Goal: Information Seeking & Learning: Find specific fact

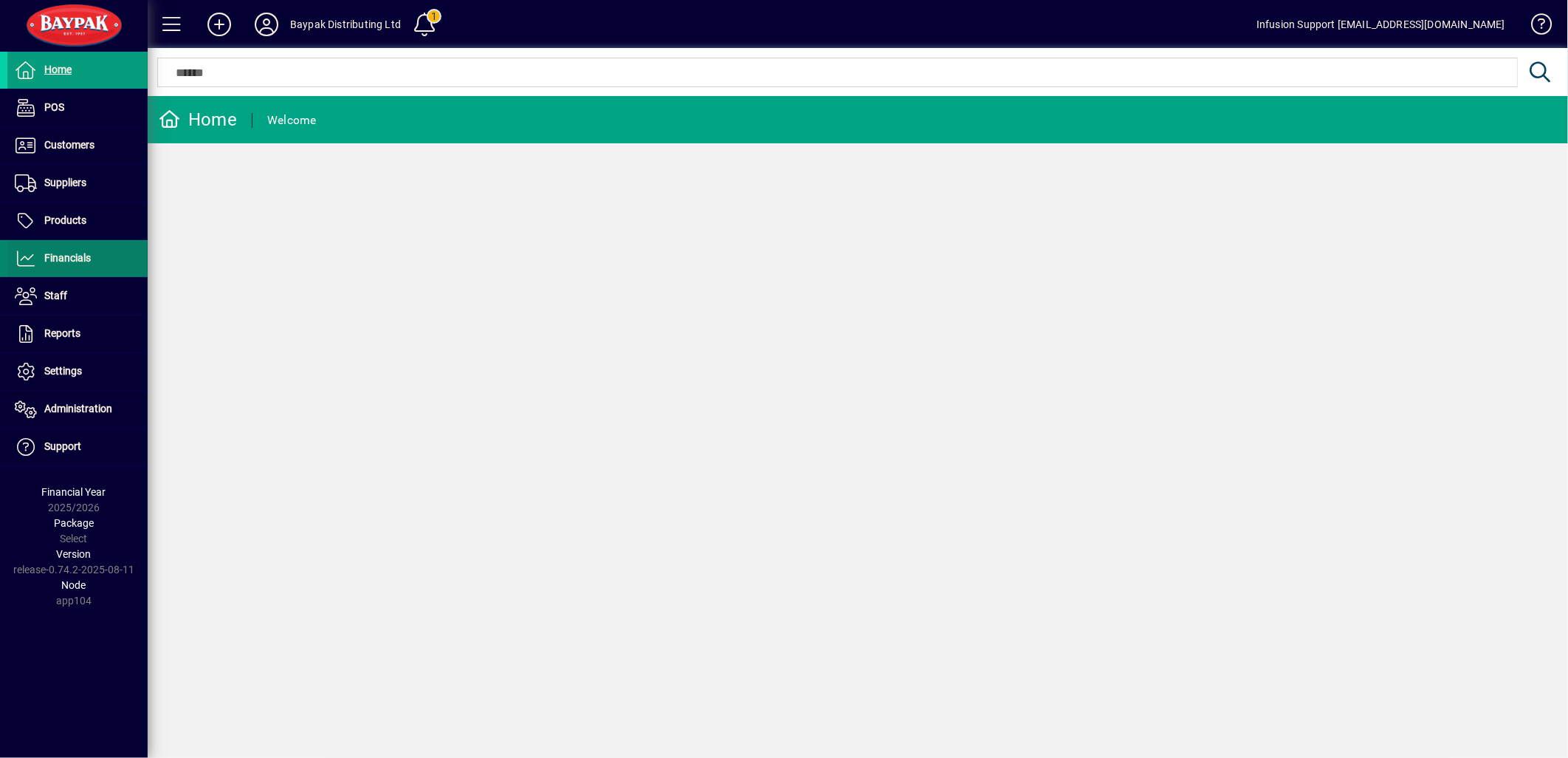
click at [90, 258] on span "Financials" at bounding box center [67, 257] width 47 height 12
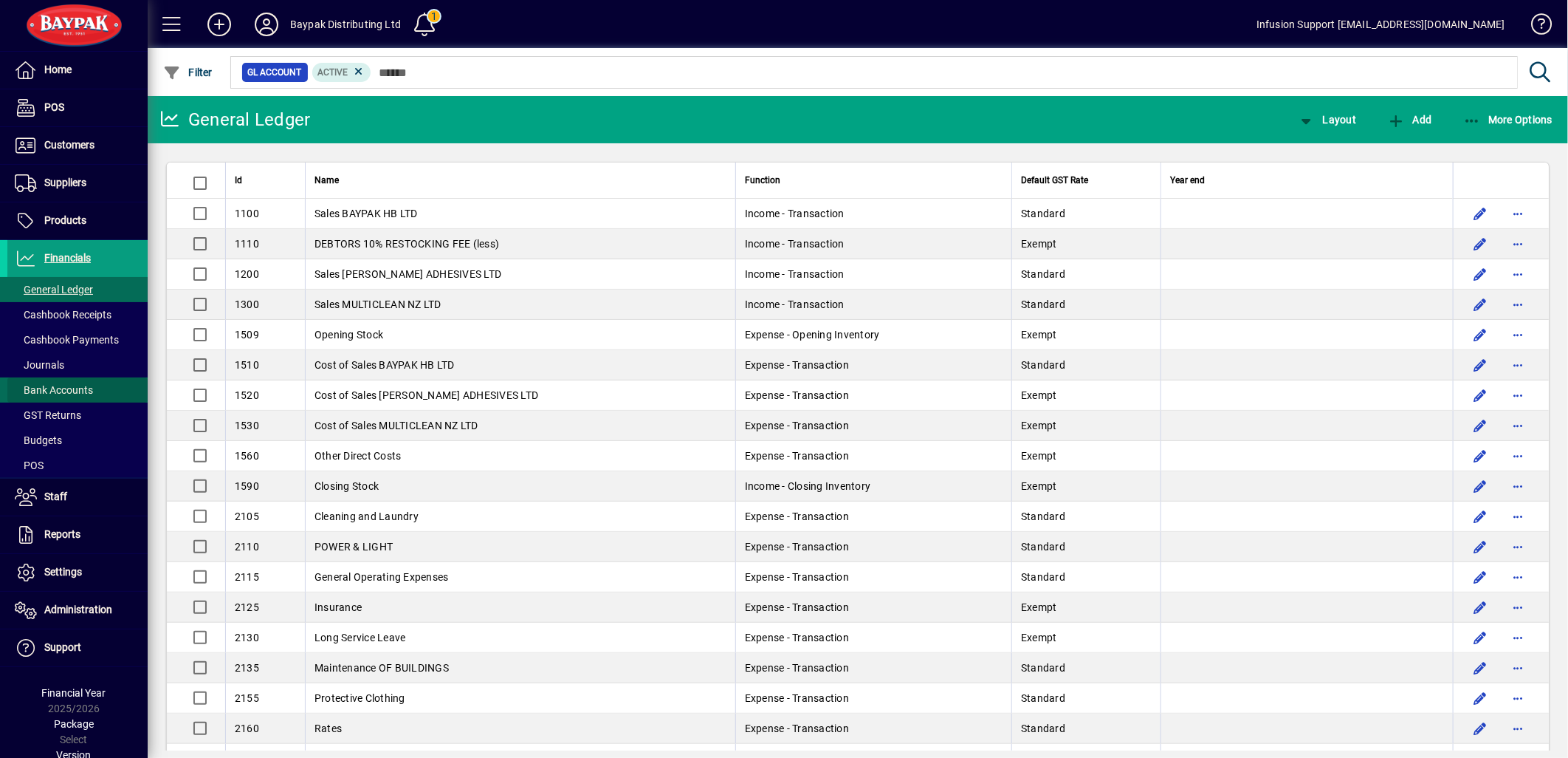
click at [84, 388] on span "Bank Accounts" at bounding box center [53, 389] width 78 height 12
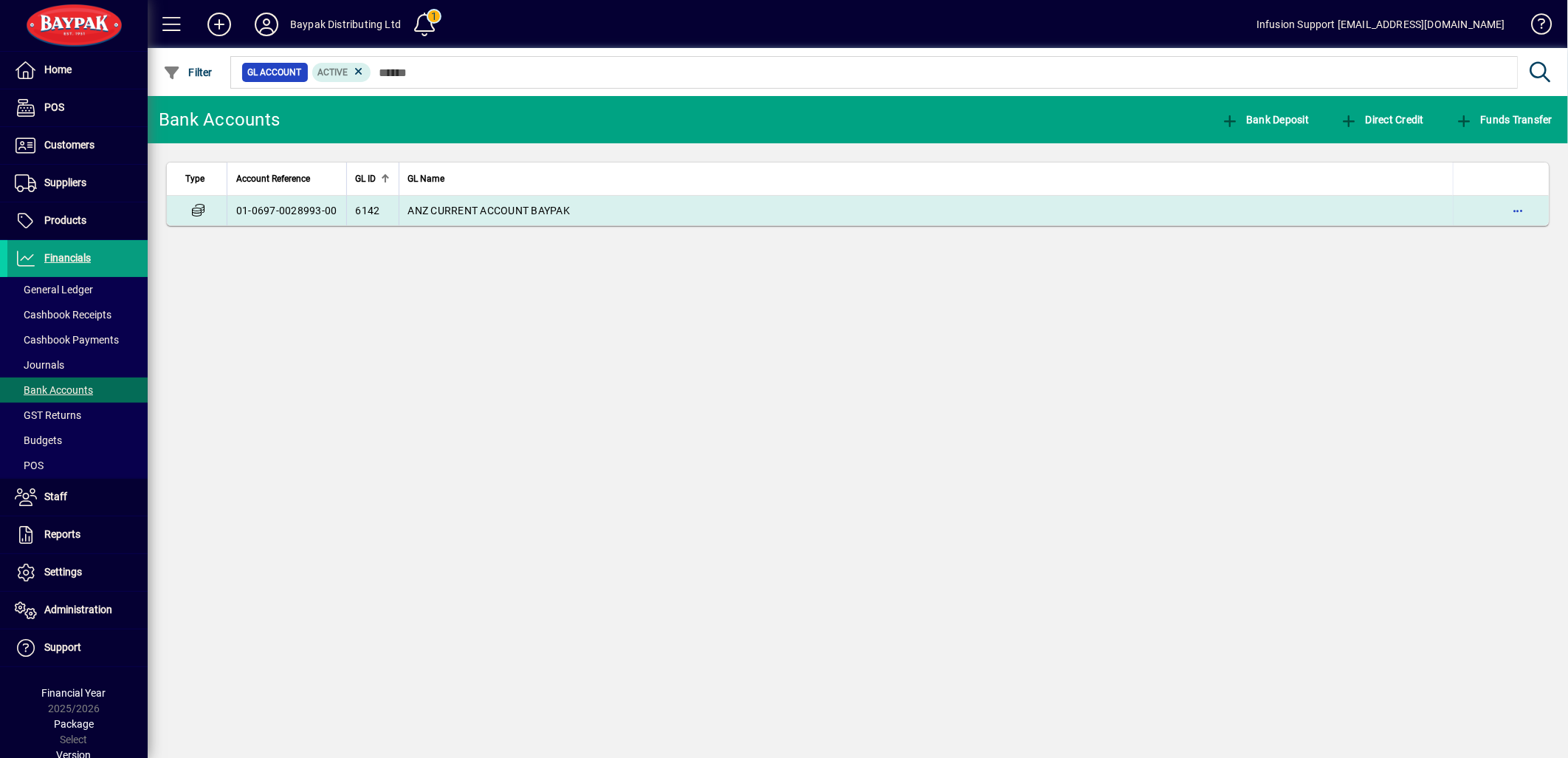
click at [535, 213] on span "ANZ CURRENT ACCOUNT BAYPAK" at bounding box center [489, 210] width 162 height 12
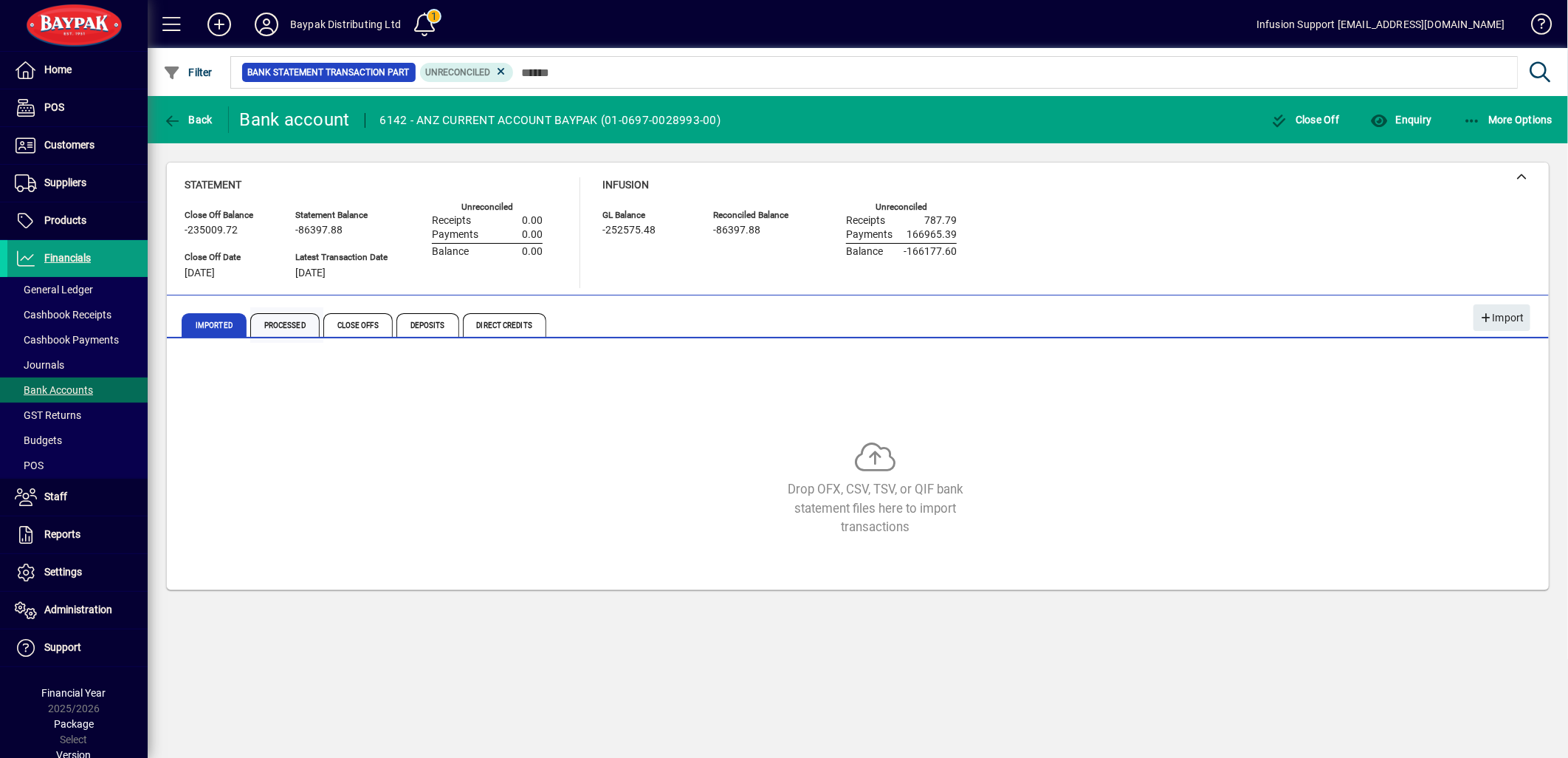
click at [284, 327] on span "Processed" at bounding box center [284, 325] width 69 height 23
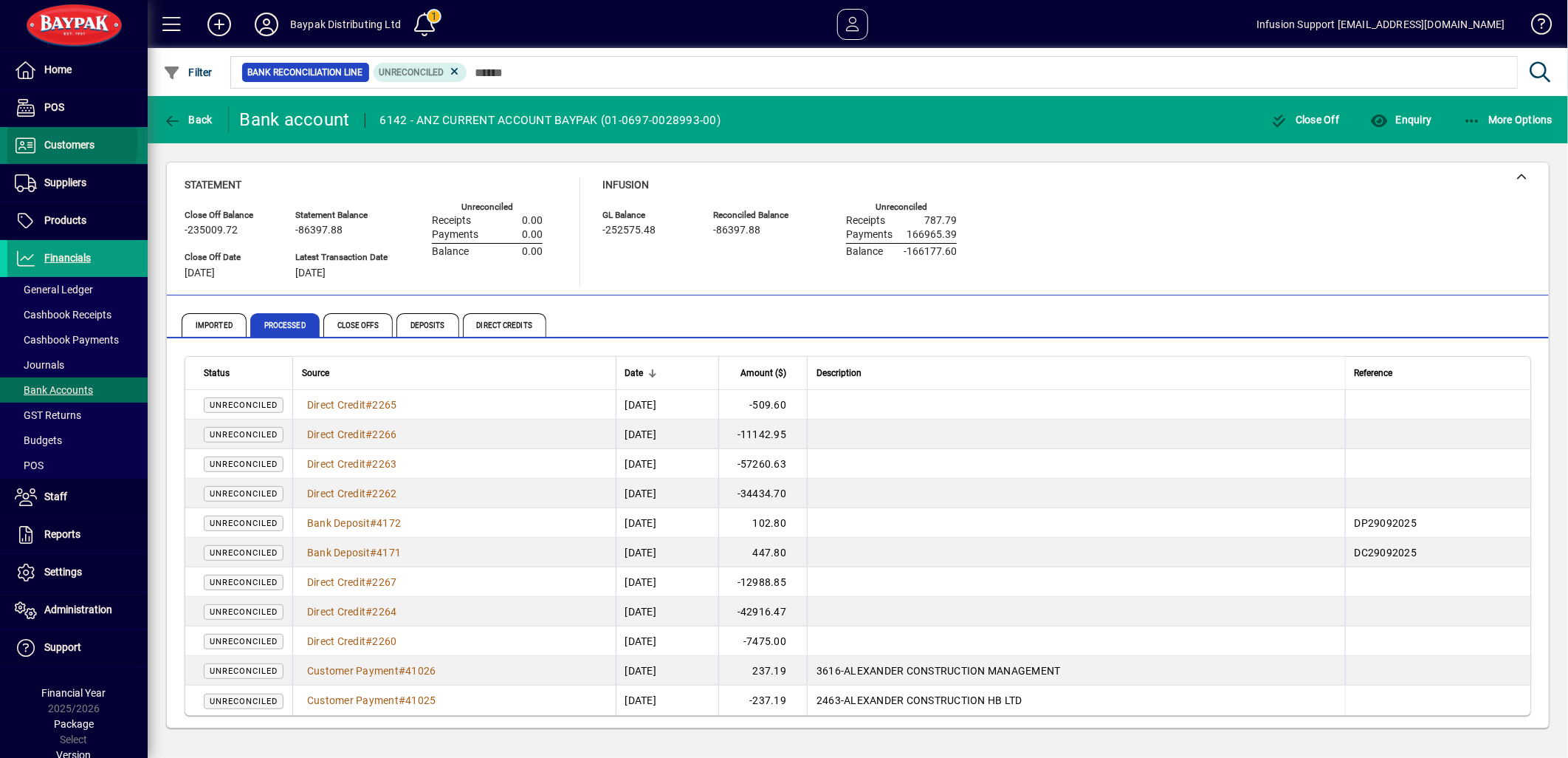
click at [65, 144] on span "Customers" at bounding box center [69, 144] width 50 height 12
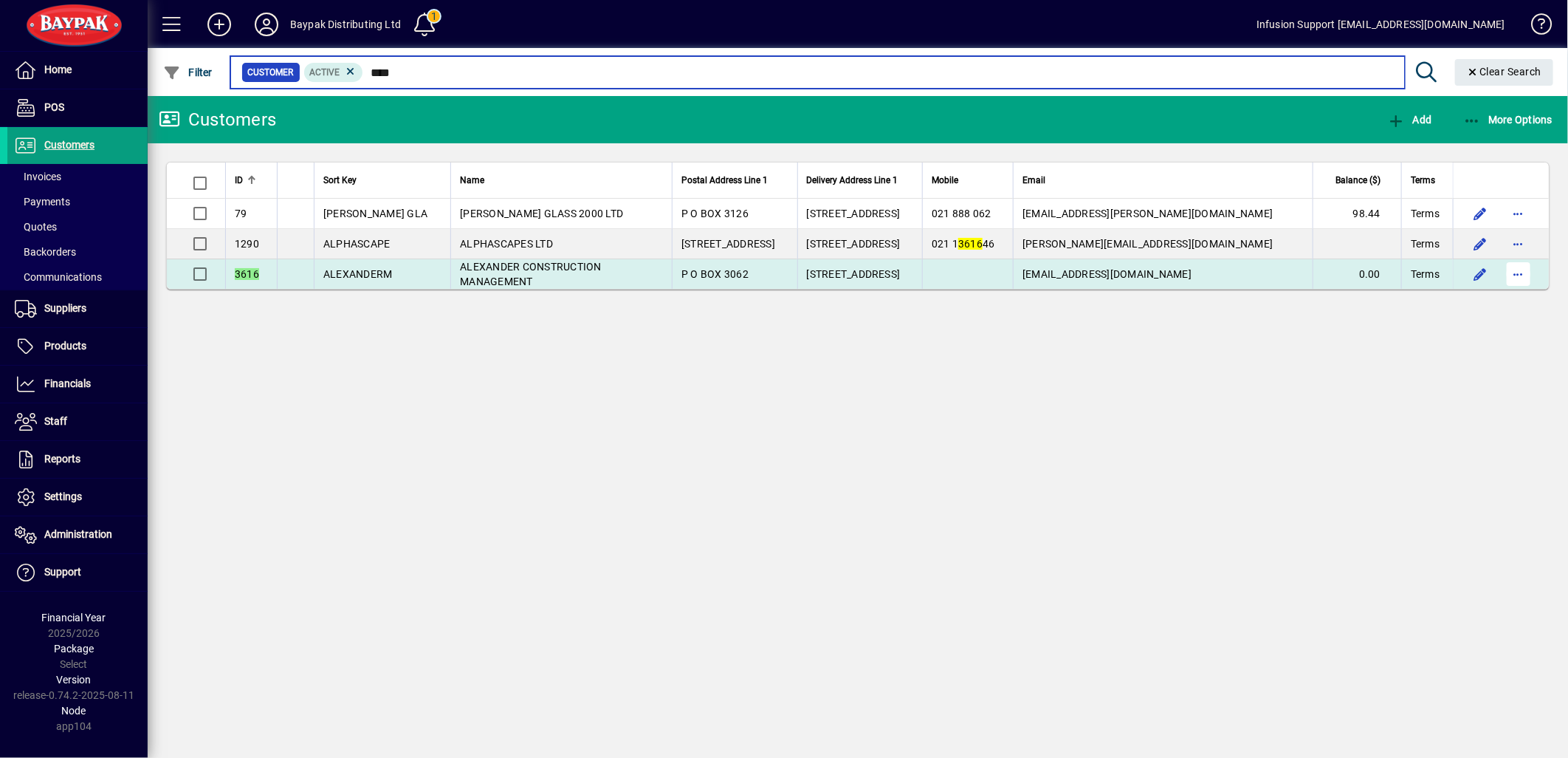
type input "****"
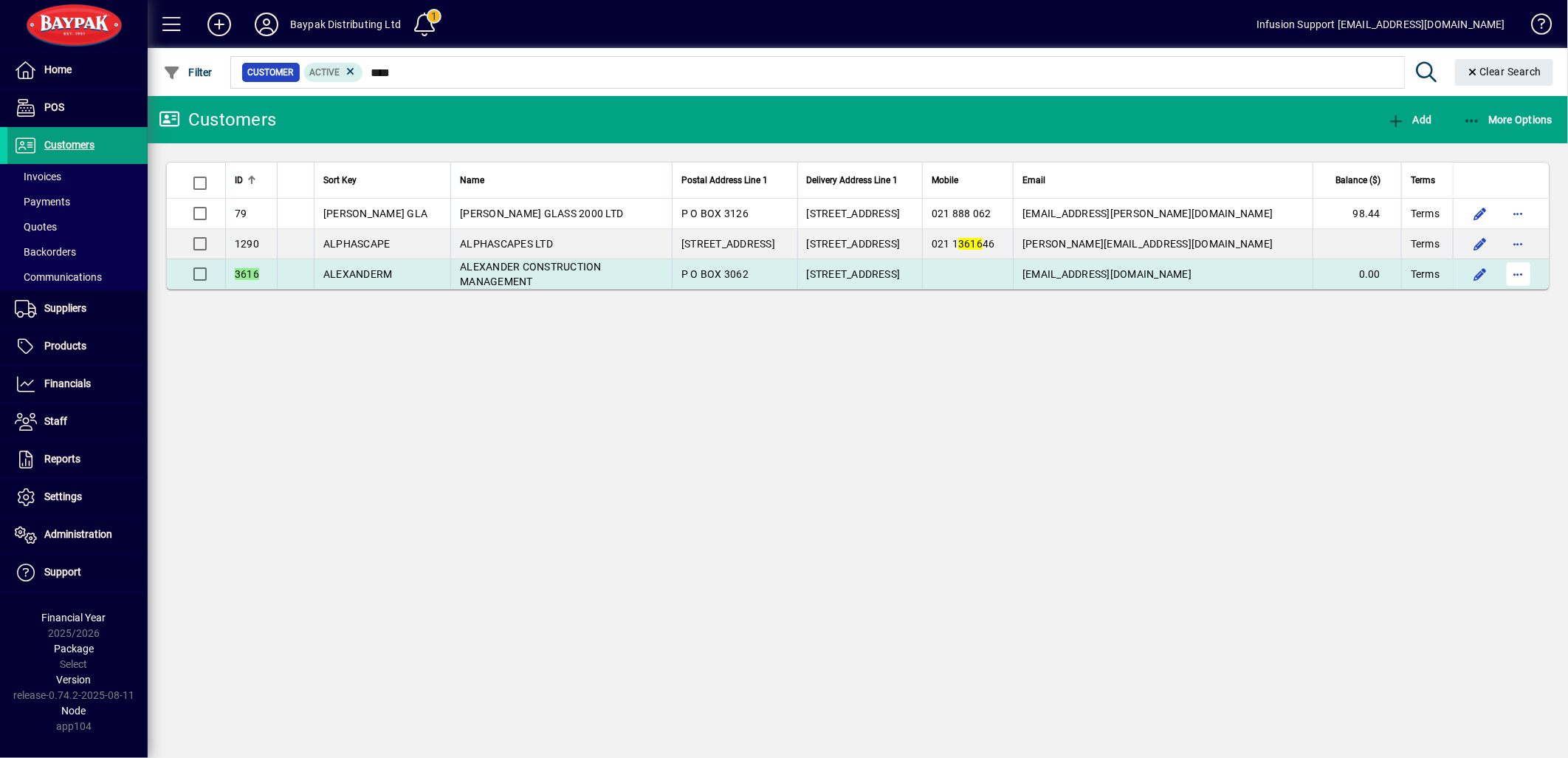
click at [1523, 274] on span "button" at bounding box center [1519, 274] width 36 height 36
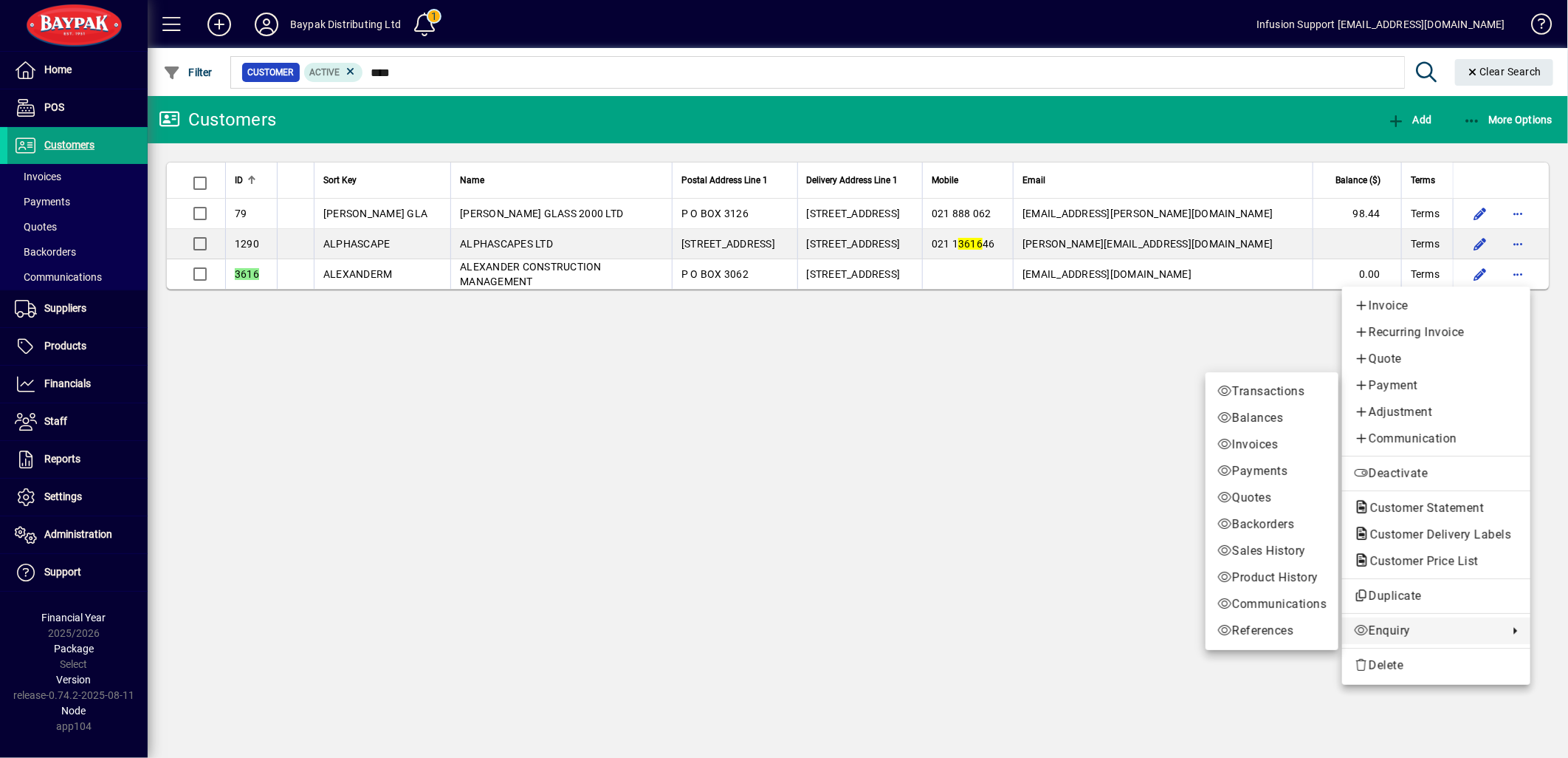
drag, startPoint x: 1264, startPoint y: 390, endPoint x: 1255, endPoint y: 389, distance: 9.1
click at [1264, 390] on span "Transactions" at bounding box center [1272, 392] width 109 height 18
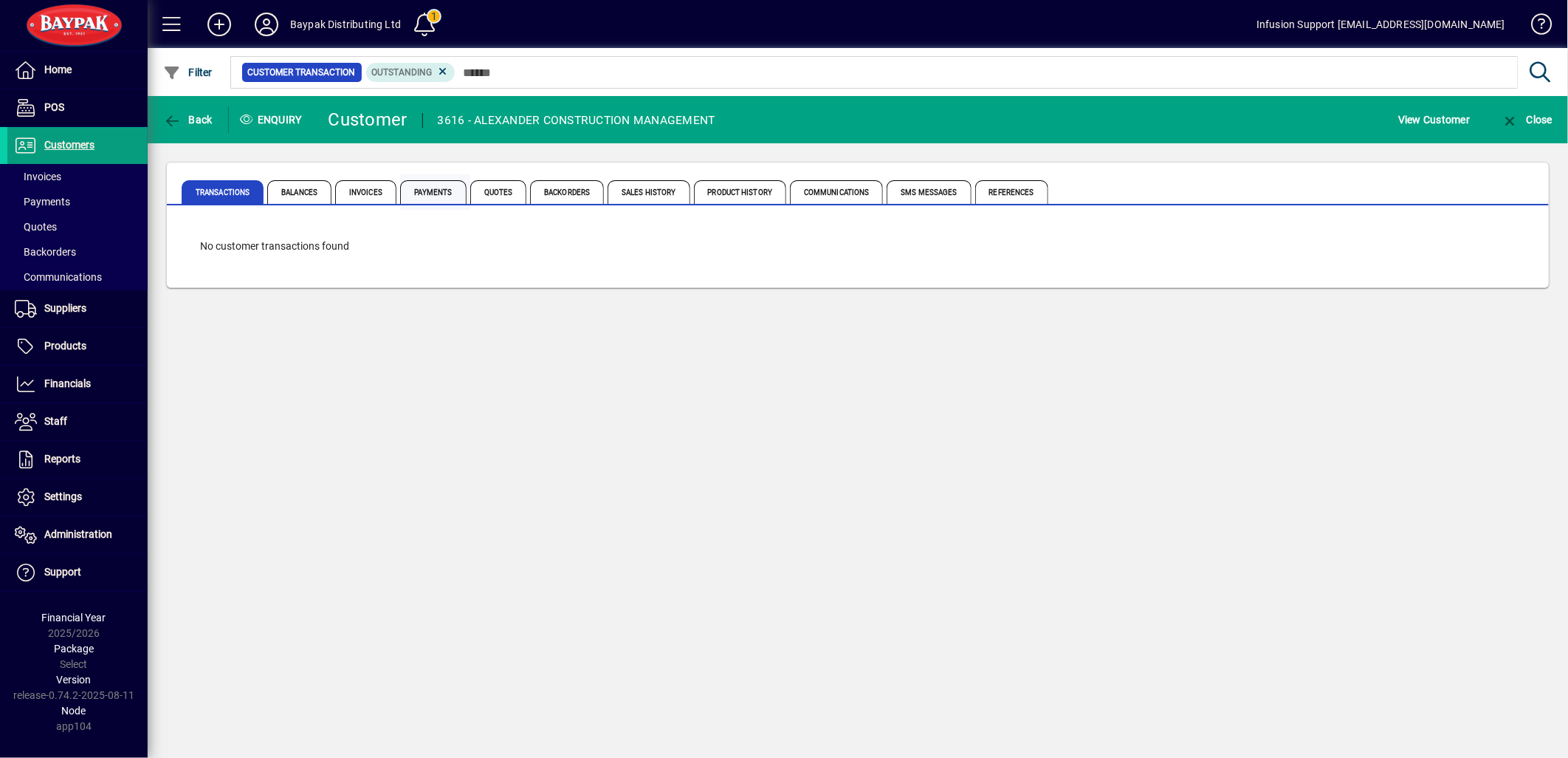
click at [425, 200] on span "Payments" at bounding box center [433, 192] width 66 height 23
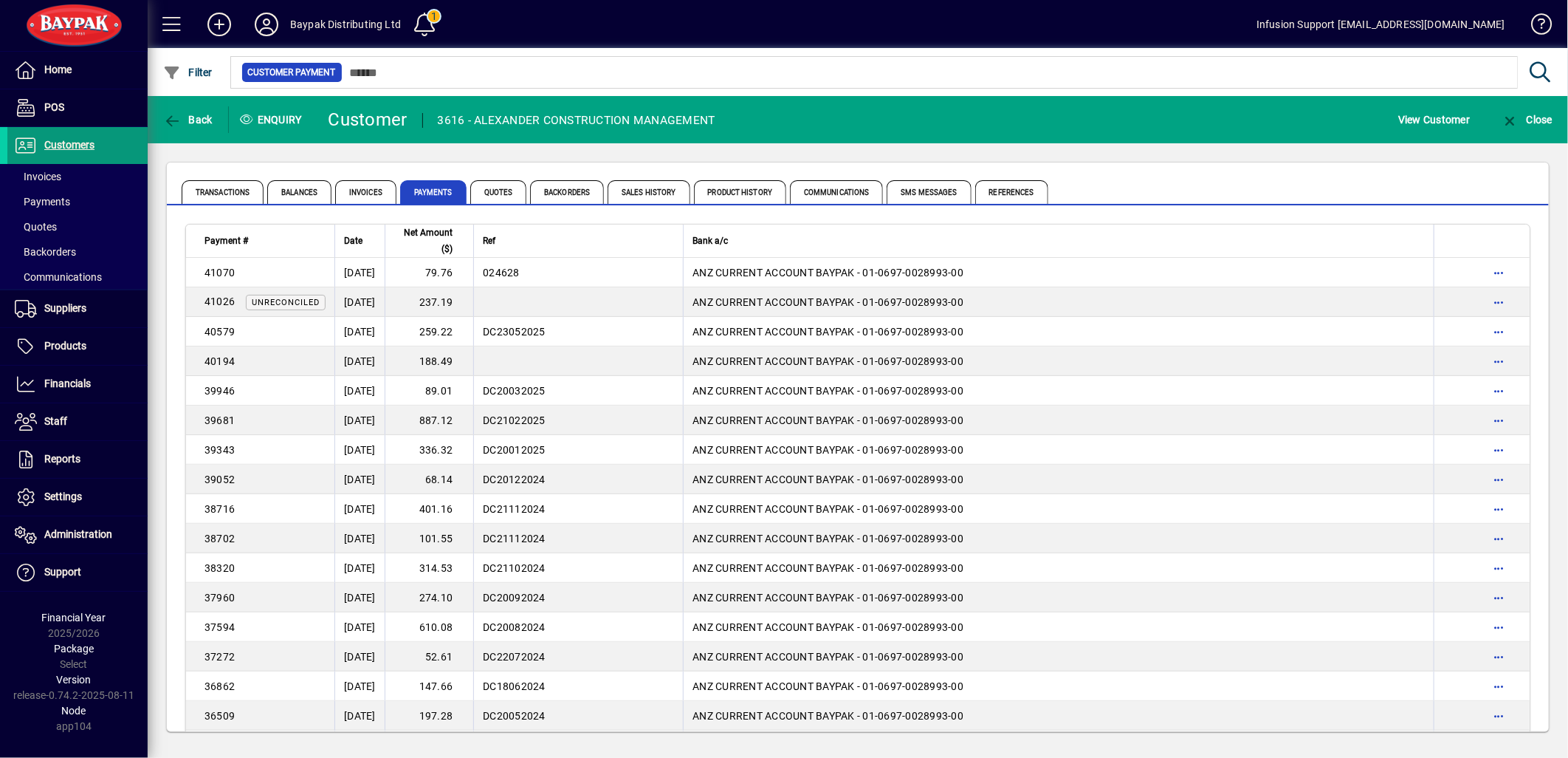
click at [61, 144] on span "Customers" at bounding box center [69, 144] width 50 height 12
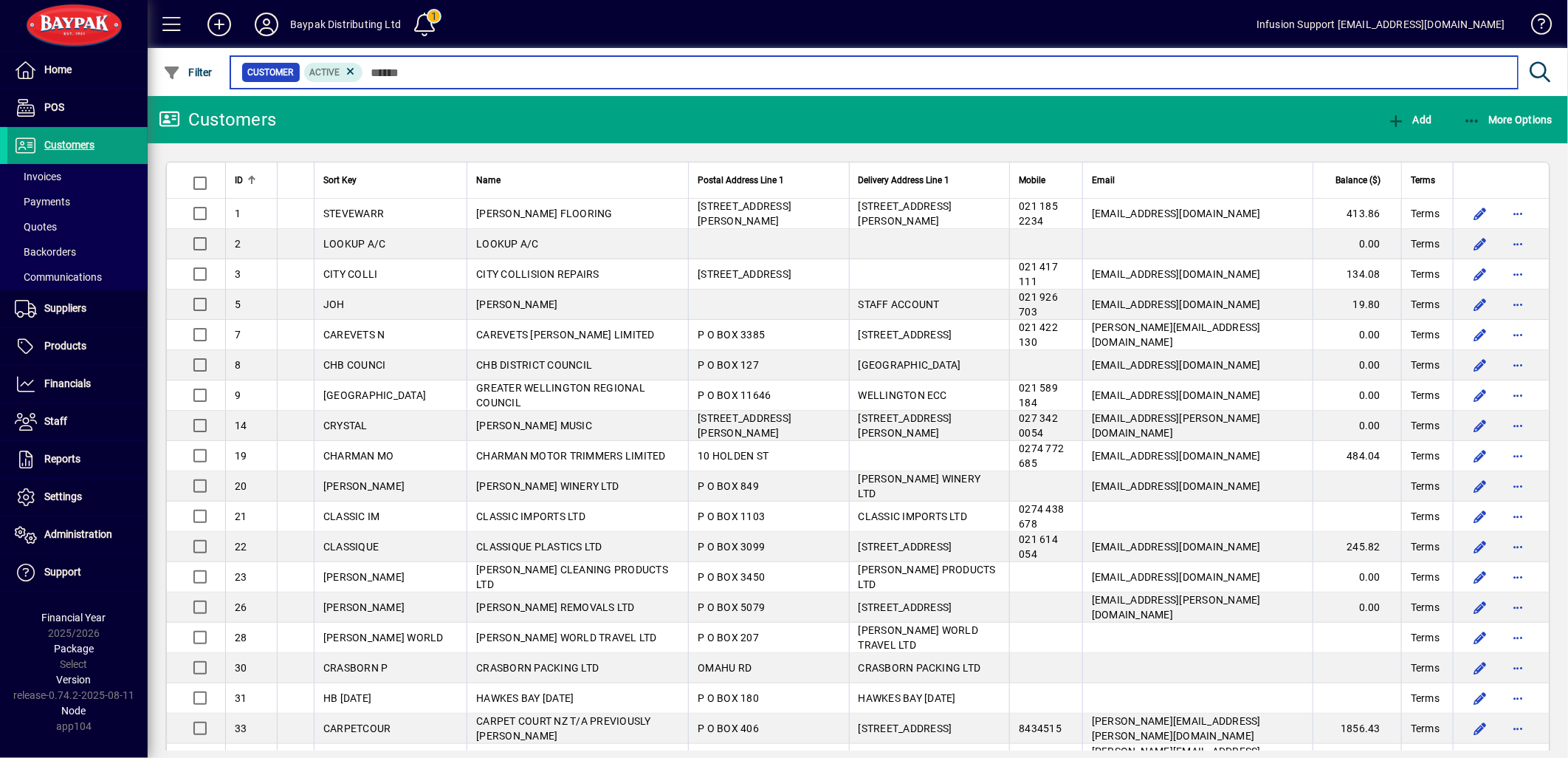
click at [441, 71] on input "text" at bounding box center [934, 72] width 1143 height 21
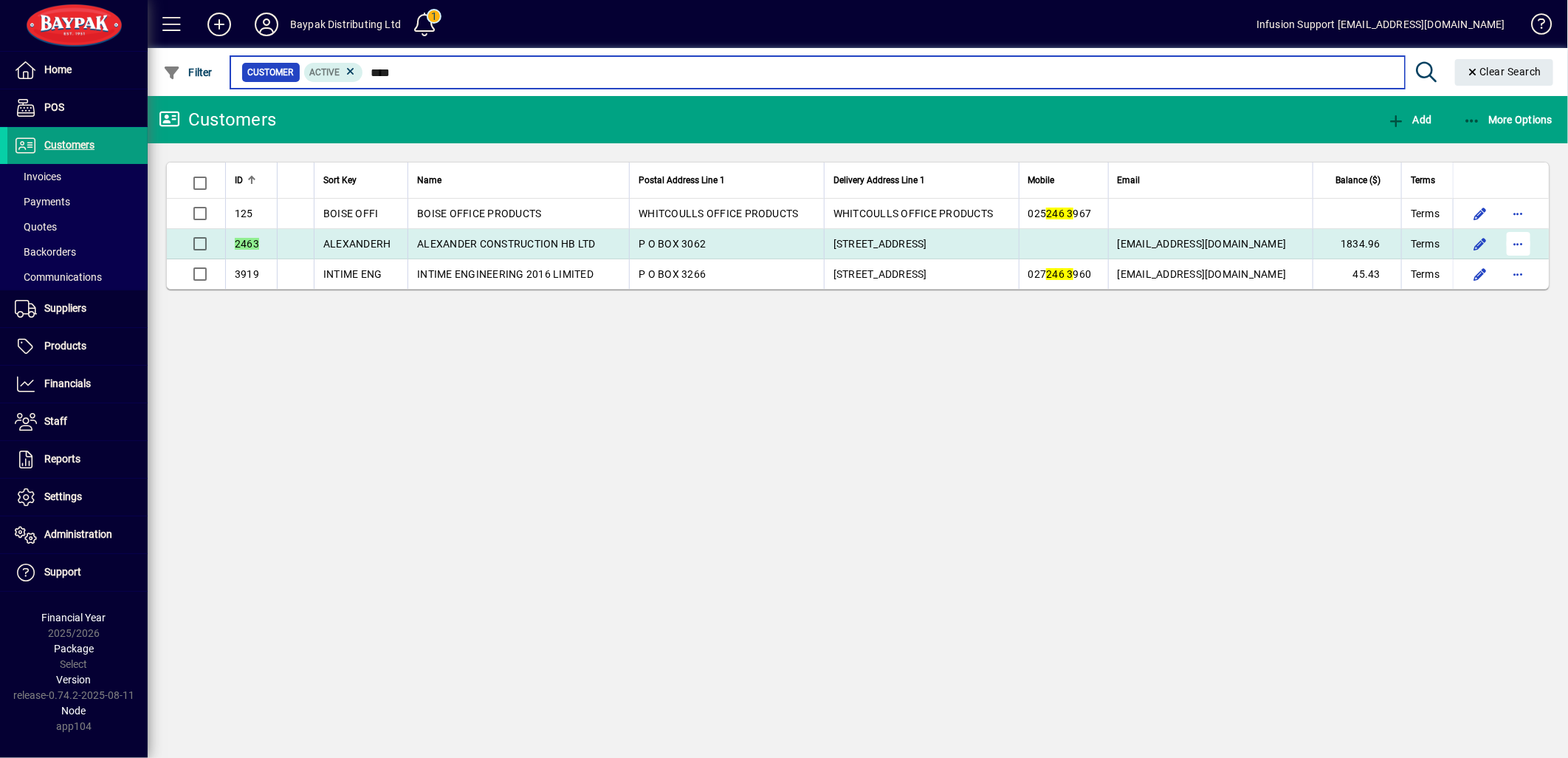
type input "****"
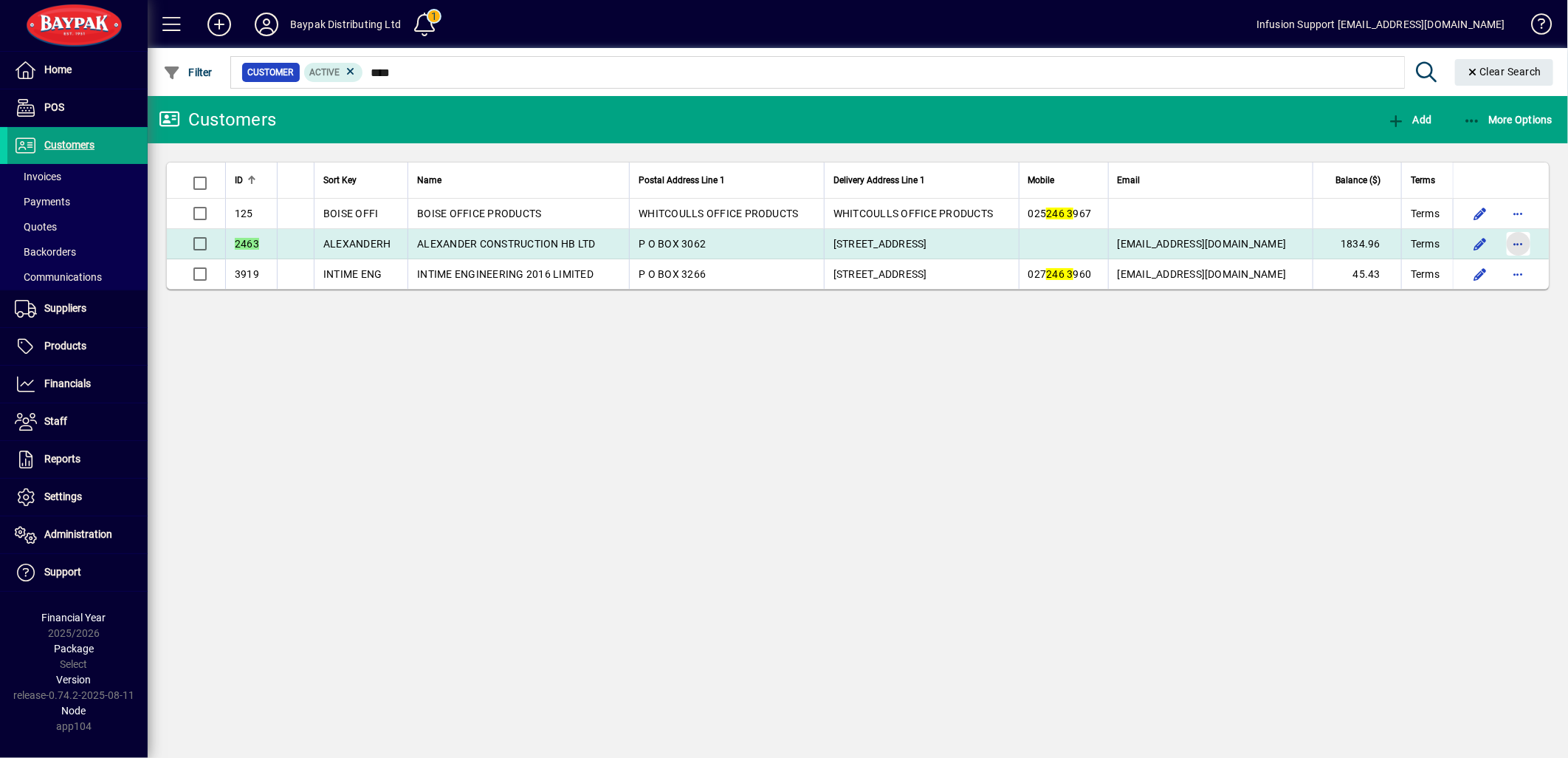
click at [1520, 248] on span "button" at bounding box center [1519, 244] width 36 height 36
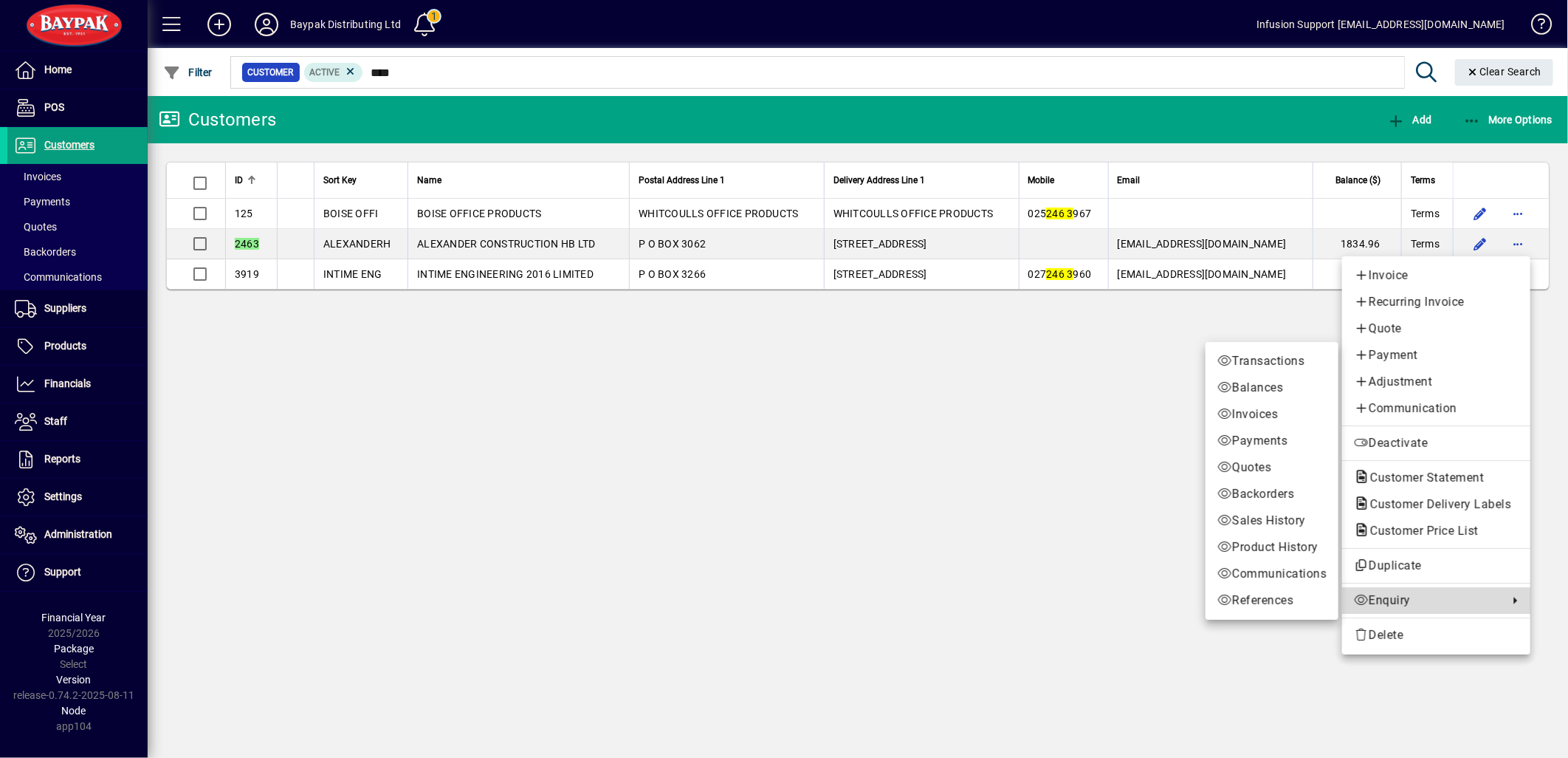
click at [1383, 597] on span "Enquiry" at bounding box center [1427, 601] width 147 height 18
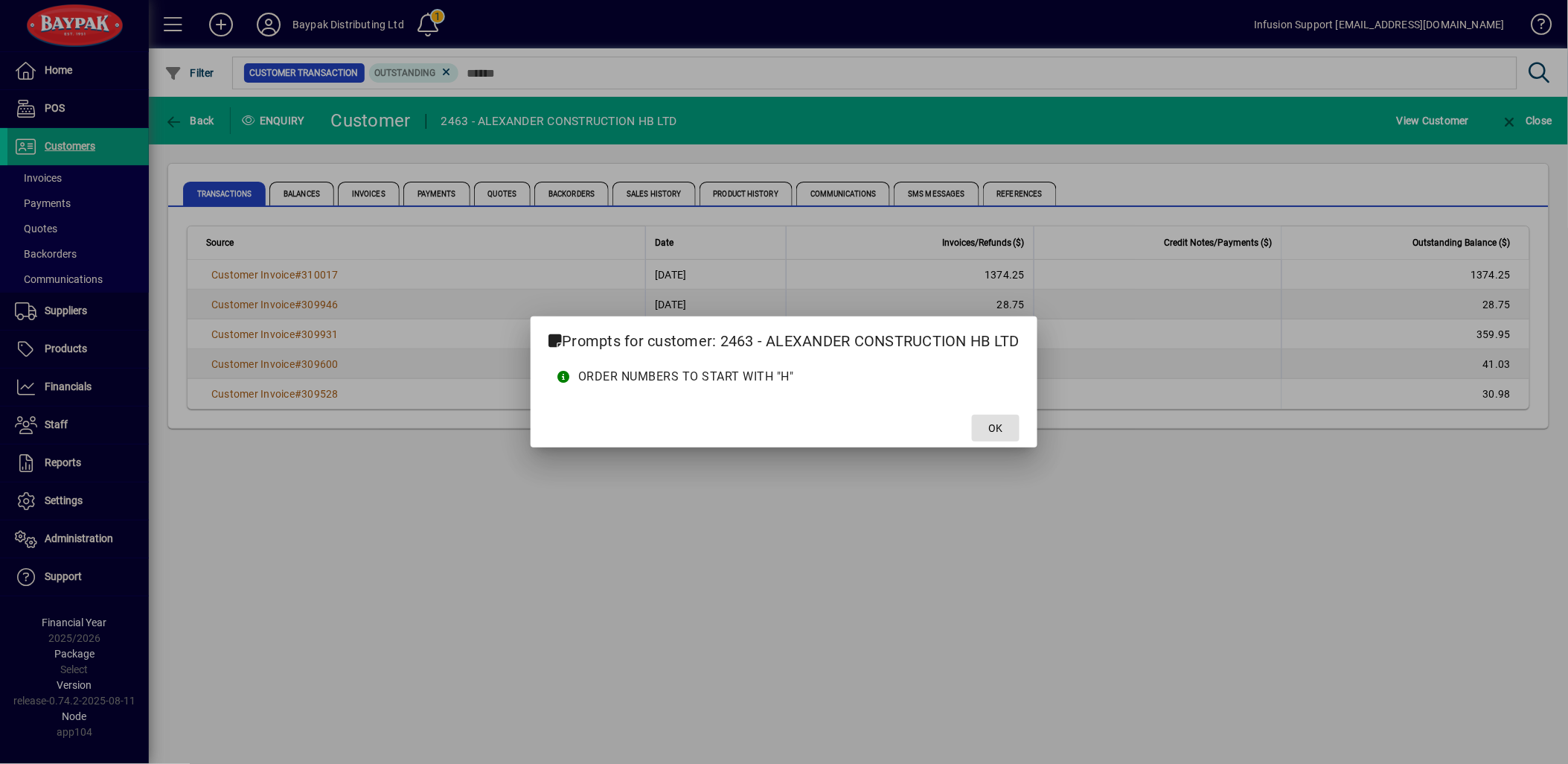
click at [1002, 426] on span "OK" at bounding box center [996, 428] width 14 height 15
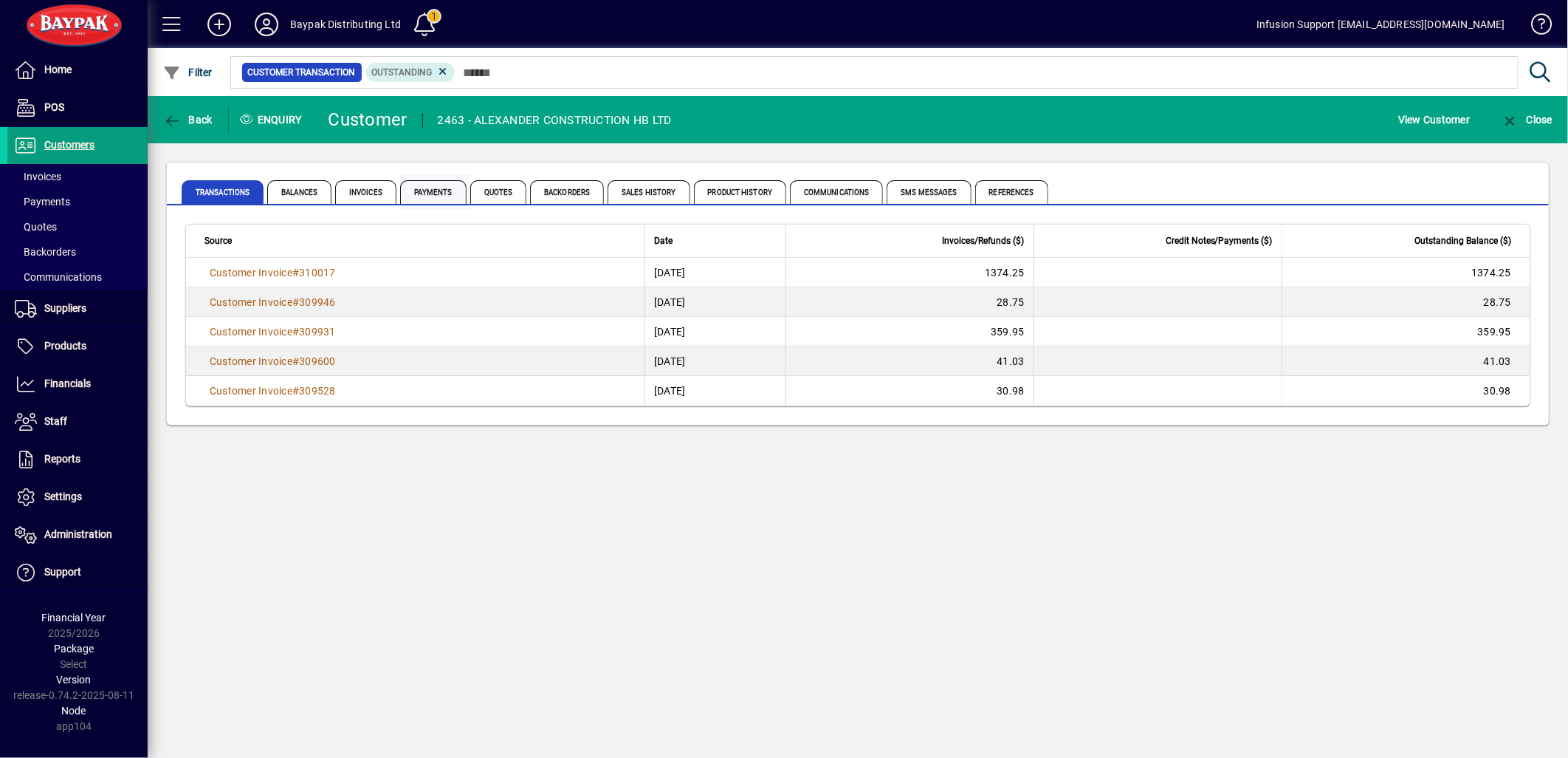
click at [429, 195] on span "Payments" at bounding box center [433, 192] width 66 height 23
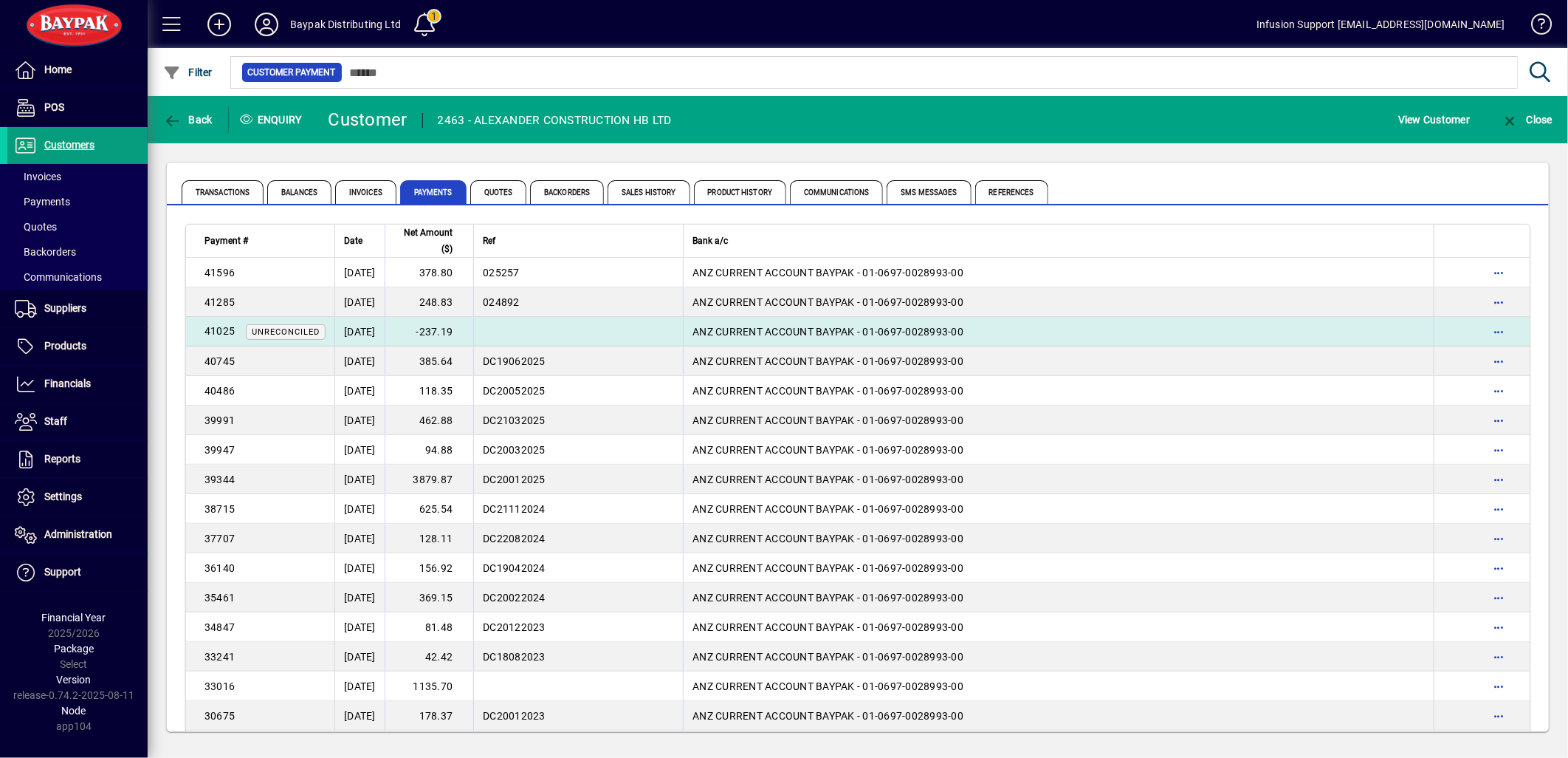
click at [736, 337] on td "ANZ CURRENT ACCOUNT BAYPAK - 01-0697-0028993-00" at bounding box center [1059, 331] width 751 height 30
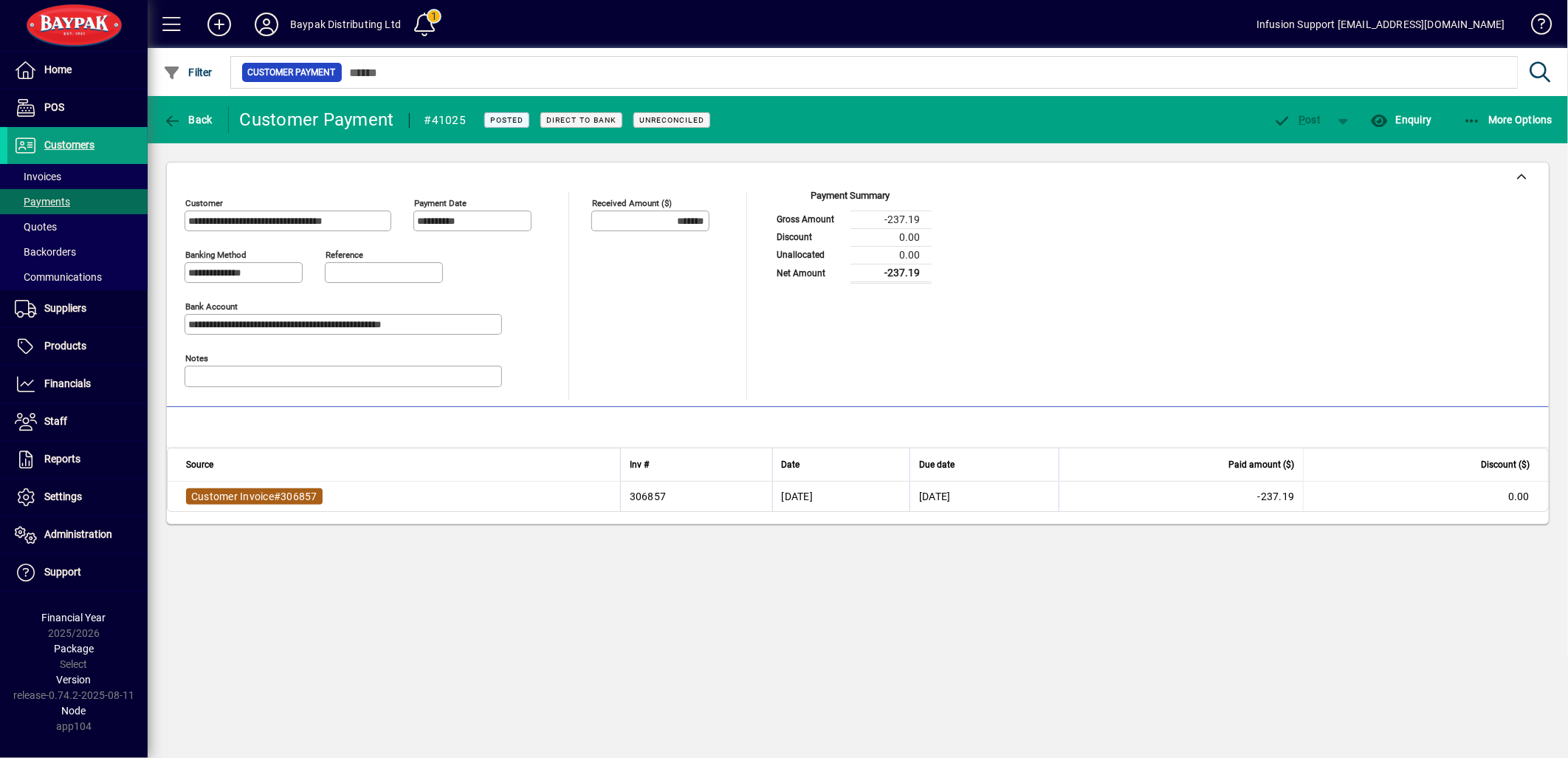
click at [247, 499] on span "Customer Invoice" at bounding box center [232, 496] width 82 height 12
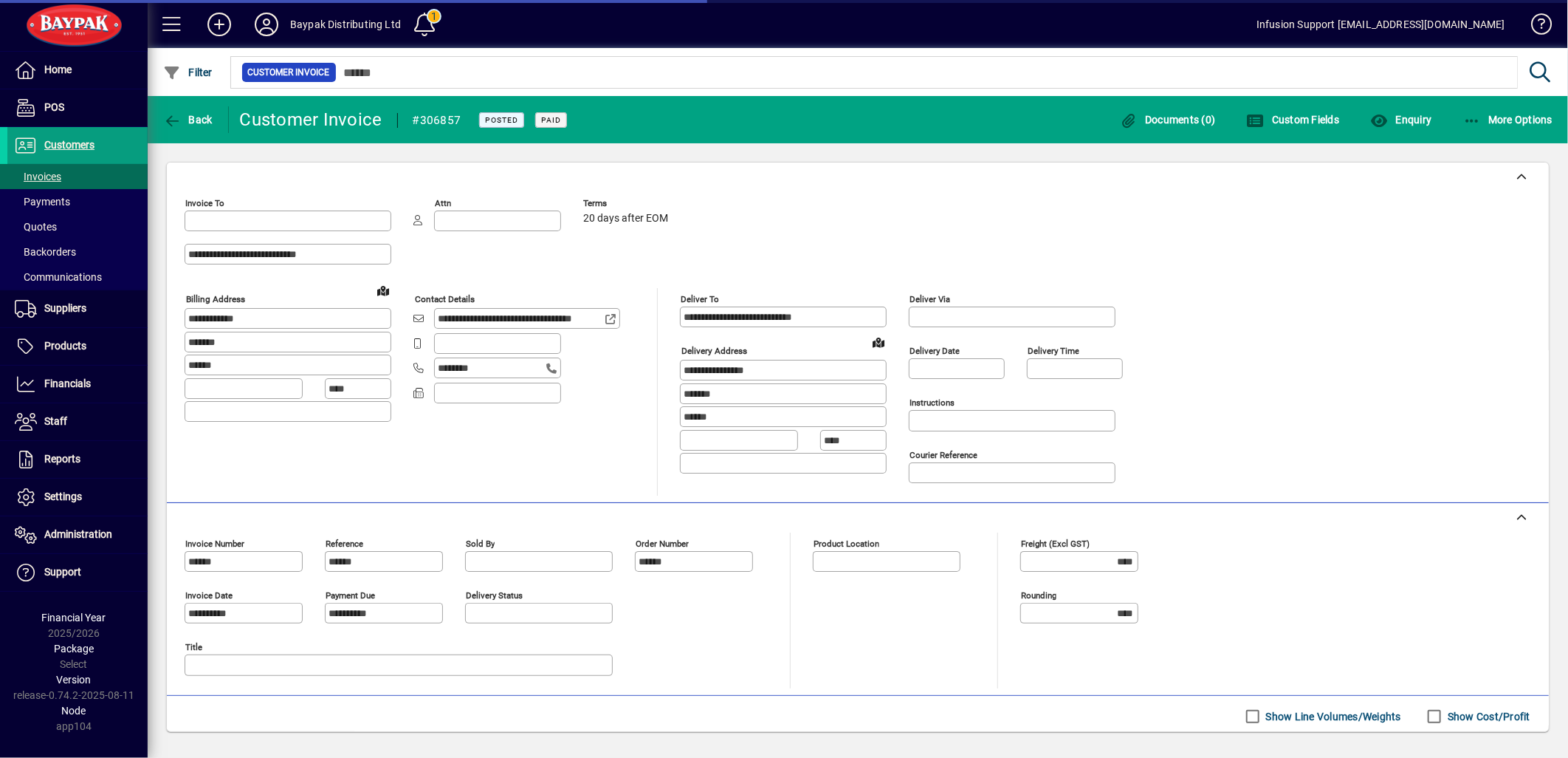
type input "**********"
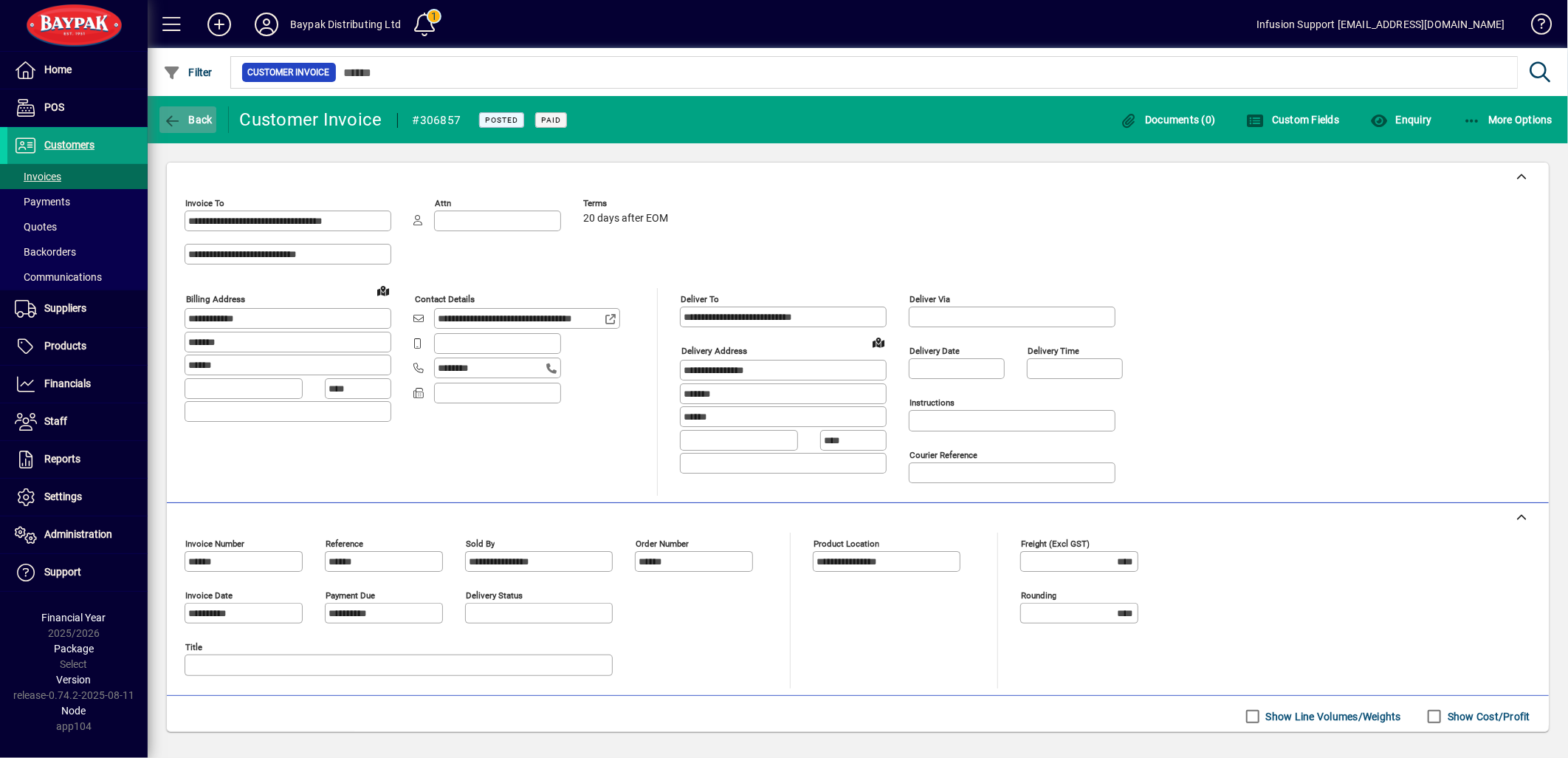
click at [169, 121] on icon "button" at bounding box center [172, 121] width 19 height 14
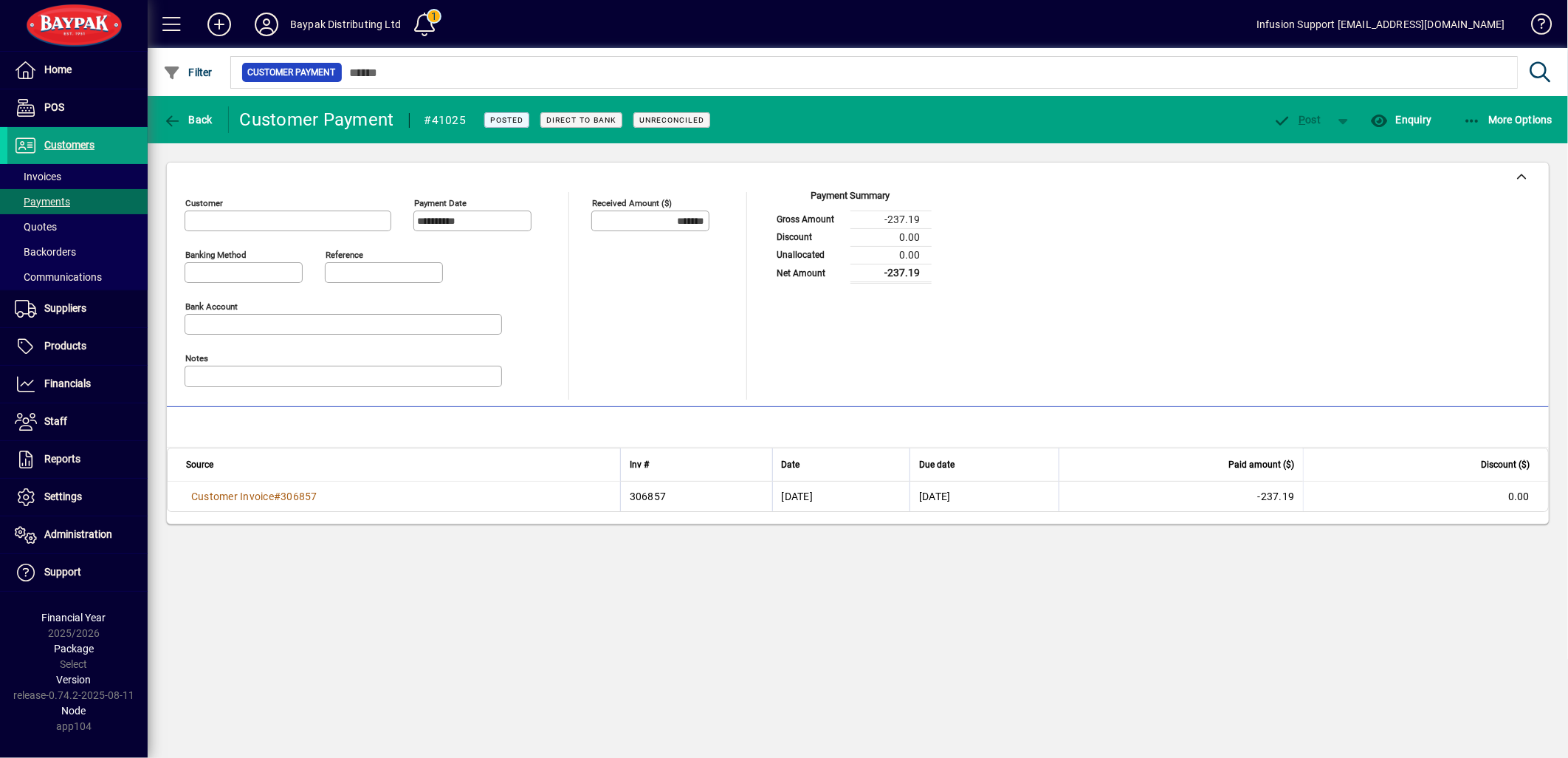
type input "**********"
click at [169, 121] on icon "button" at bounding box center [172, 121] width 19 height 14
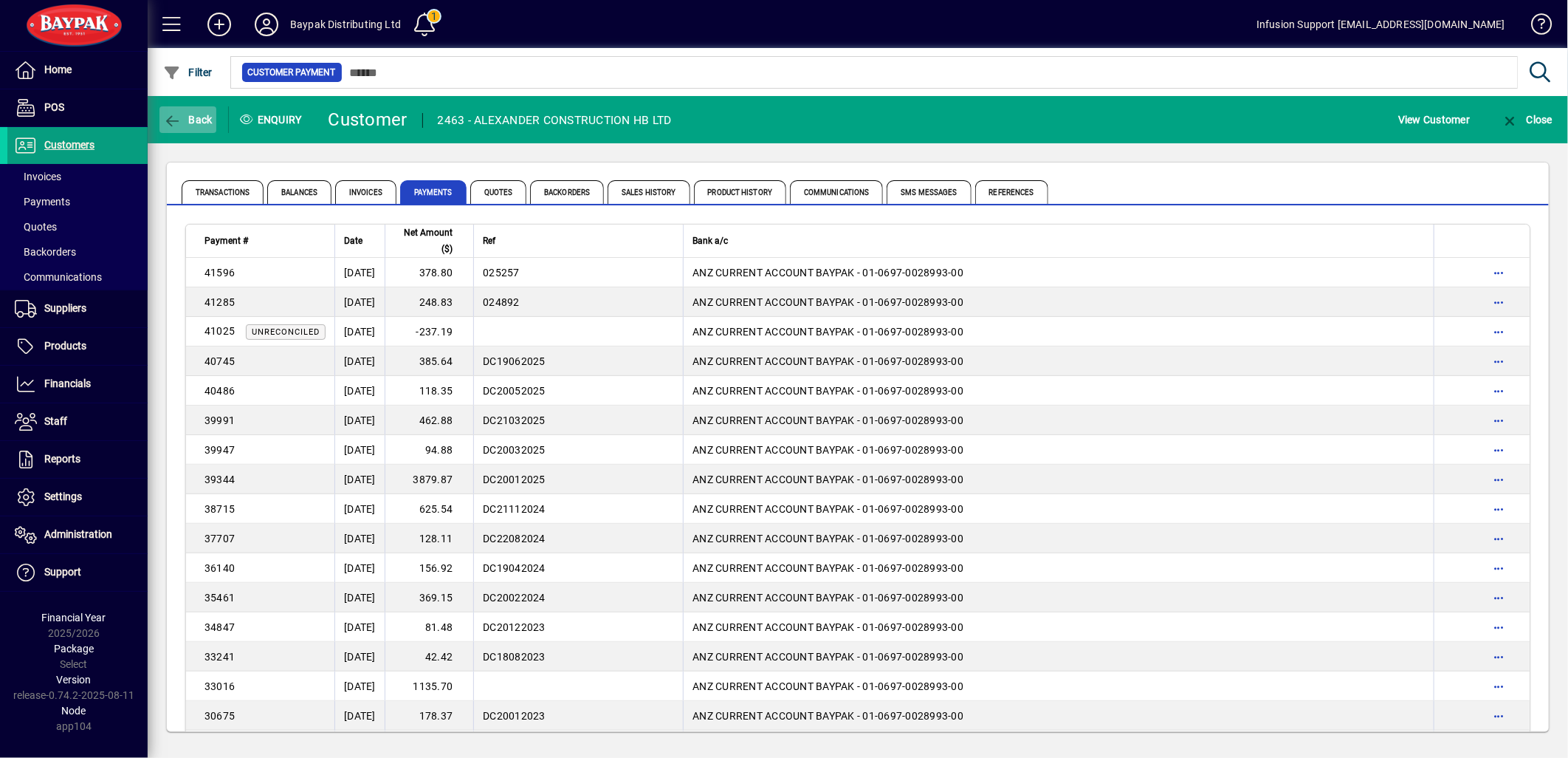
click at [167, 116] on icon "button" at bounding box center [172, 121] width 19 height 14
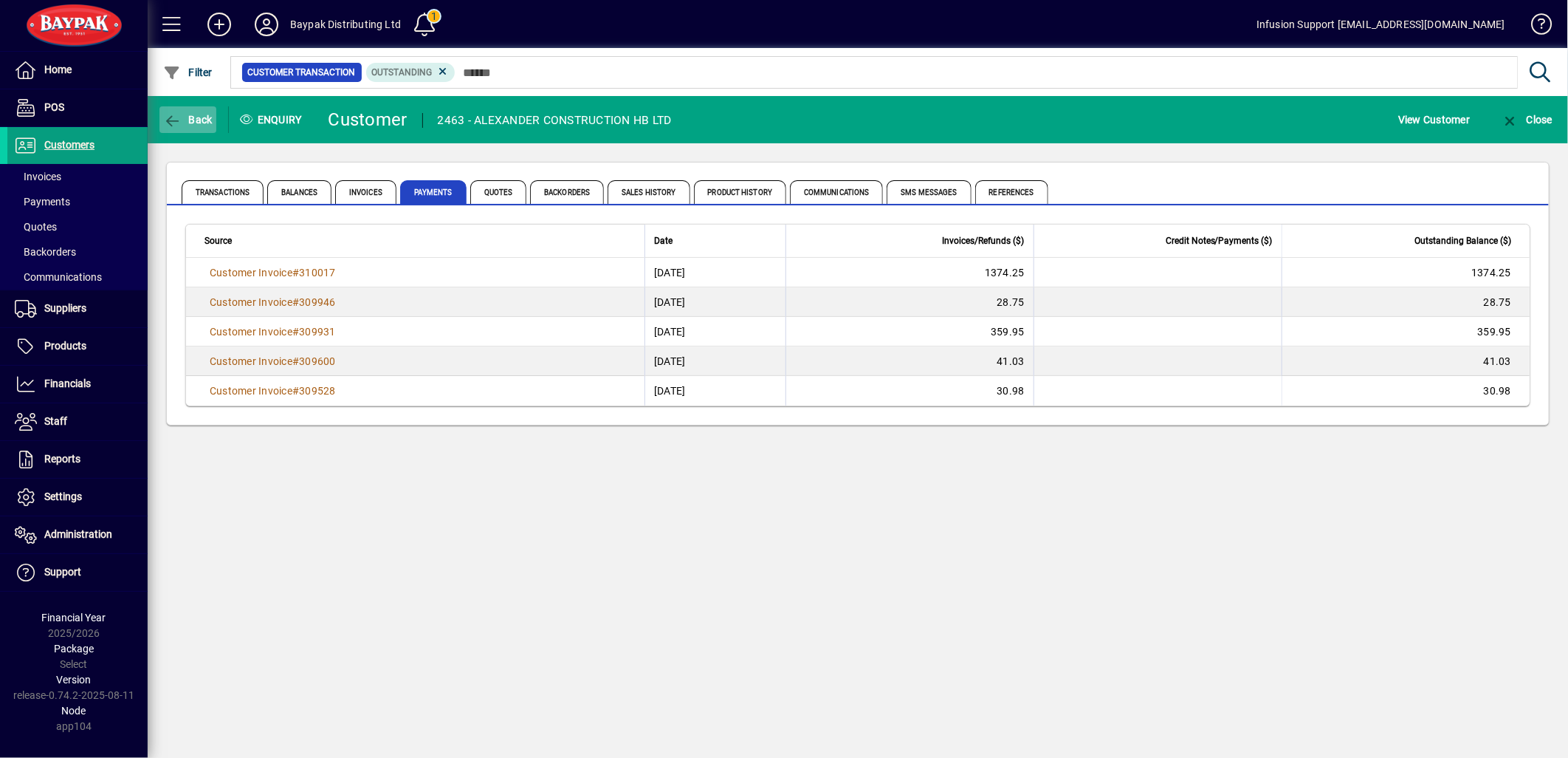
click at [167, 116] on icon "button" at bounding box center [172, 121] width 19 height 14
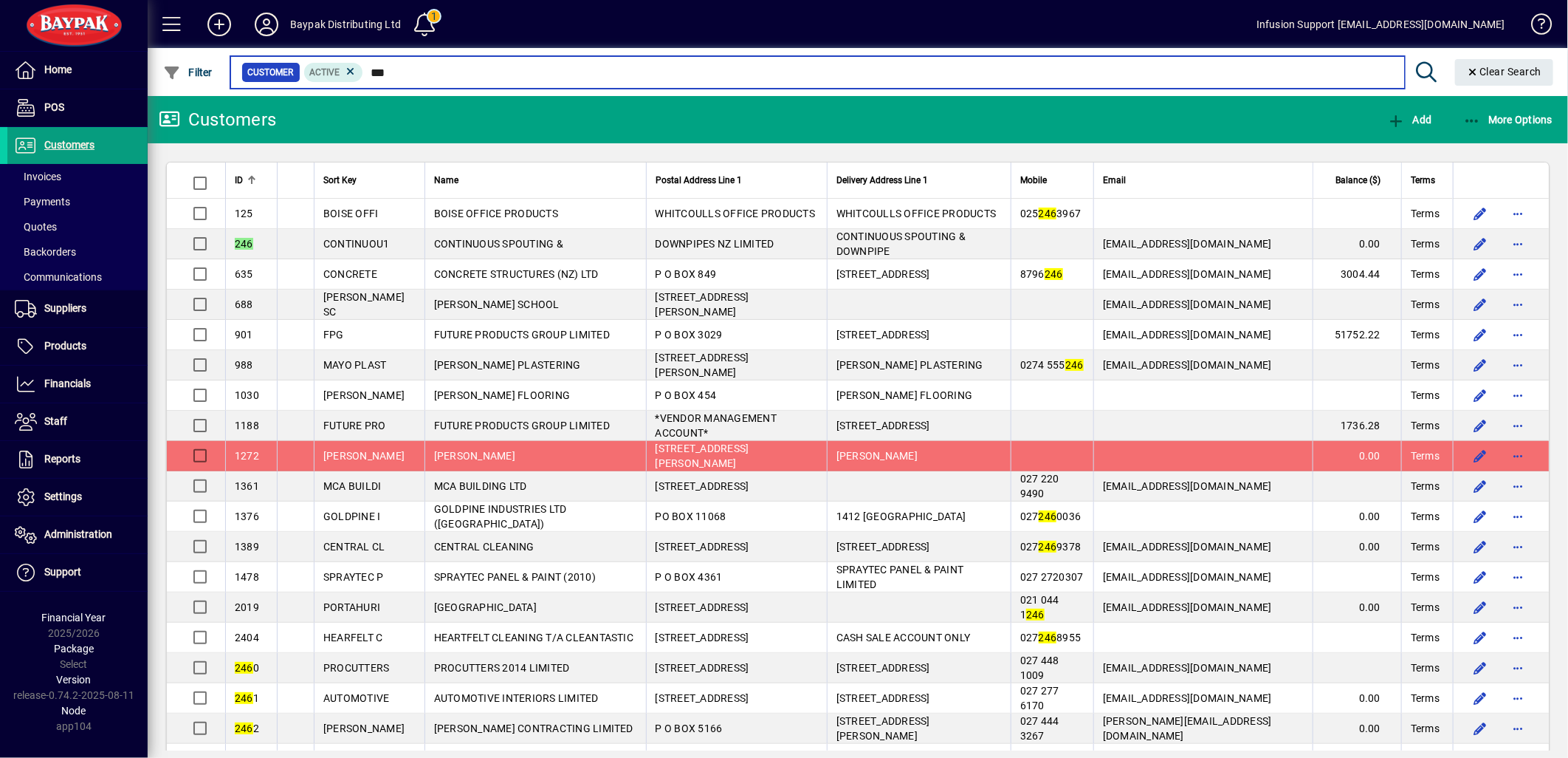
drag, startPoint x: 366, startPoint y: 74, endPoint x: 391, endPoint y: 73, distance: 25.0
click at [390, 73] on input "***" at bounding box center [878, 72] width 1029 height 21
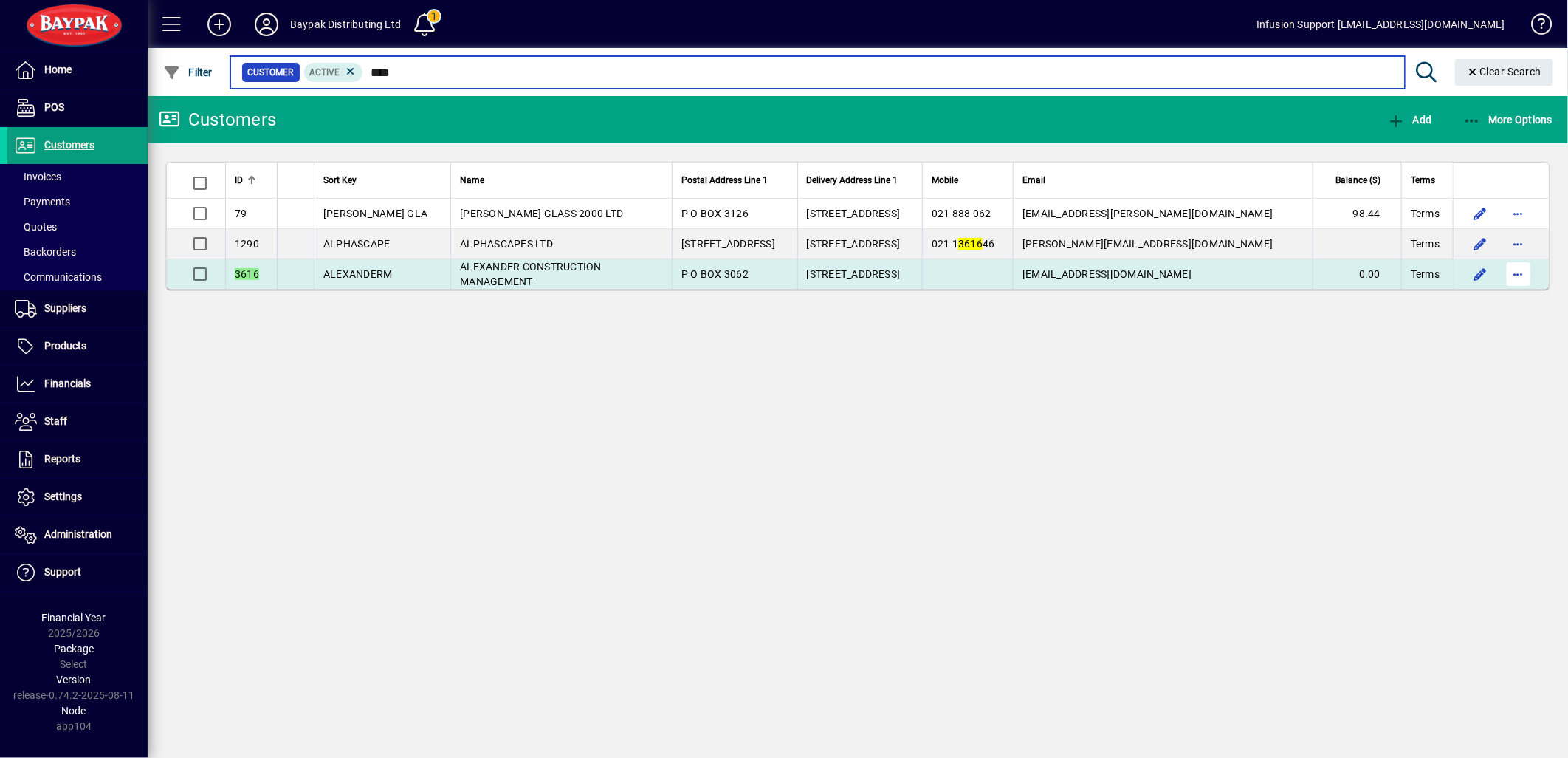
type input "****"
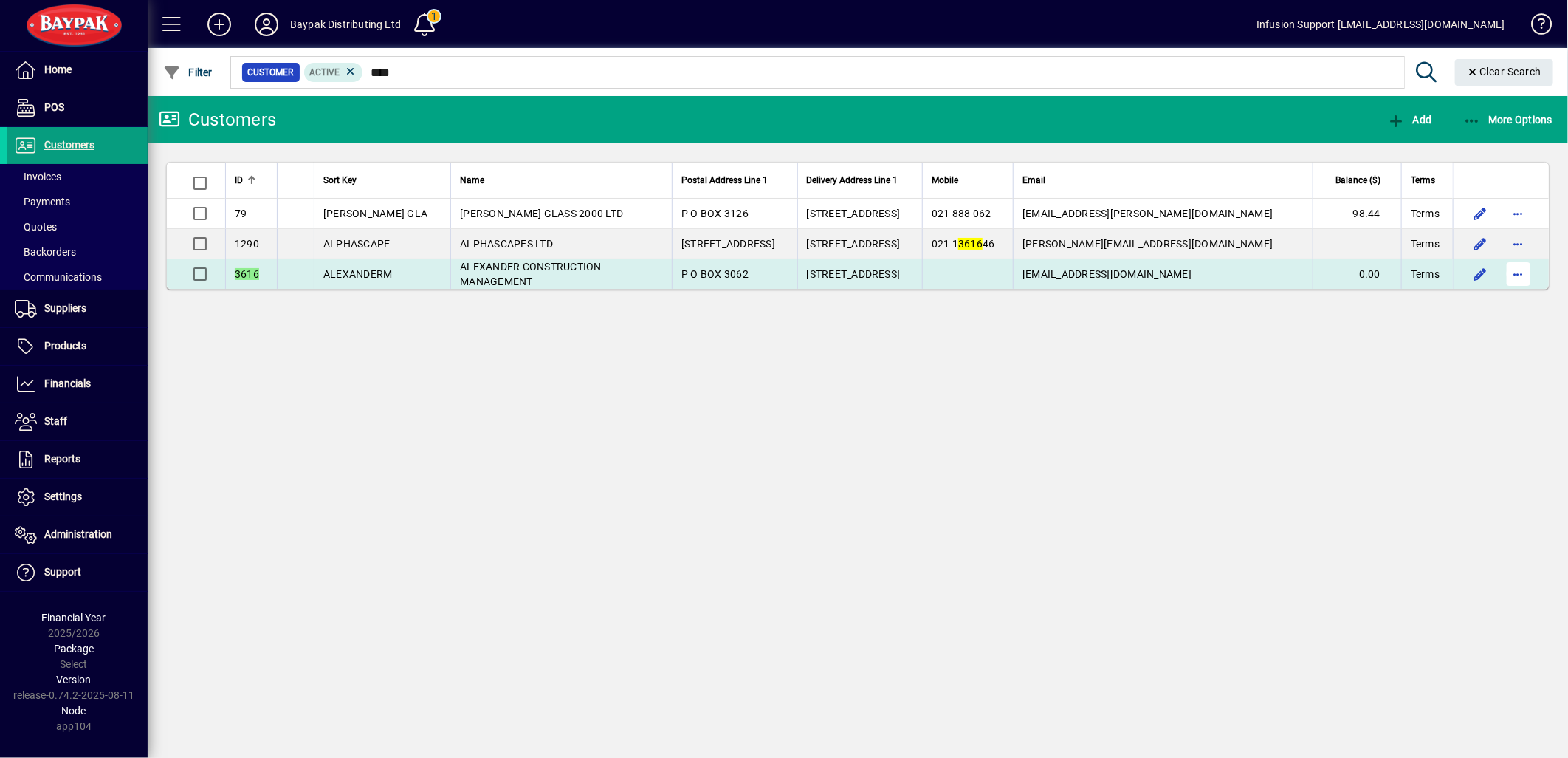
click at [1518, 271] on span "button" at bounding box center [1519, 274] width 36 height 36
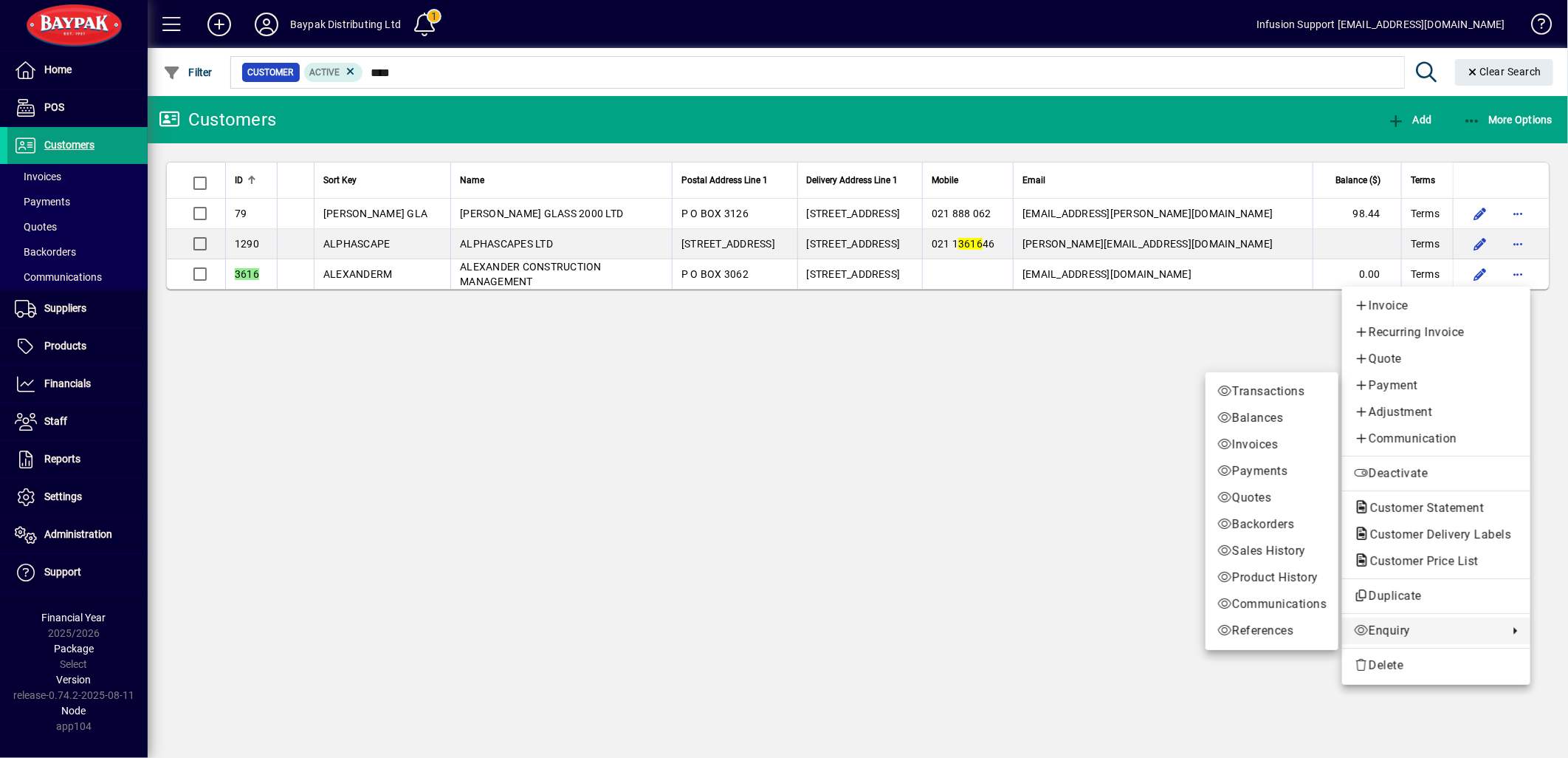
drag, startPoint x: 1370, startPoint y: 629, endPoint x: 1207, endPoint y: 567, distance: 174.4
click at [1370, 630] on span "Enquiry" at bounding box center [1427, 631] width 147 height 18
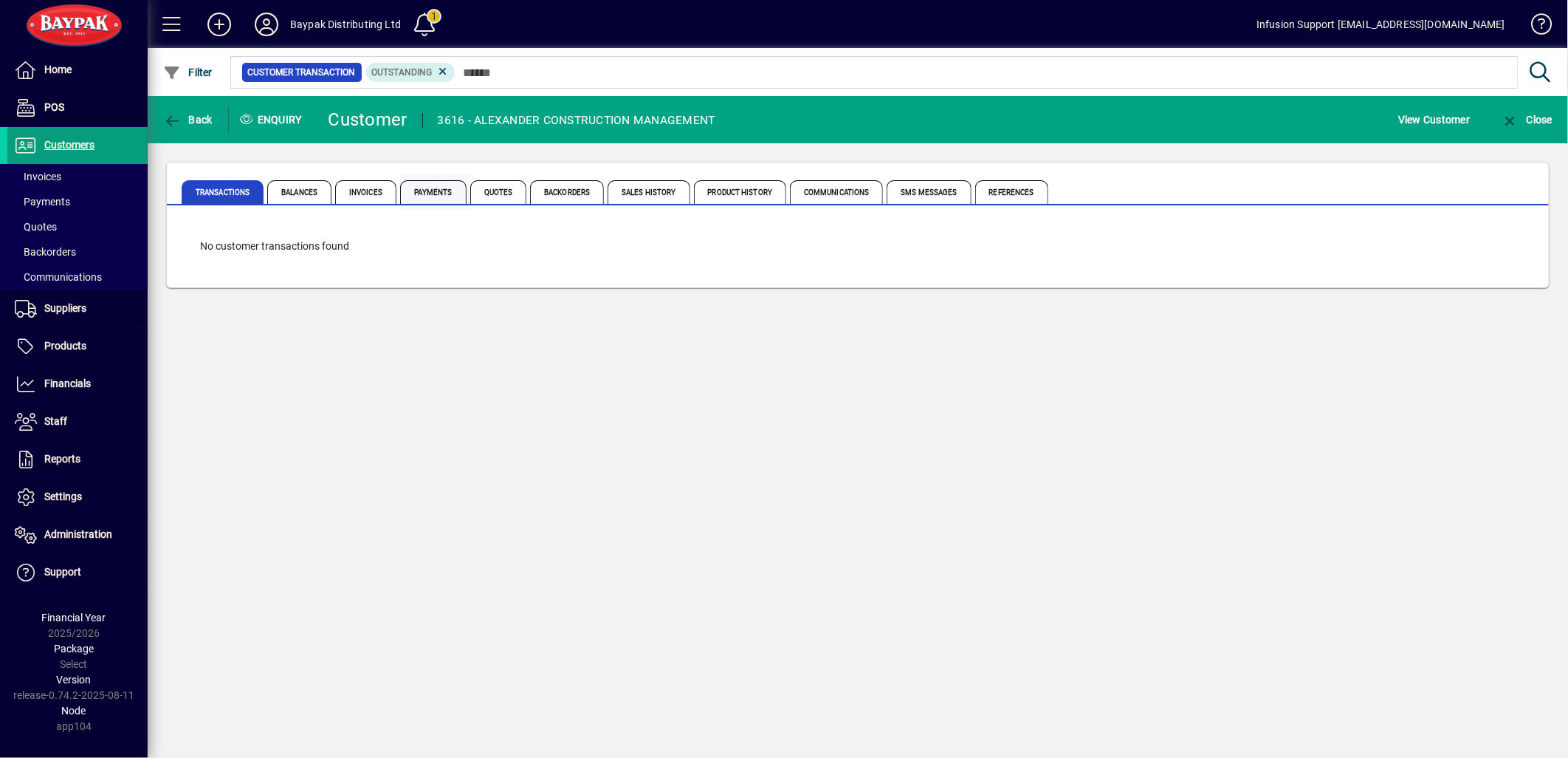
click at [430, 187] on span "Payments" at bounding box center [433, 192] width 66 height 23
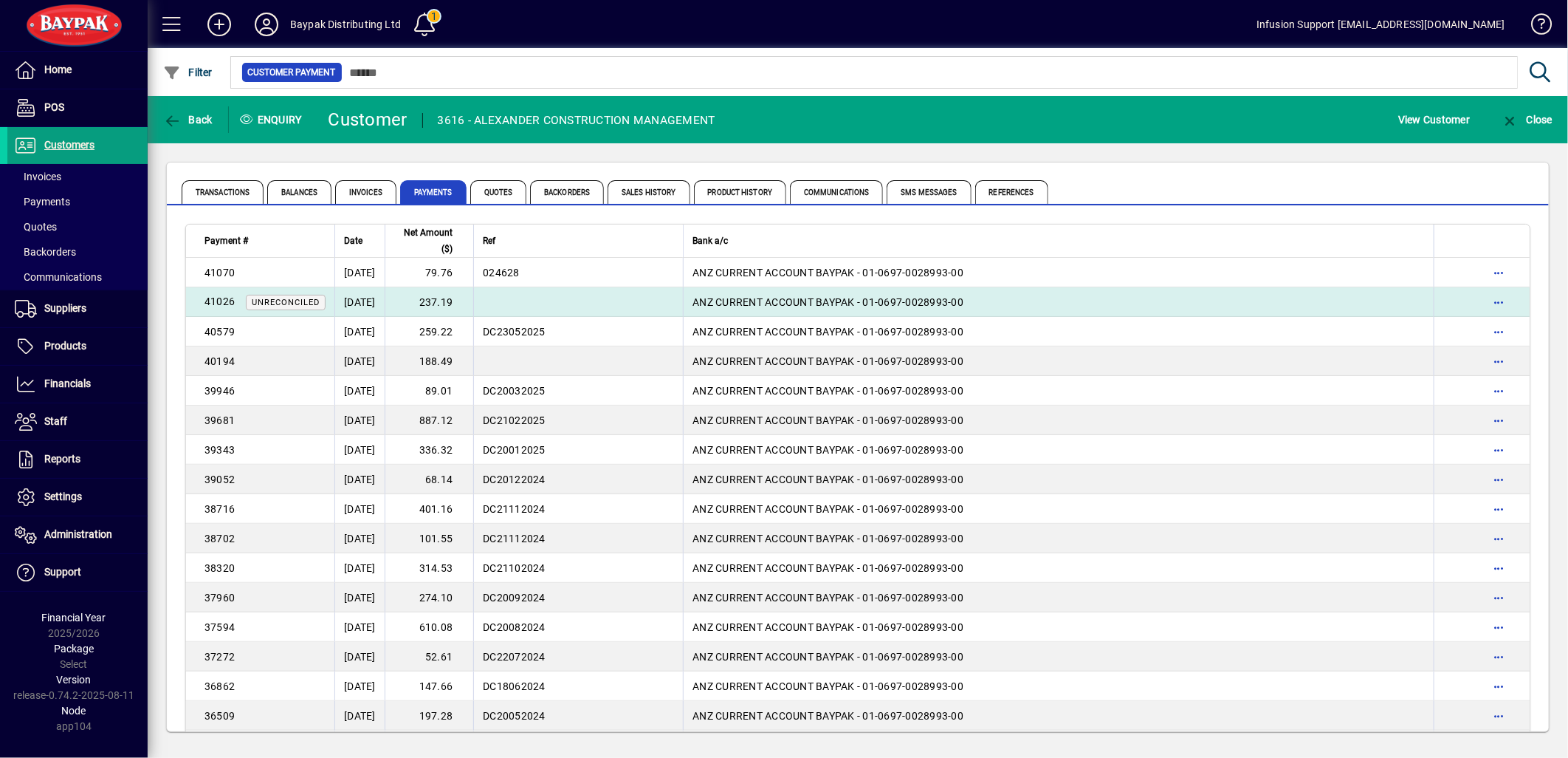
click at [363, 291] on td "[DATE]" at bounding box center [360, 301] width 50 height 30
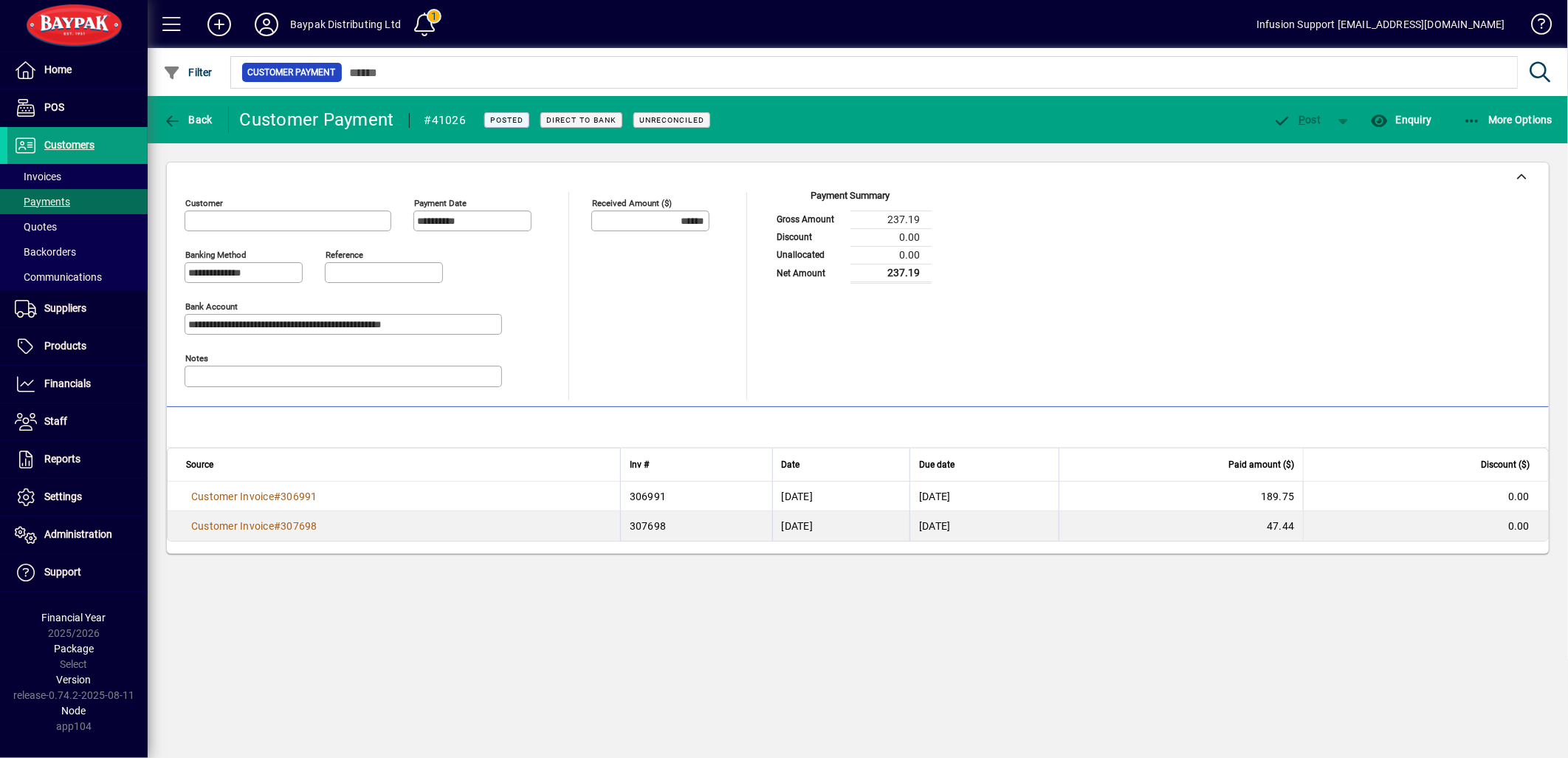
type input "**********"
click at [170, 116] on icon "button" at bounding box center [172, 121] width 19 height 14
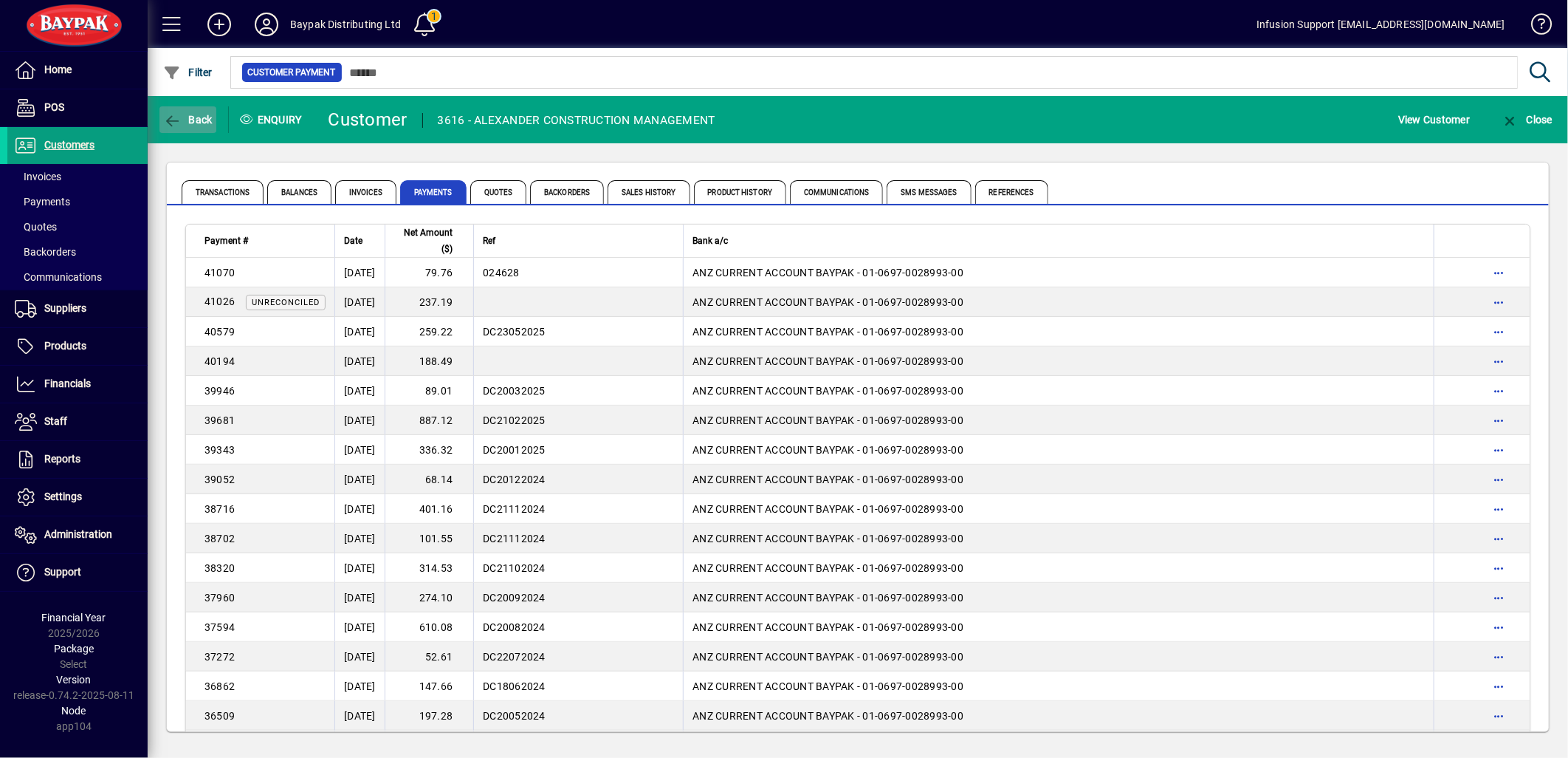
click at [170, 116] on icon "button" at bounding box center [172, 121] width 19 height 14
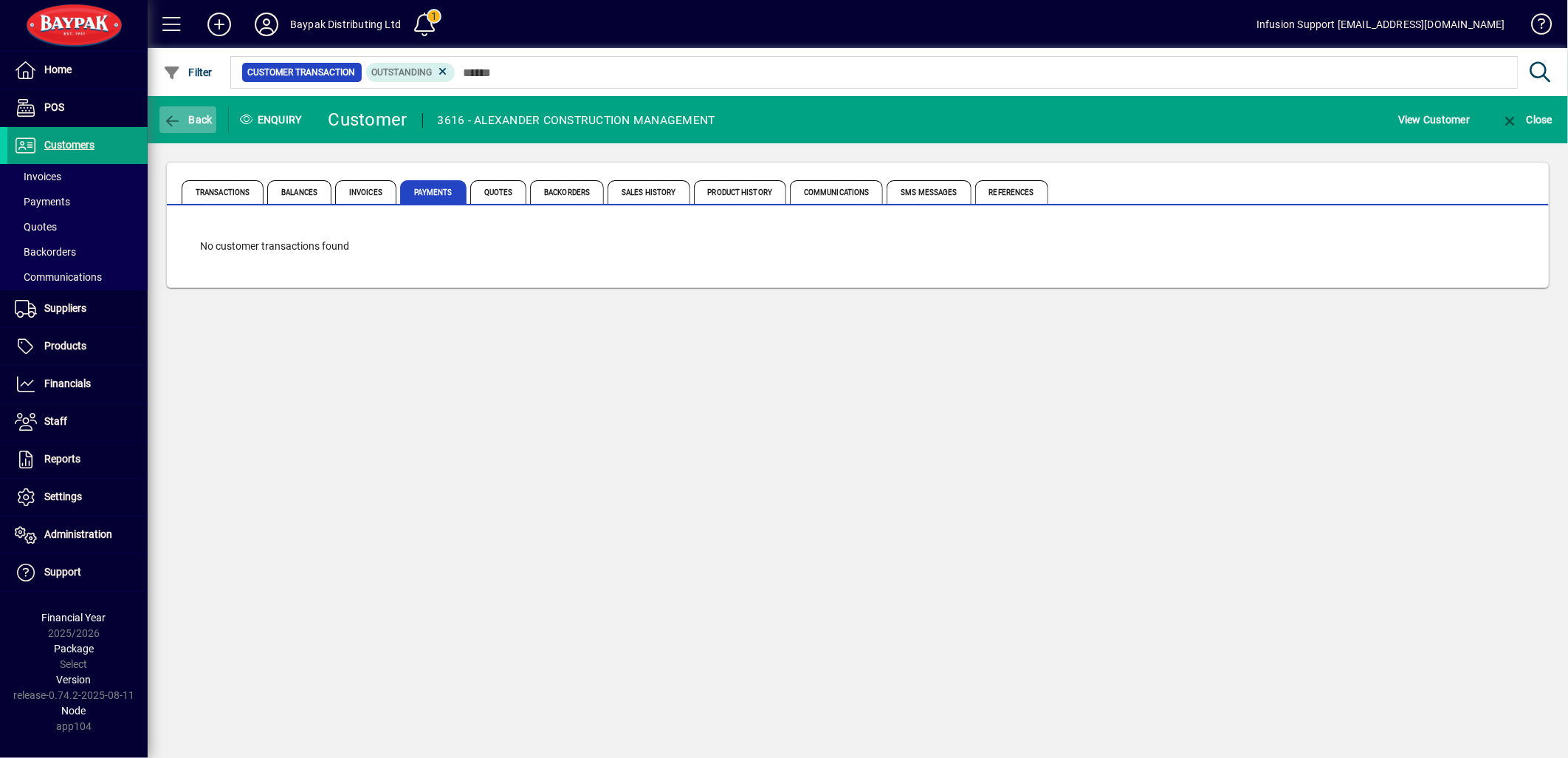
click at [170, 116] on icon "button" at bounding box center [172, 121] width 19 height 14
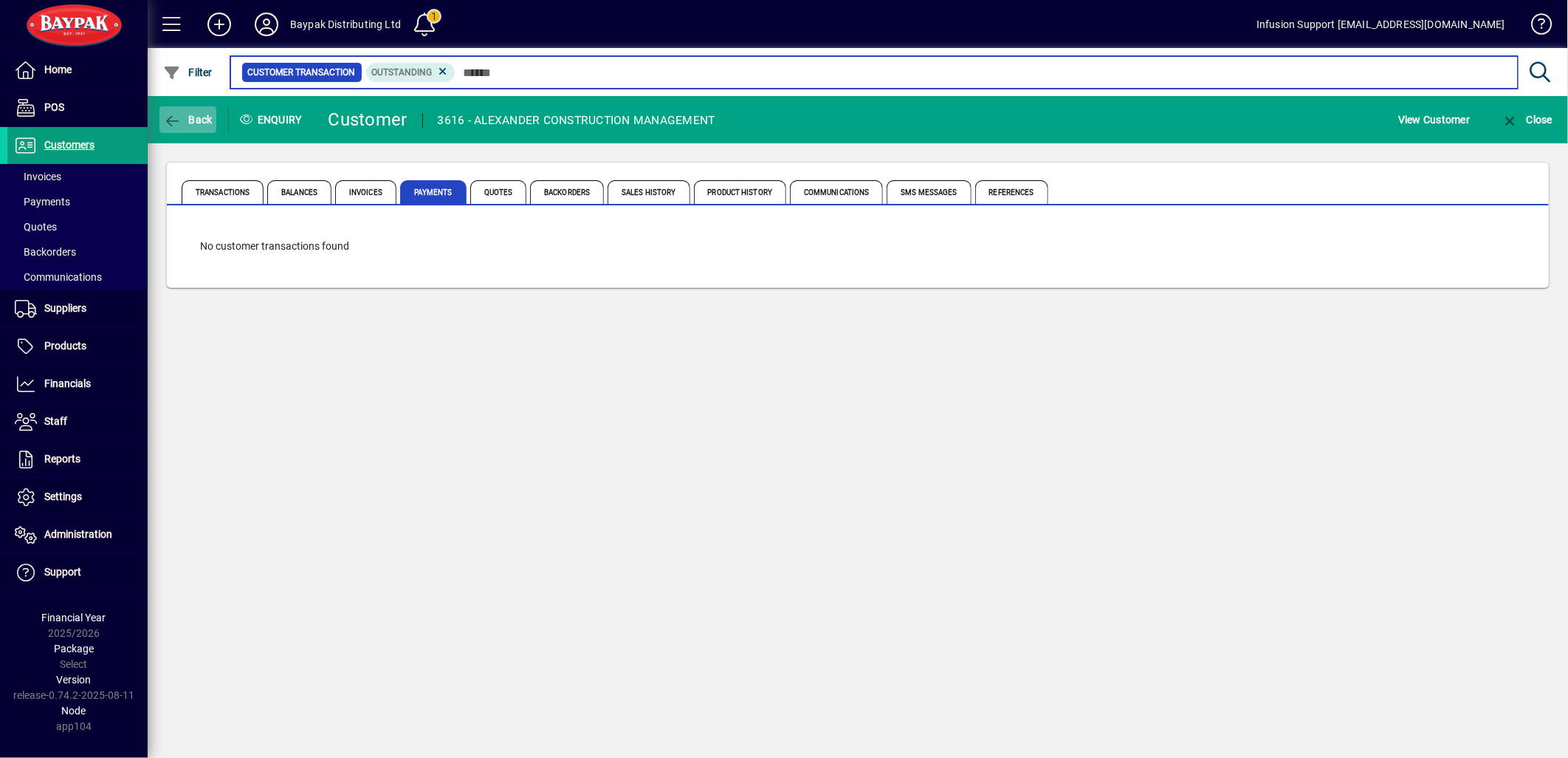
type input "***"
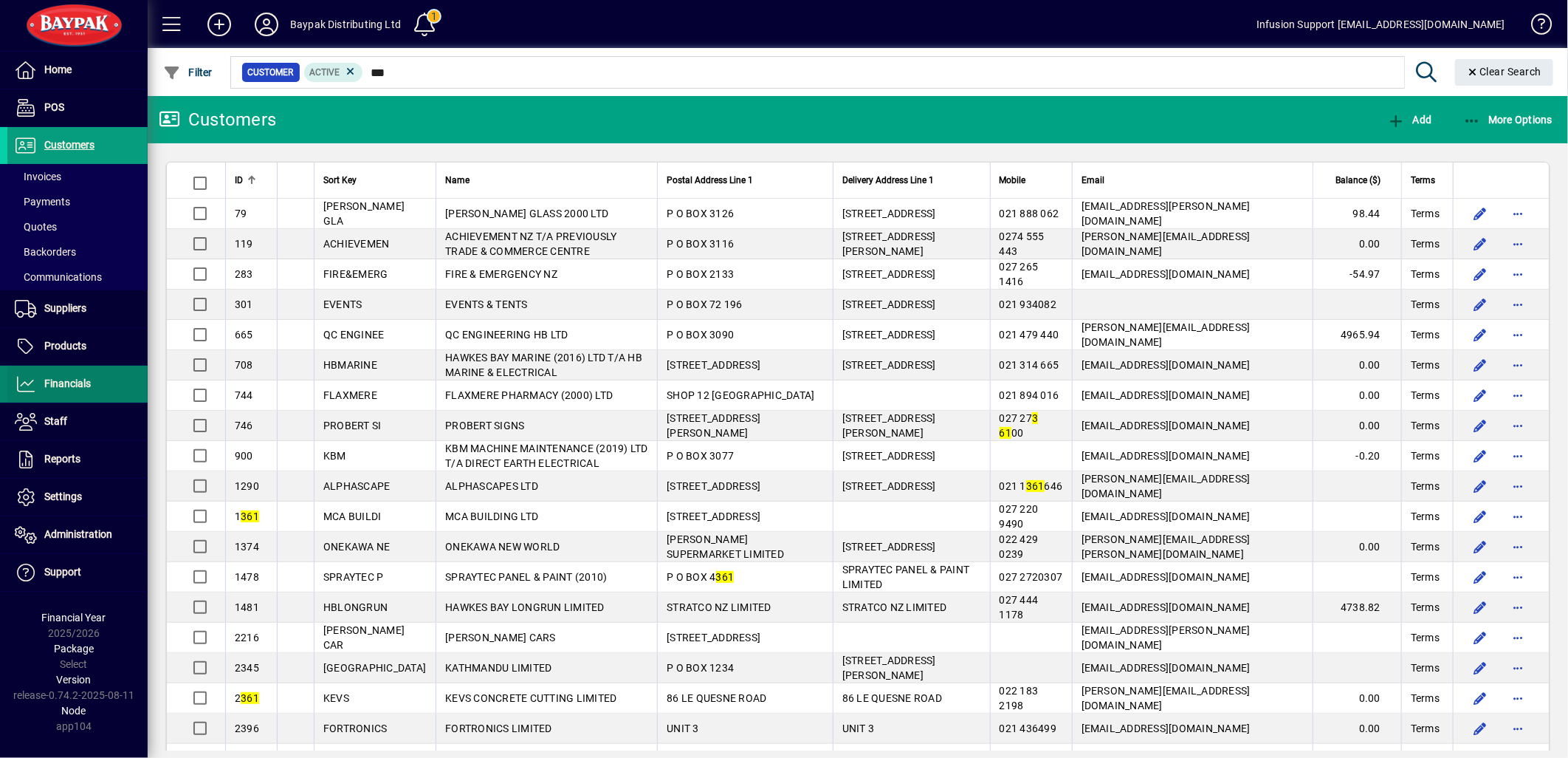
click at [82, 380] on span "Financials" at bounding box center [67, 383] width 47 height 12
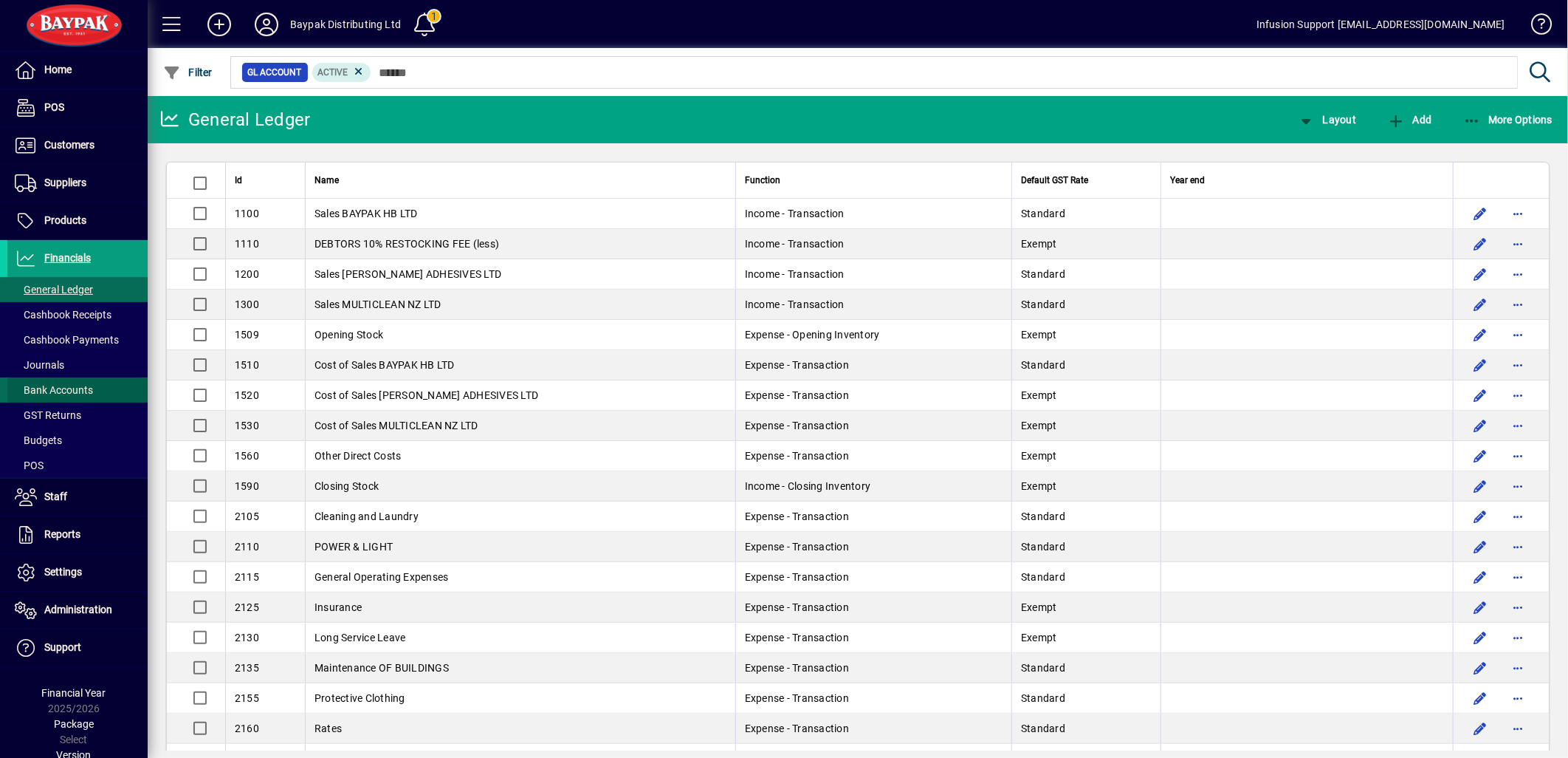
click at [80, 388] on span "Bank Accounts" at bounding box center [53, 389] width 78 height 12
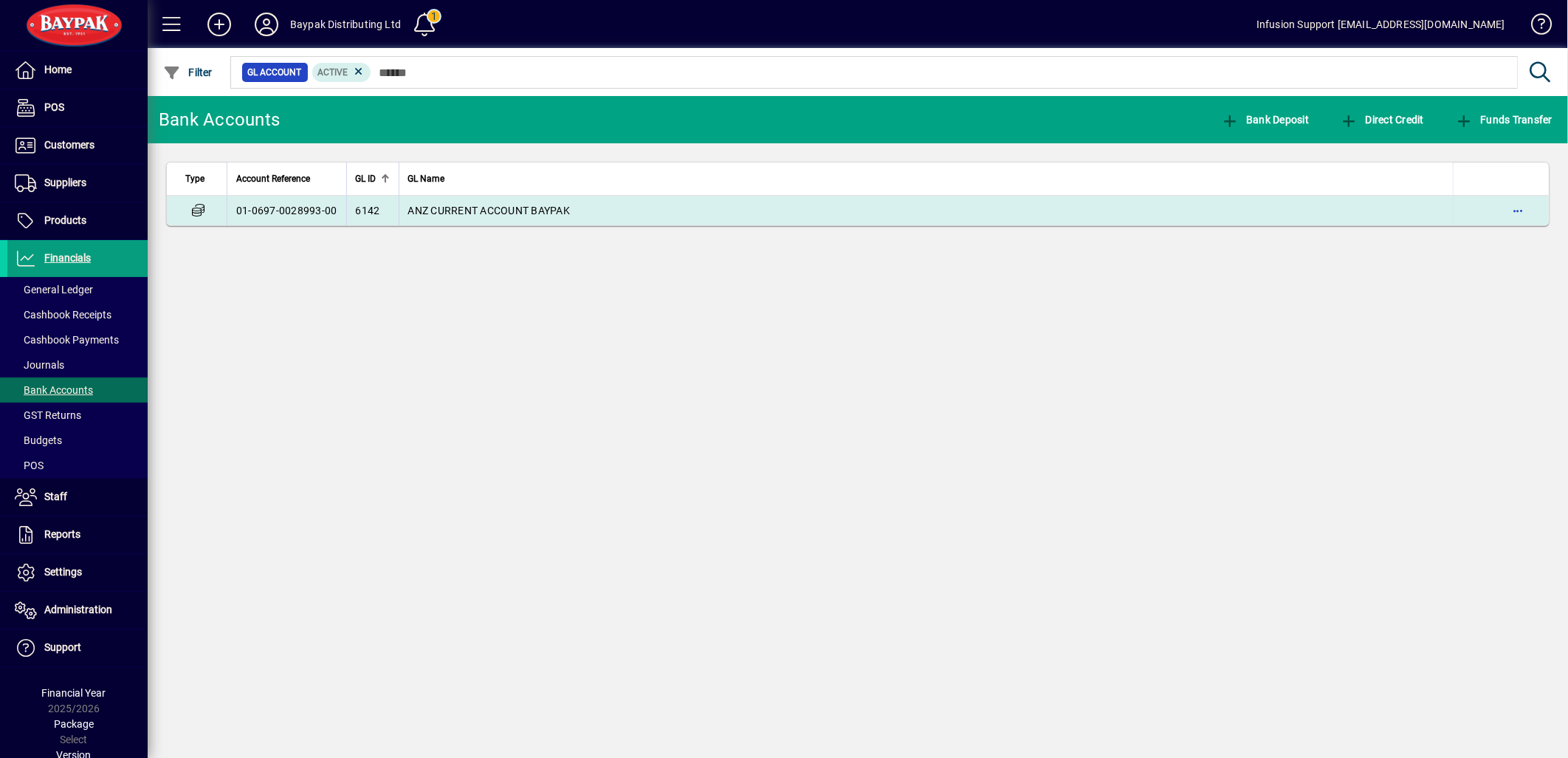
click at [489, 207] on span "ANZ CURRENT ACCOUNT BAYPAK" at bounding box center [489, 210] width 162 height 12
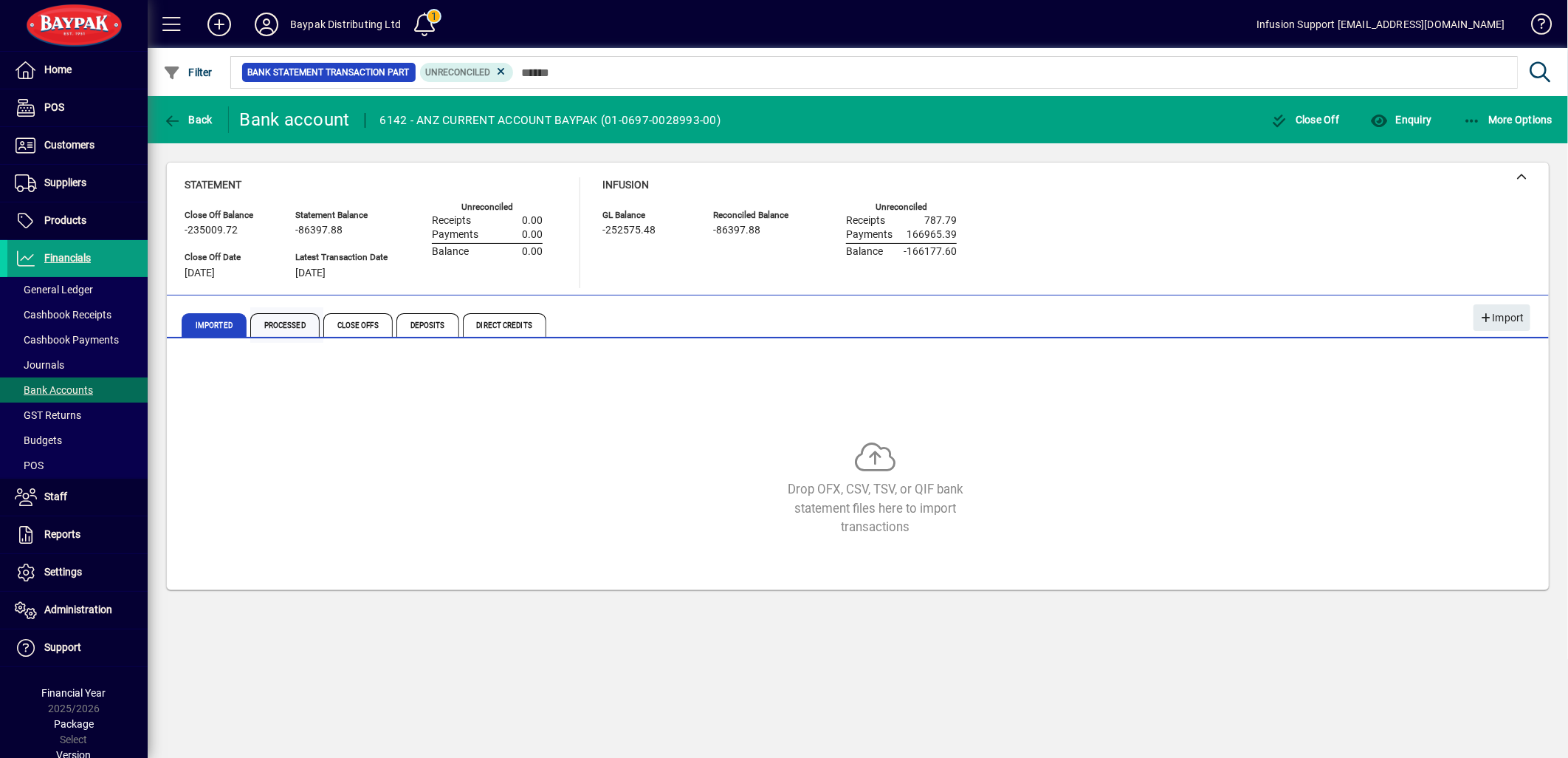
click at [299, 325] on span "Processed" at bounding box center [284, 325] width 69 height 23
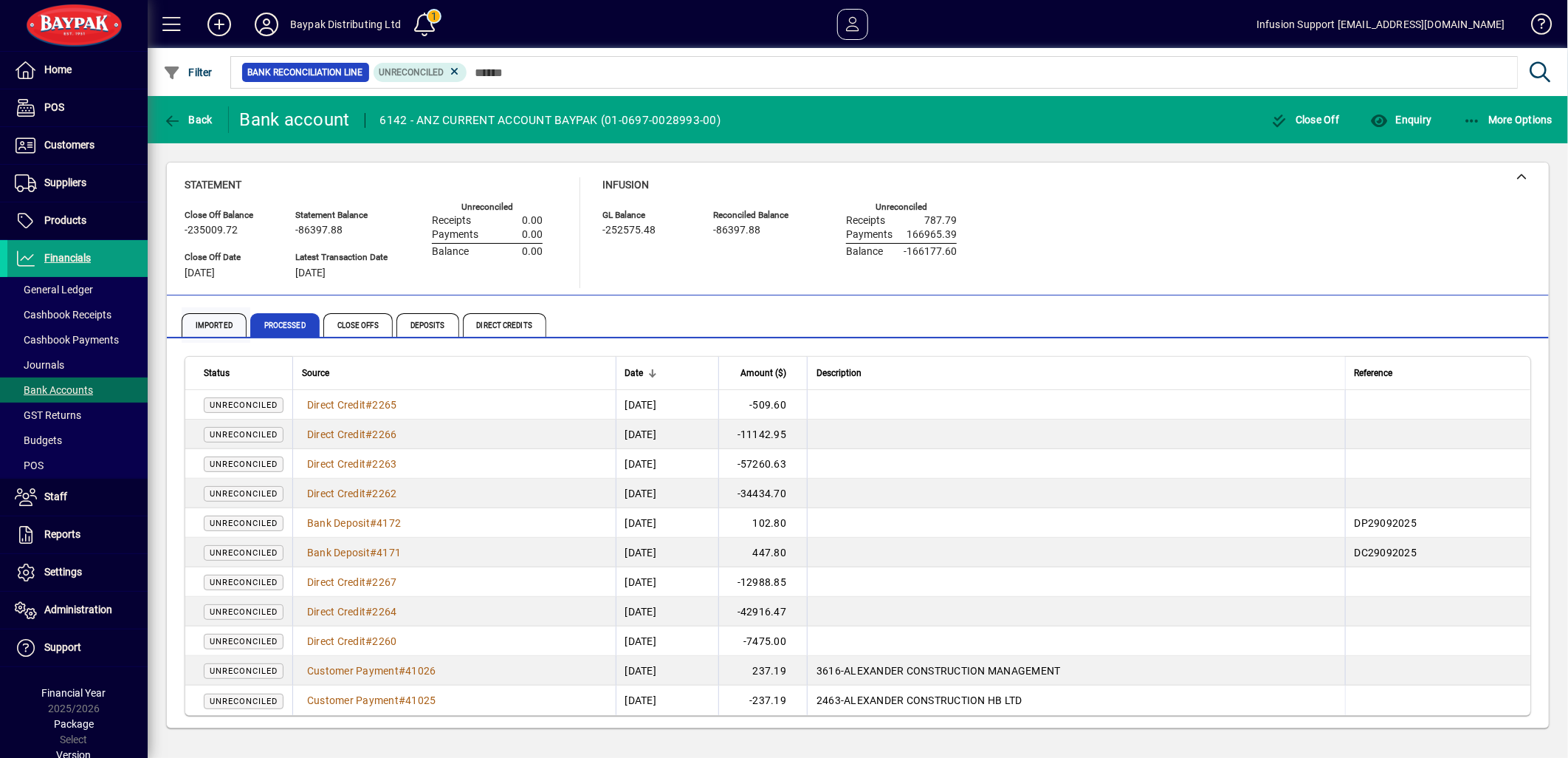
click at [218, 323] on span "Imported" at bounding box center [214, 325] width 65 height 23
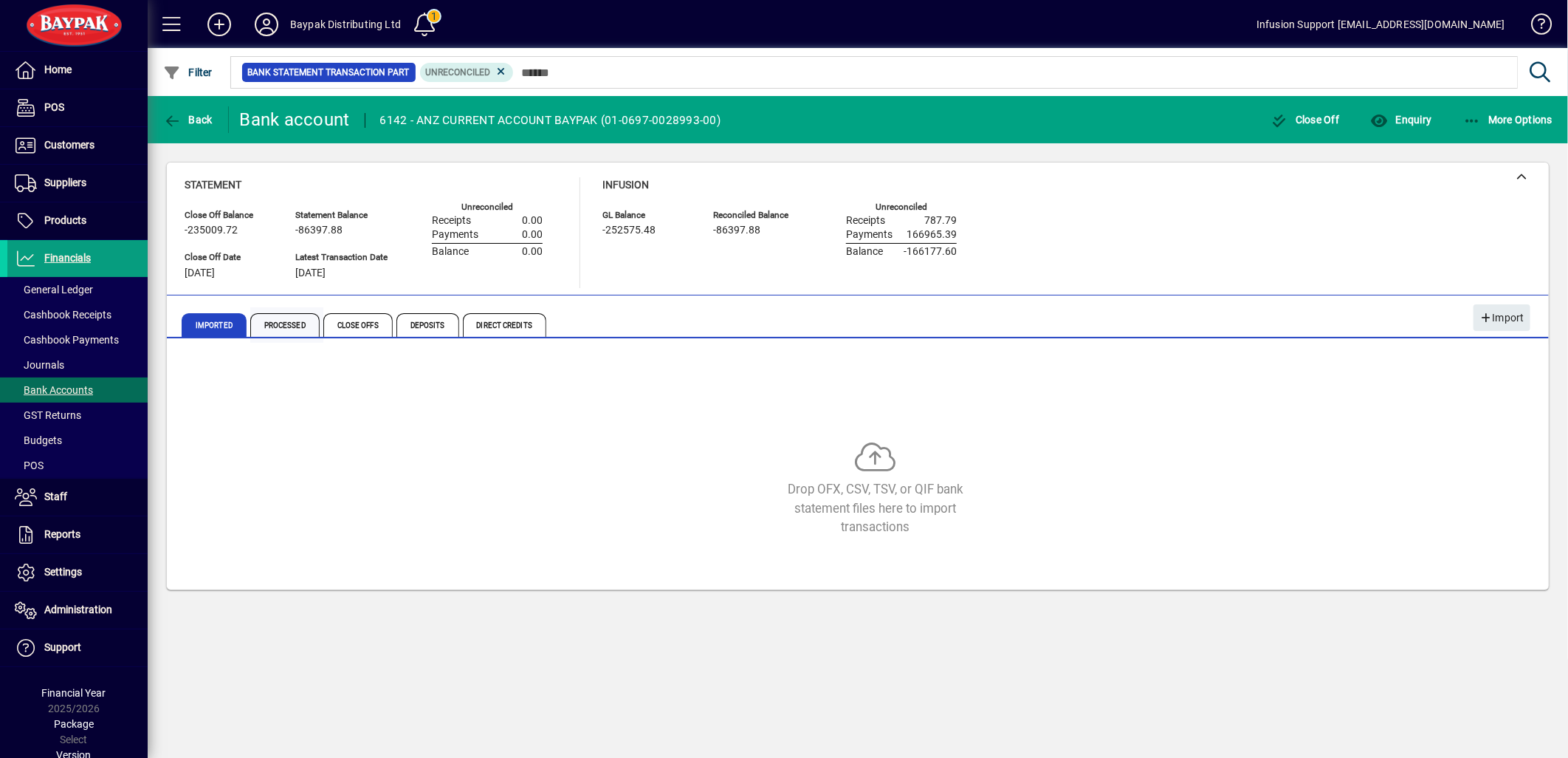
click at [292, 328] on span "Processed" at bounding box center [284, 325] width 69 height 23
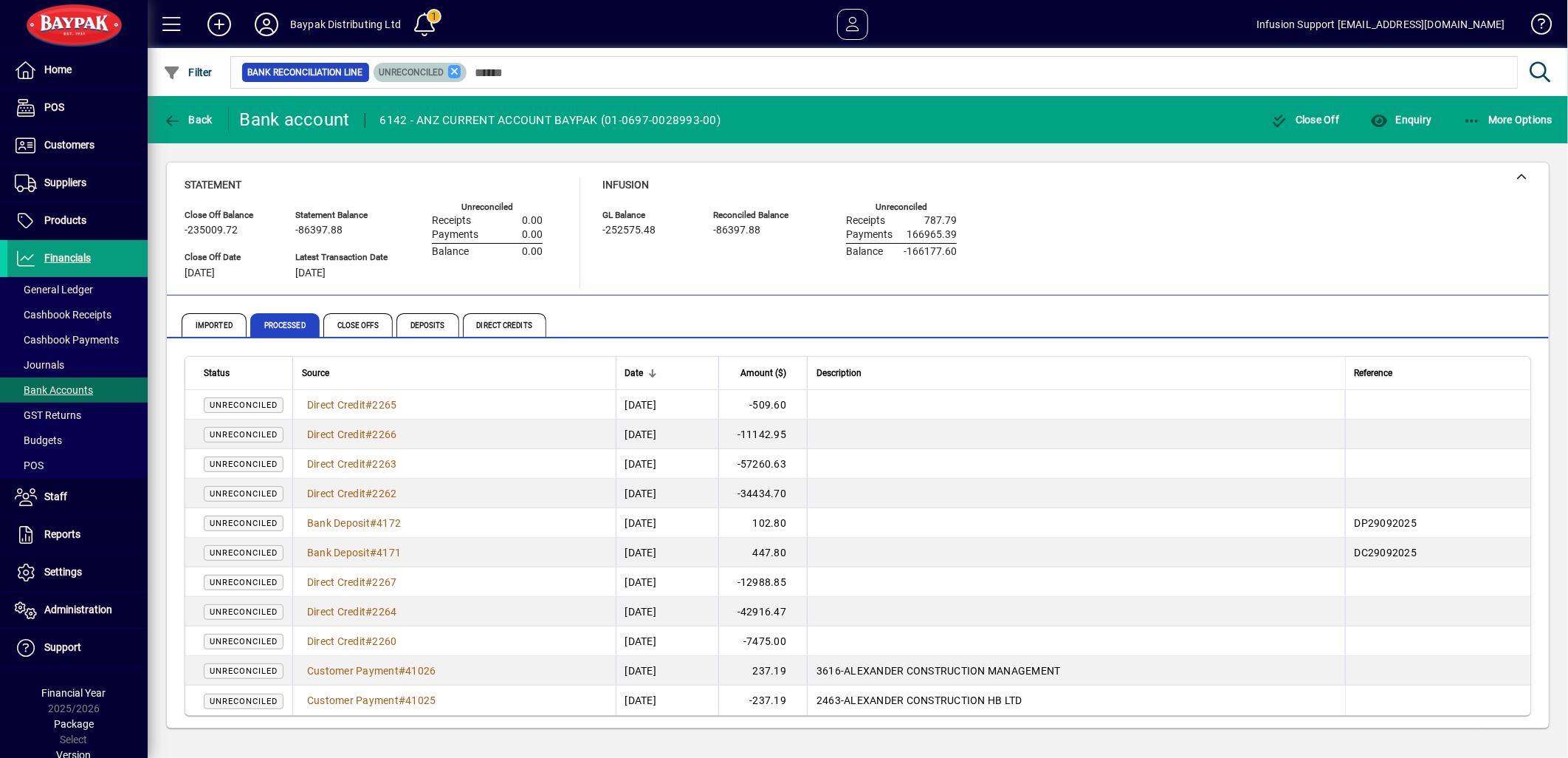
click at [455, 69] on icon at bounding box center [455, 71] width 13 height 13
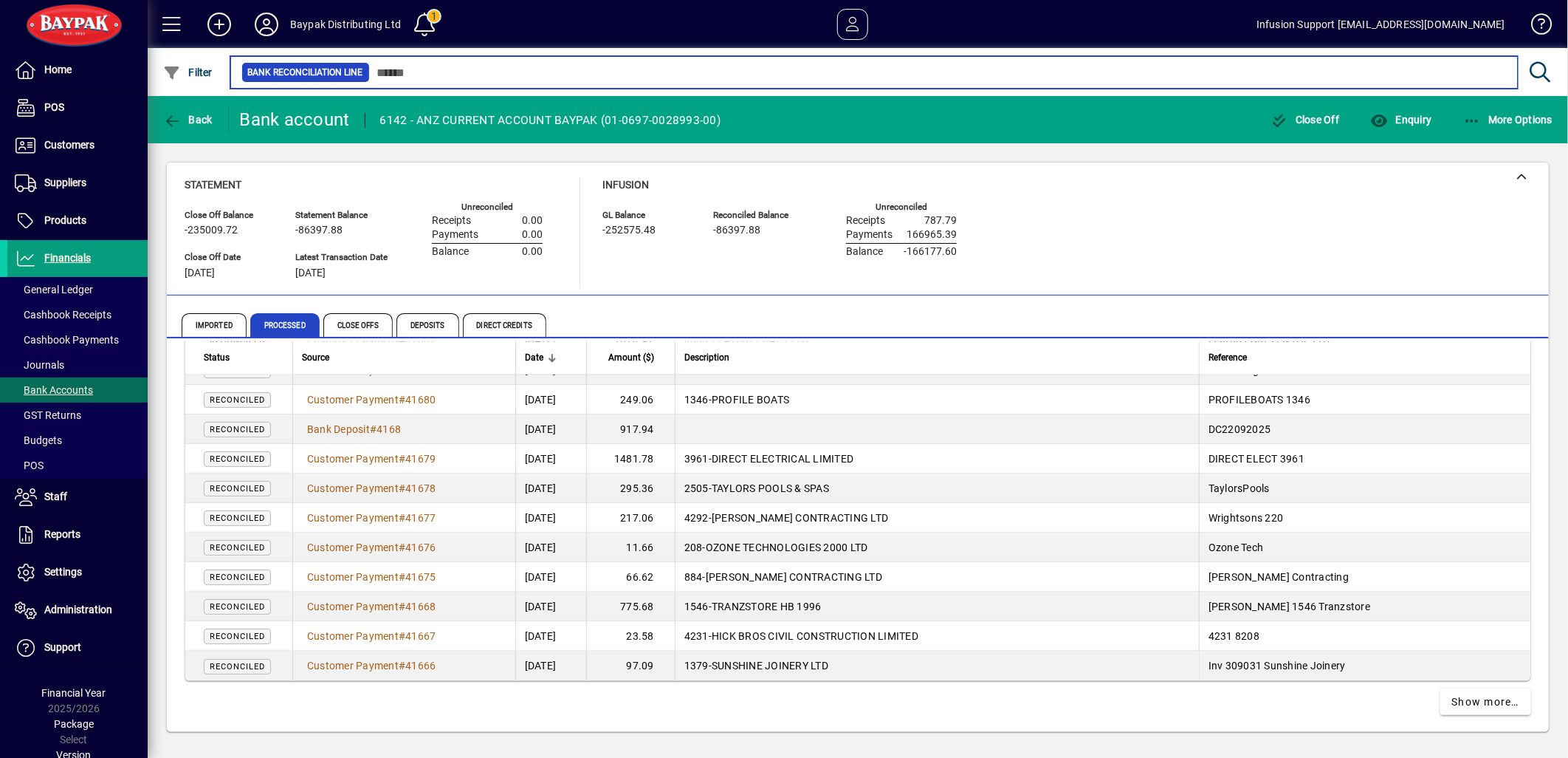
scroll to position [2665, 0]
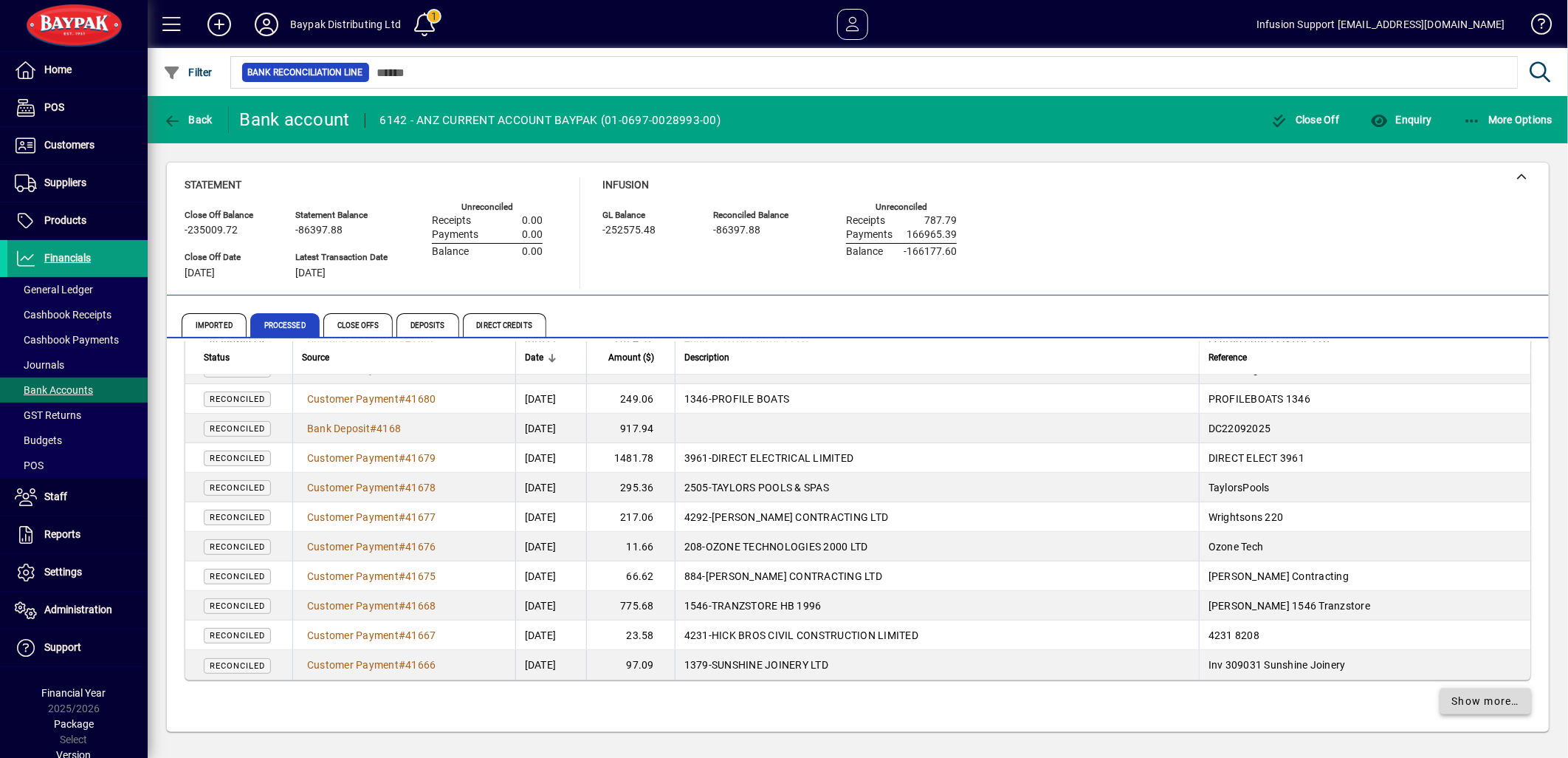
click at [1452, 702] on span "Show more…" at bounding box center [1486, 701] width 68 height 15
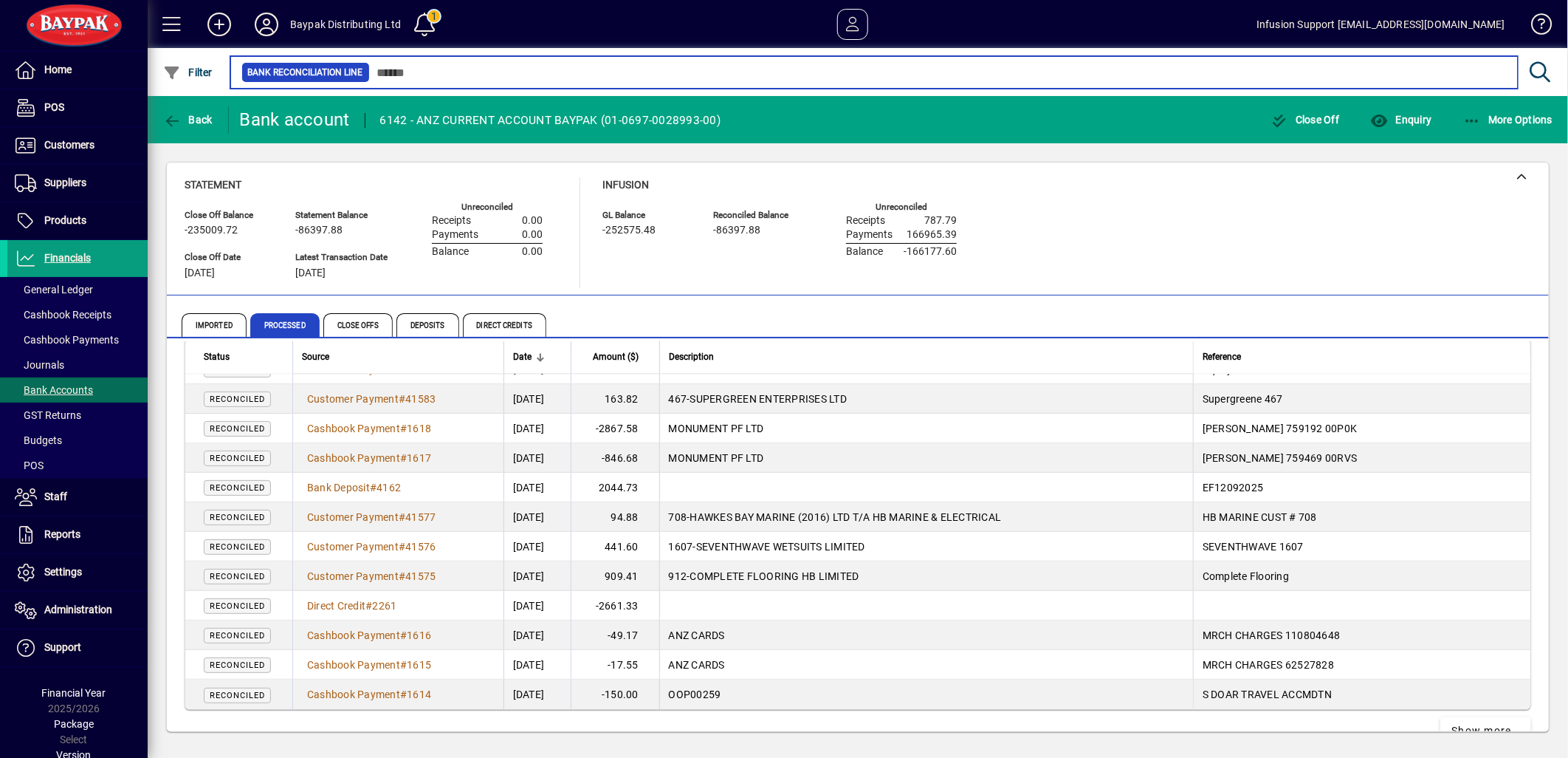
scroll to position [5620, 0]
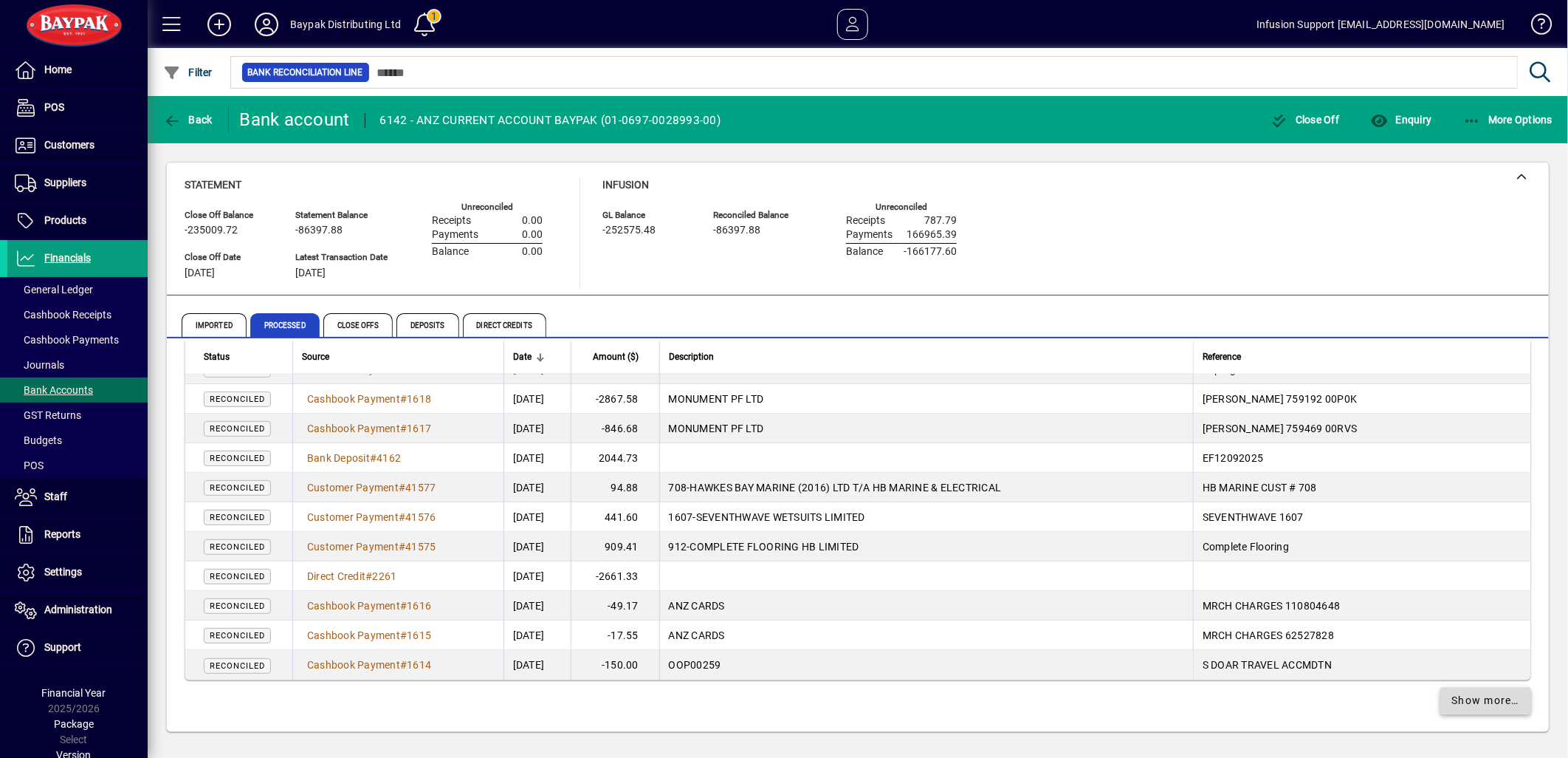
click at [1460, 701] on span "Show more…" at bounding box center [1486, 701] width 68 height 15
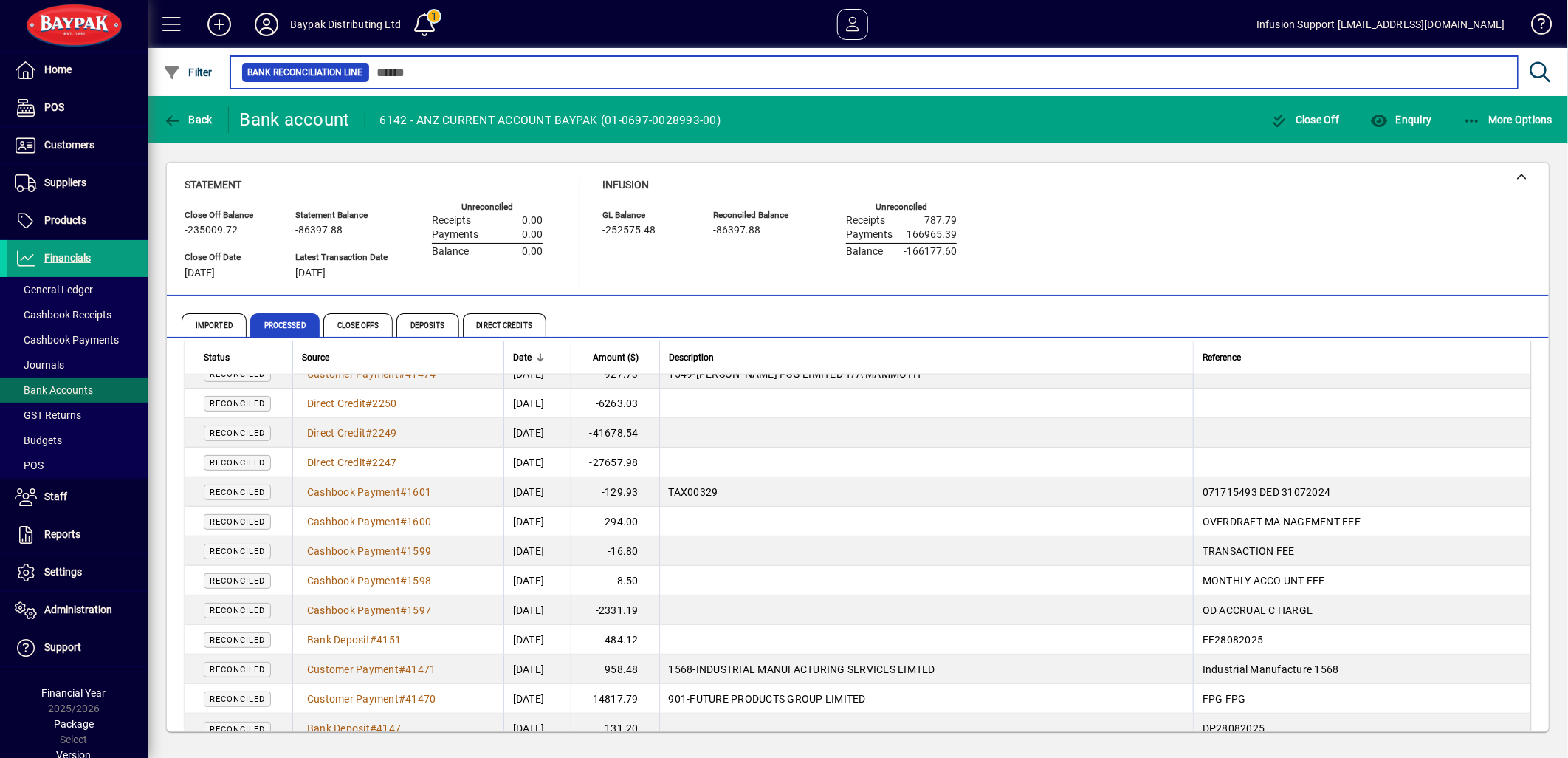
scroll to position [8576, 0]
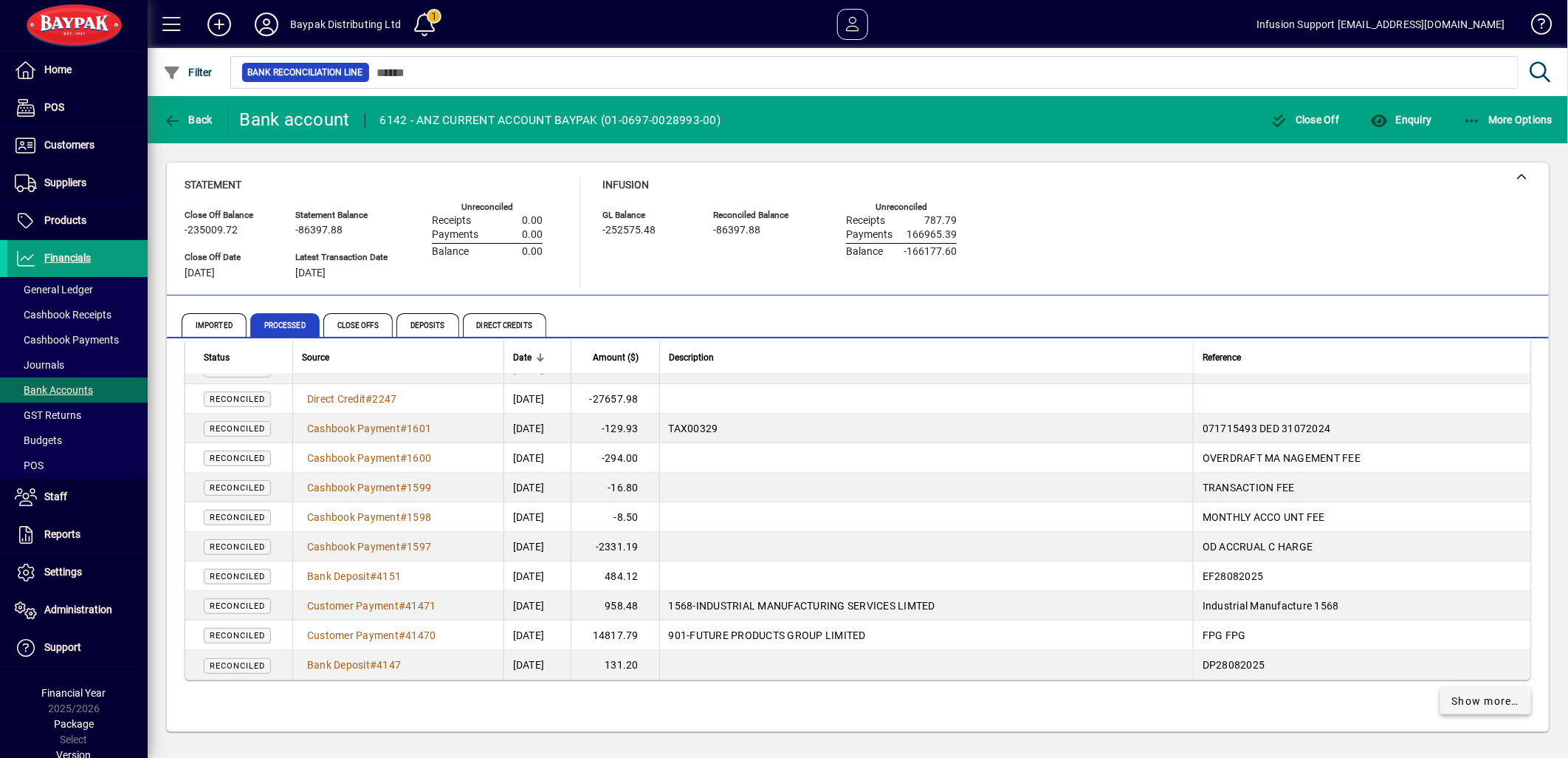
click at [1470, 697] on span "Show more…" at bounding box center [1486, 701] width 68 height 15
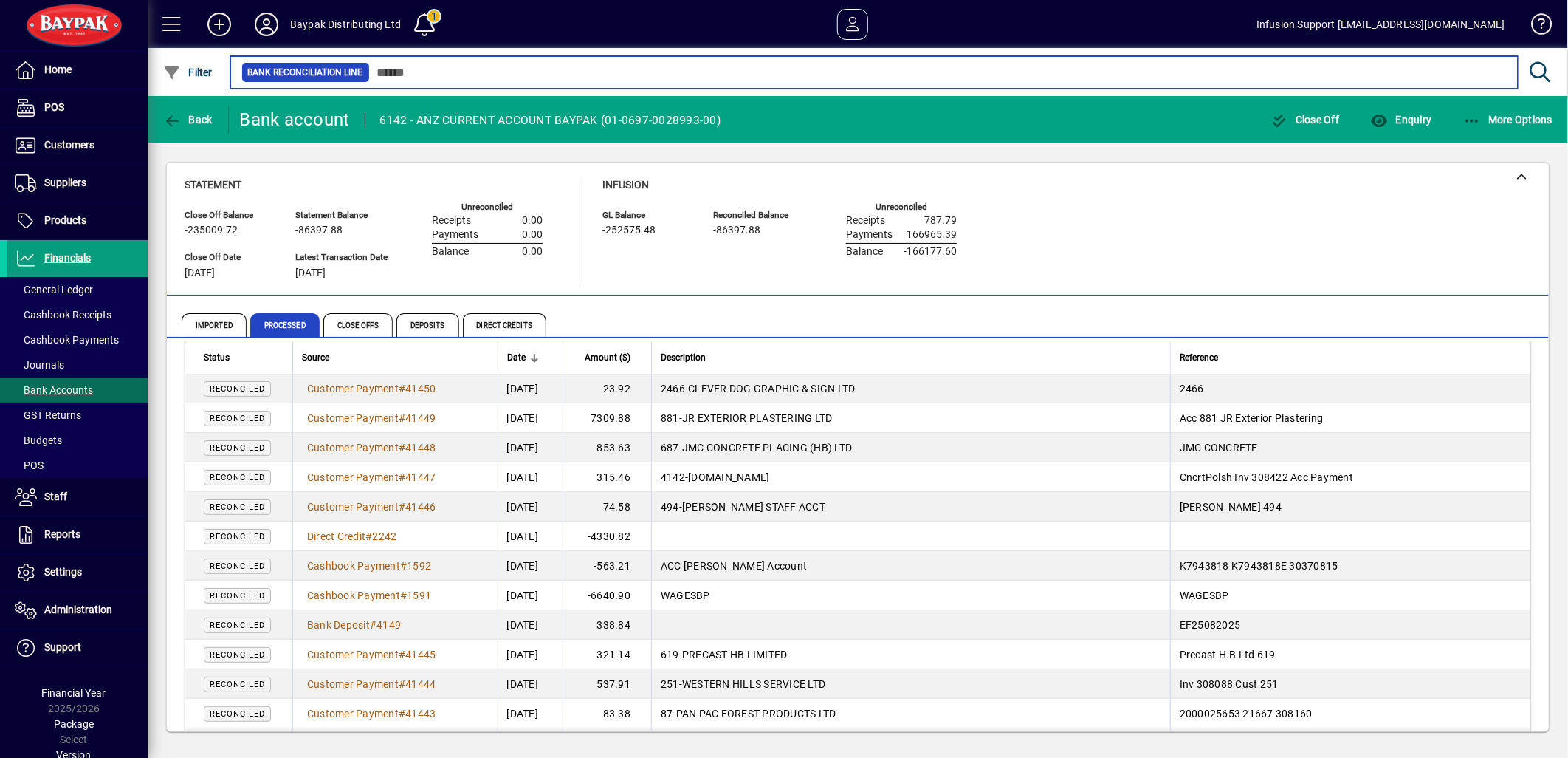
scroll to position [10053, 0]
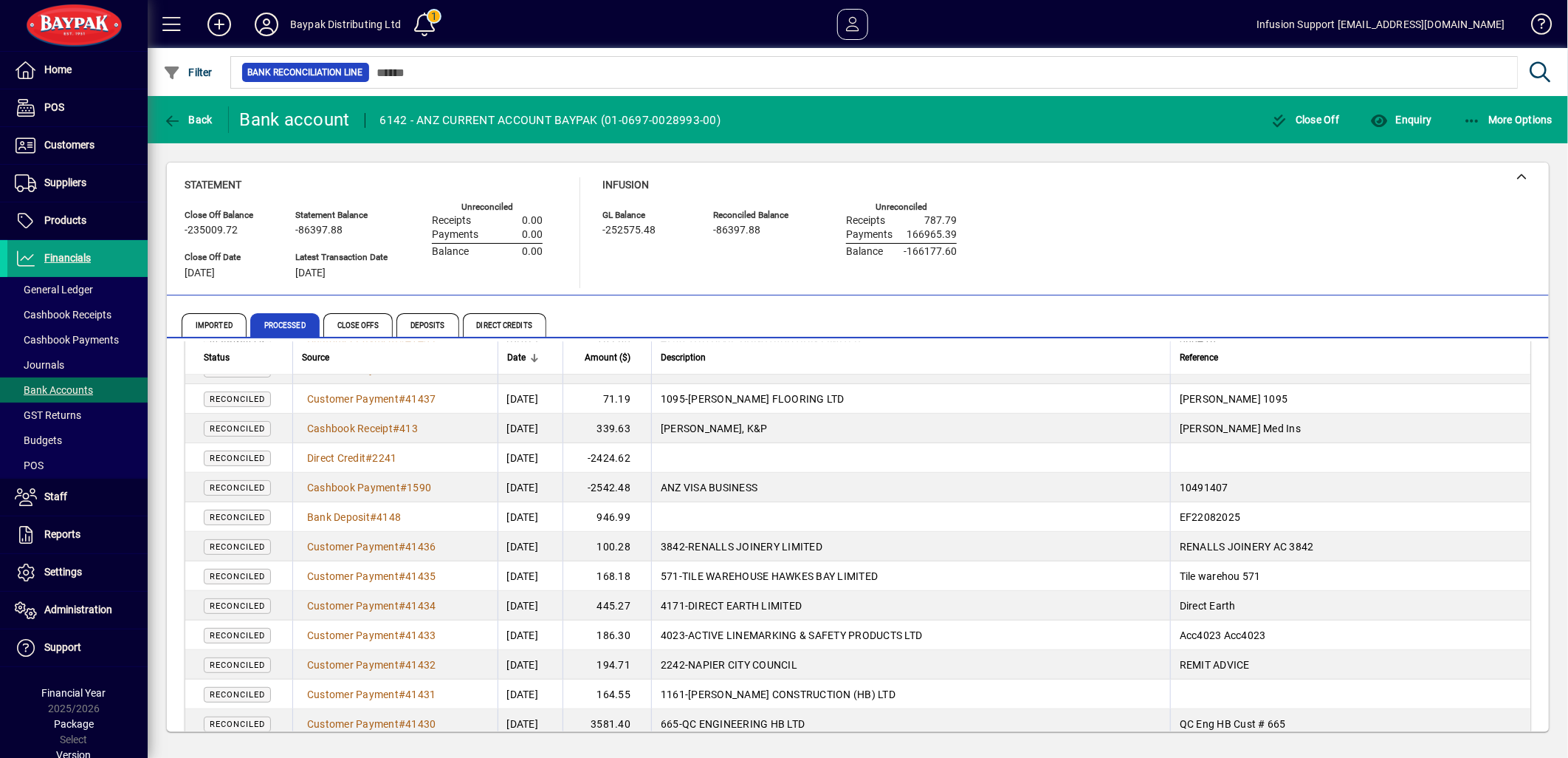
click at [1101, 145] on div "Close Off Balance -235009.72 Statement Balance -86397.88 GL Balance -252575.48 …" at bounding box center [858, 447] width 1420 height 607
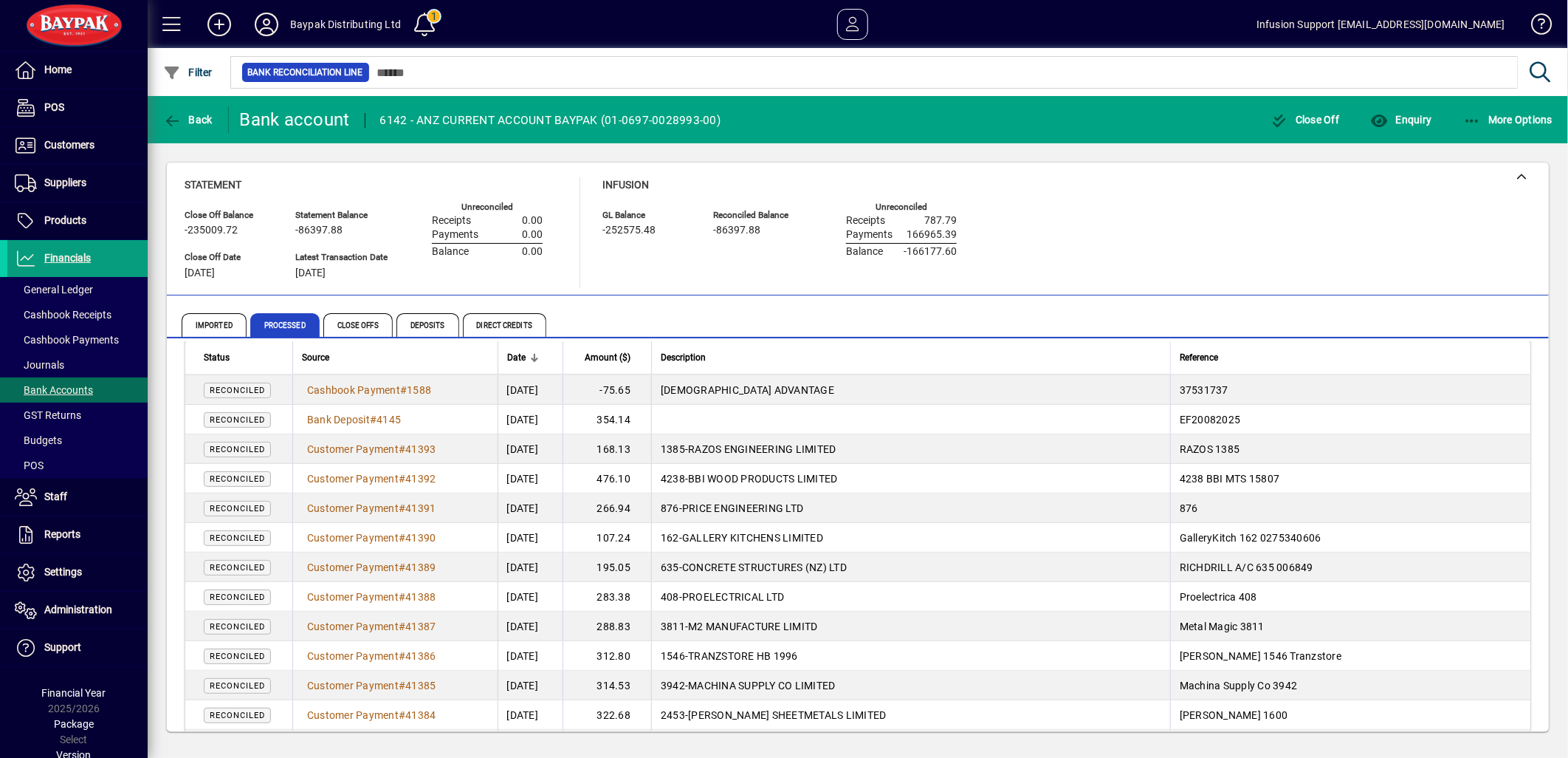
scroll to position [11531, 0]
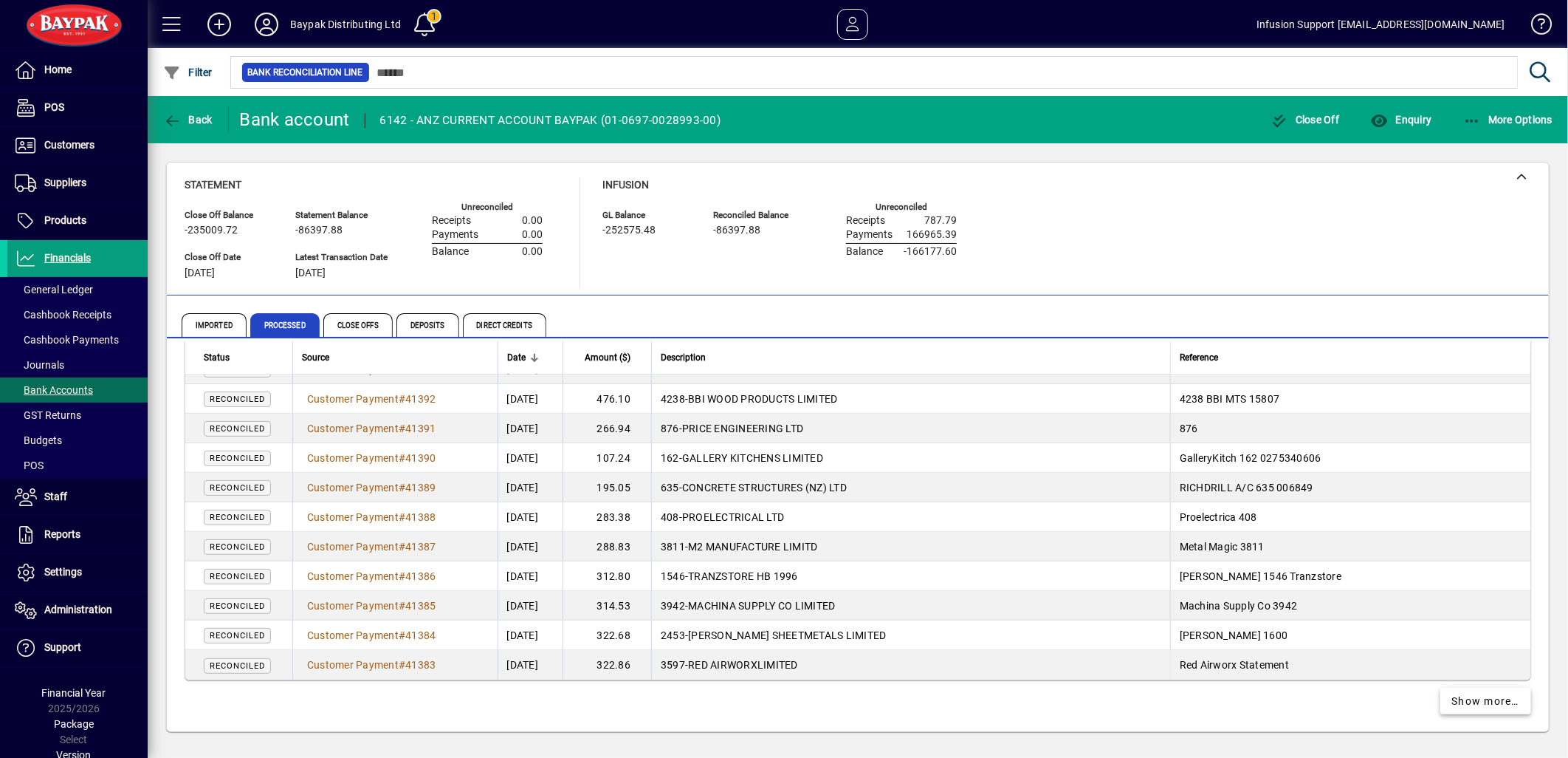
drag, startPoint x: 1480, startPoint y: 698, endPoint x: 1309, endPoint y: 718, distance: 172.2
click at [1480, 698] on span "Show more…" at bounding box center [1486, 701] width 68 height 15
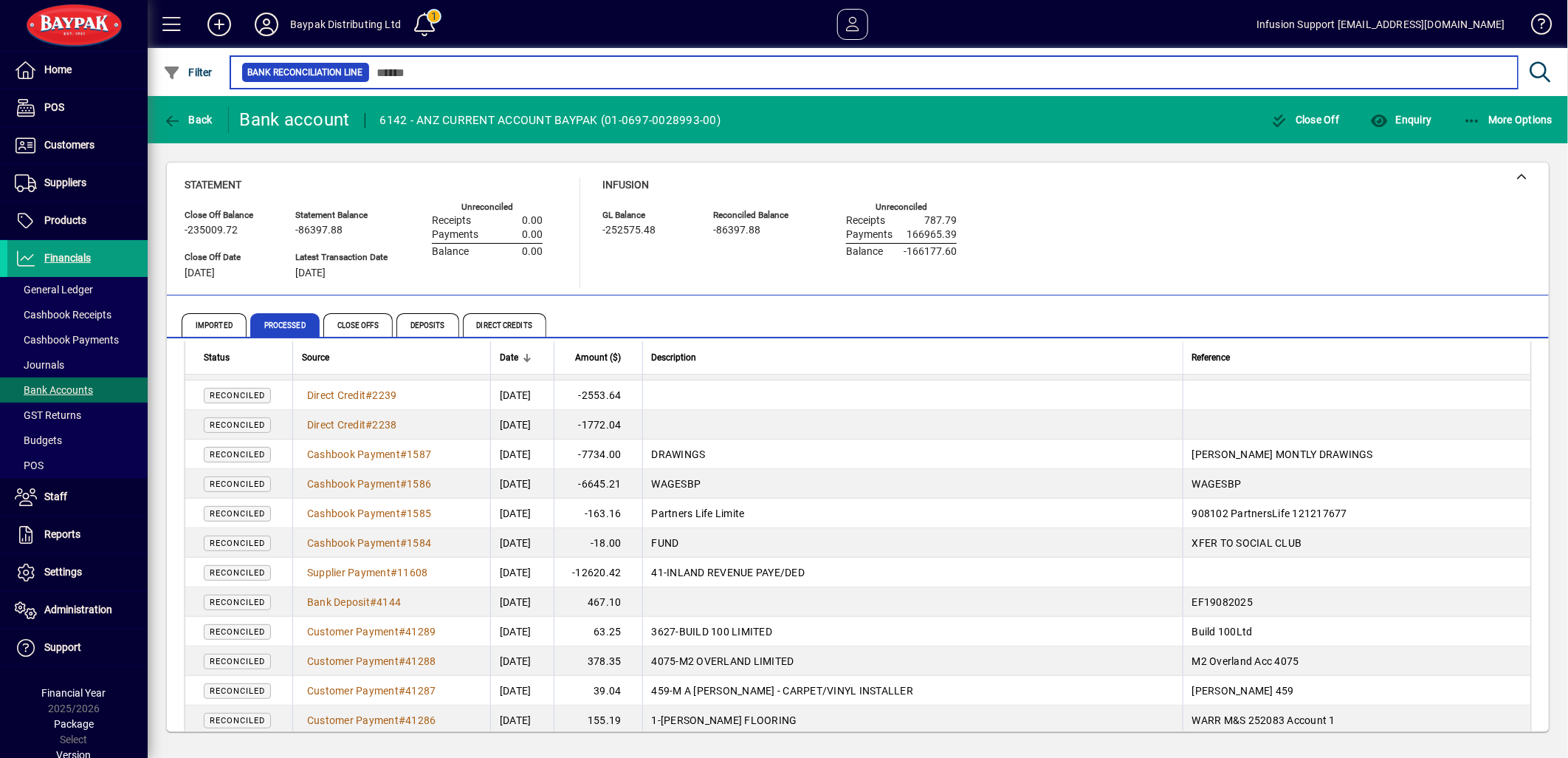
scroll to position [14485, 0]
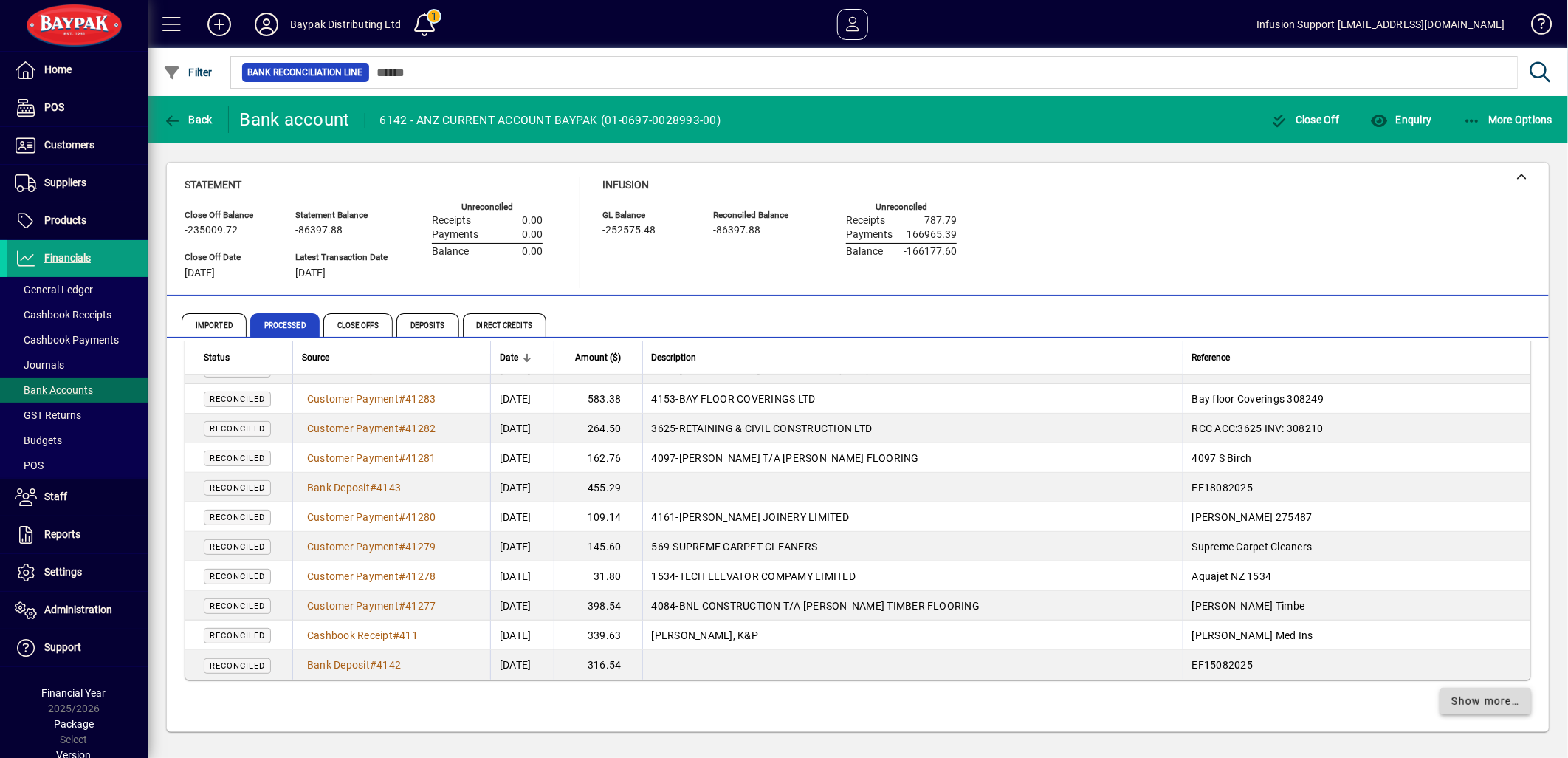
click at [1464, 701] on span "Show more…" at bounding box center [1486, 701] width 68 height 15
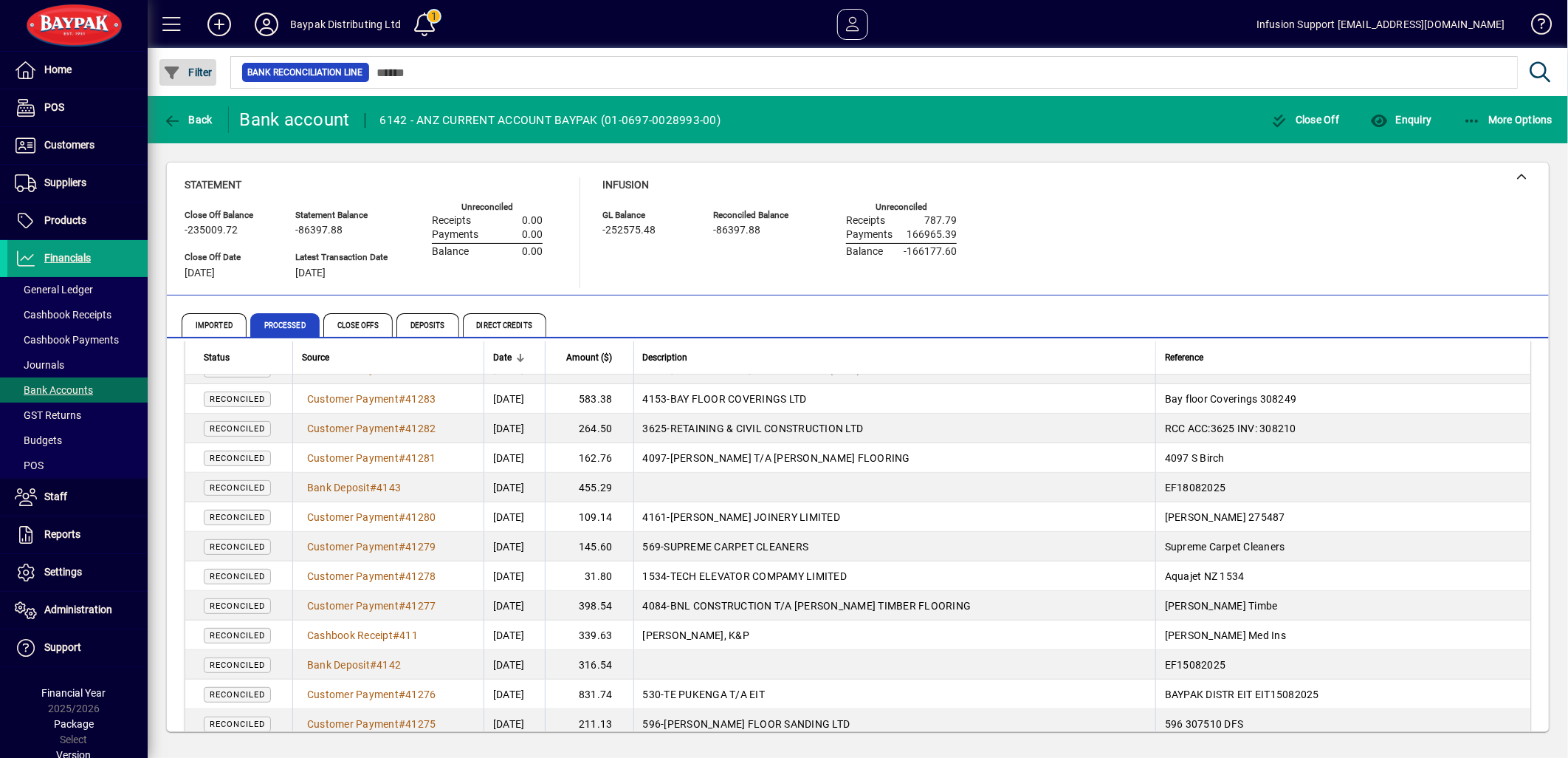
click at [193, 64] on span "button" at bounding box center [187, 73] width 56 height 36
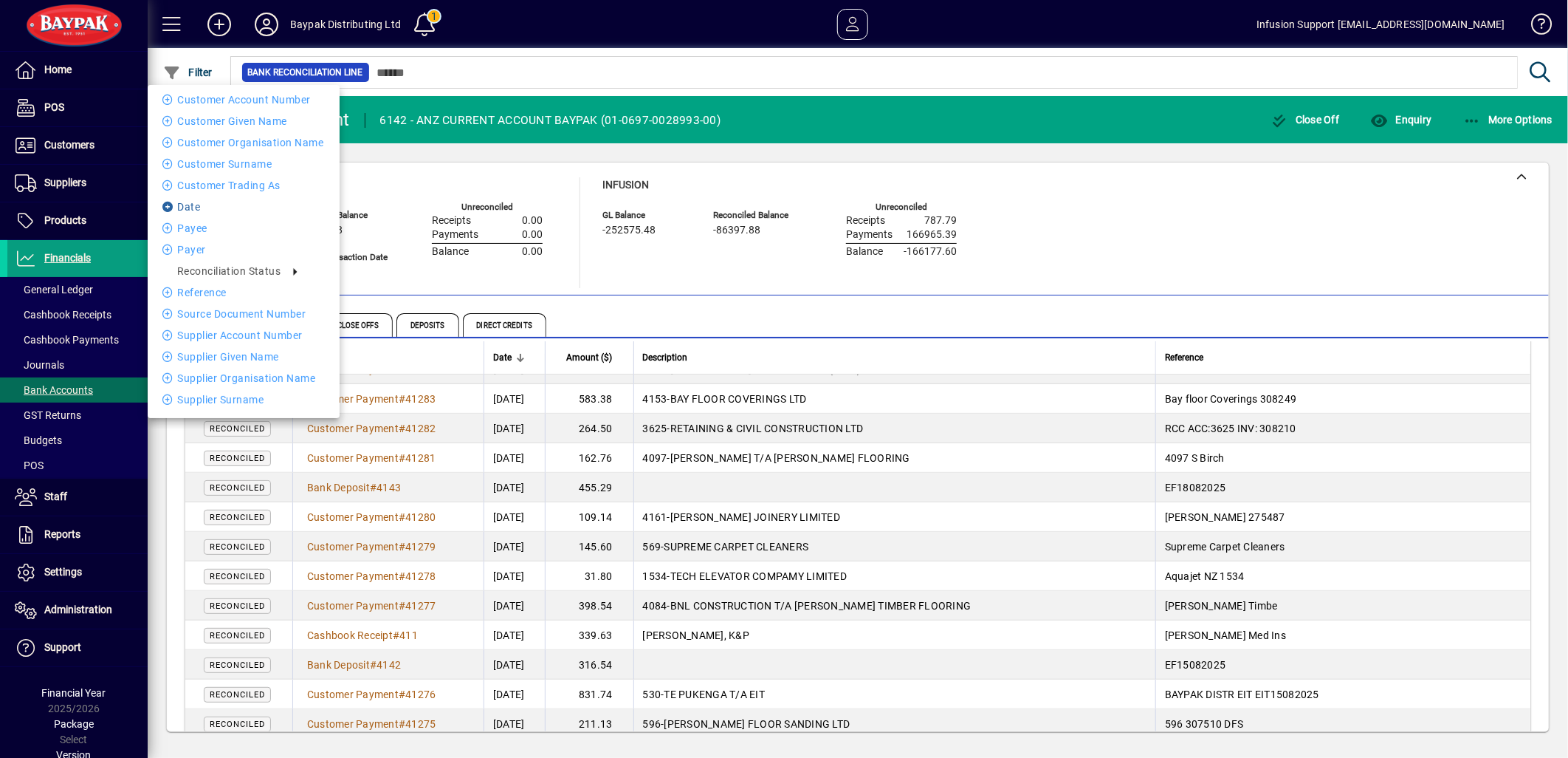
click at [178, 203] on li "Date" at bounding box center [244, 207] width 192 height 18
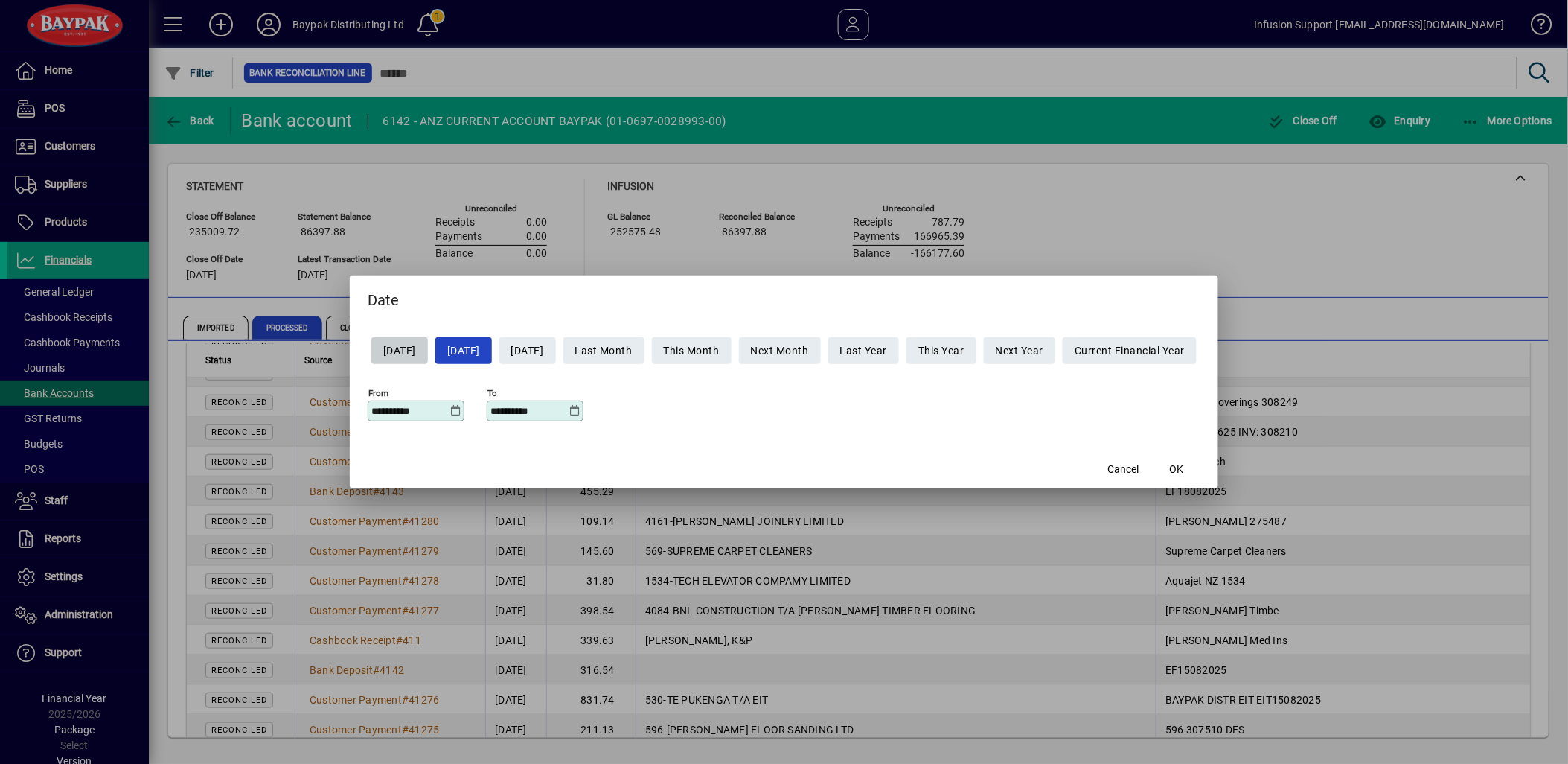
click at [450, 410] on icon at bounding box center [455, 410] width 11 height 12
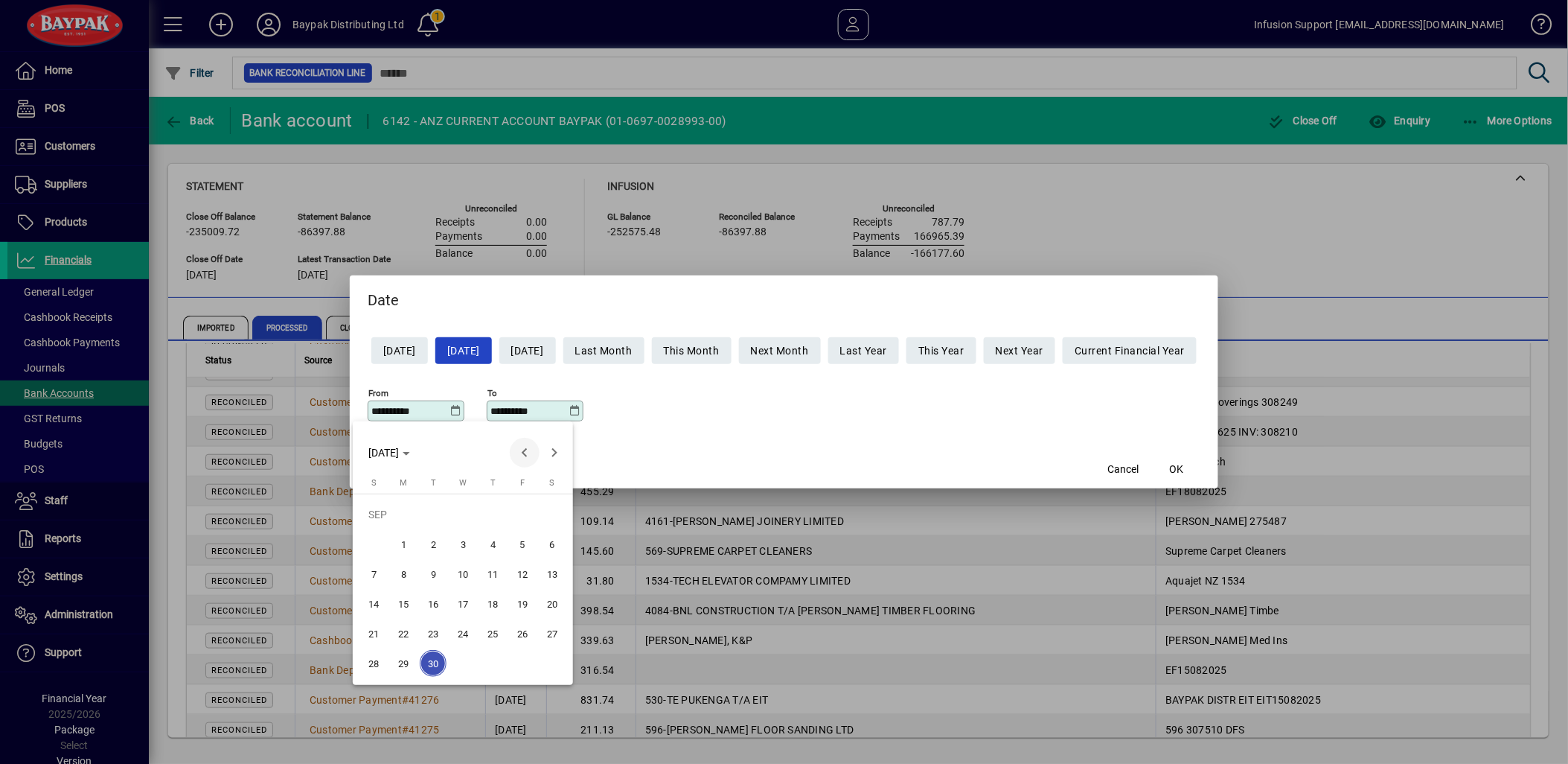
click at [522, 451] on span "Previous month" at bounding box center [524, 452] width 30 height 30
click at [428, 546] on span "1" at bounding box center [433, 544] width 27 height 27
type input "**********"
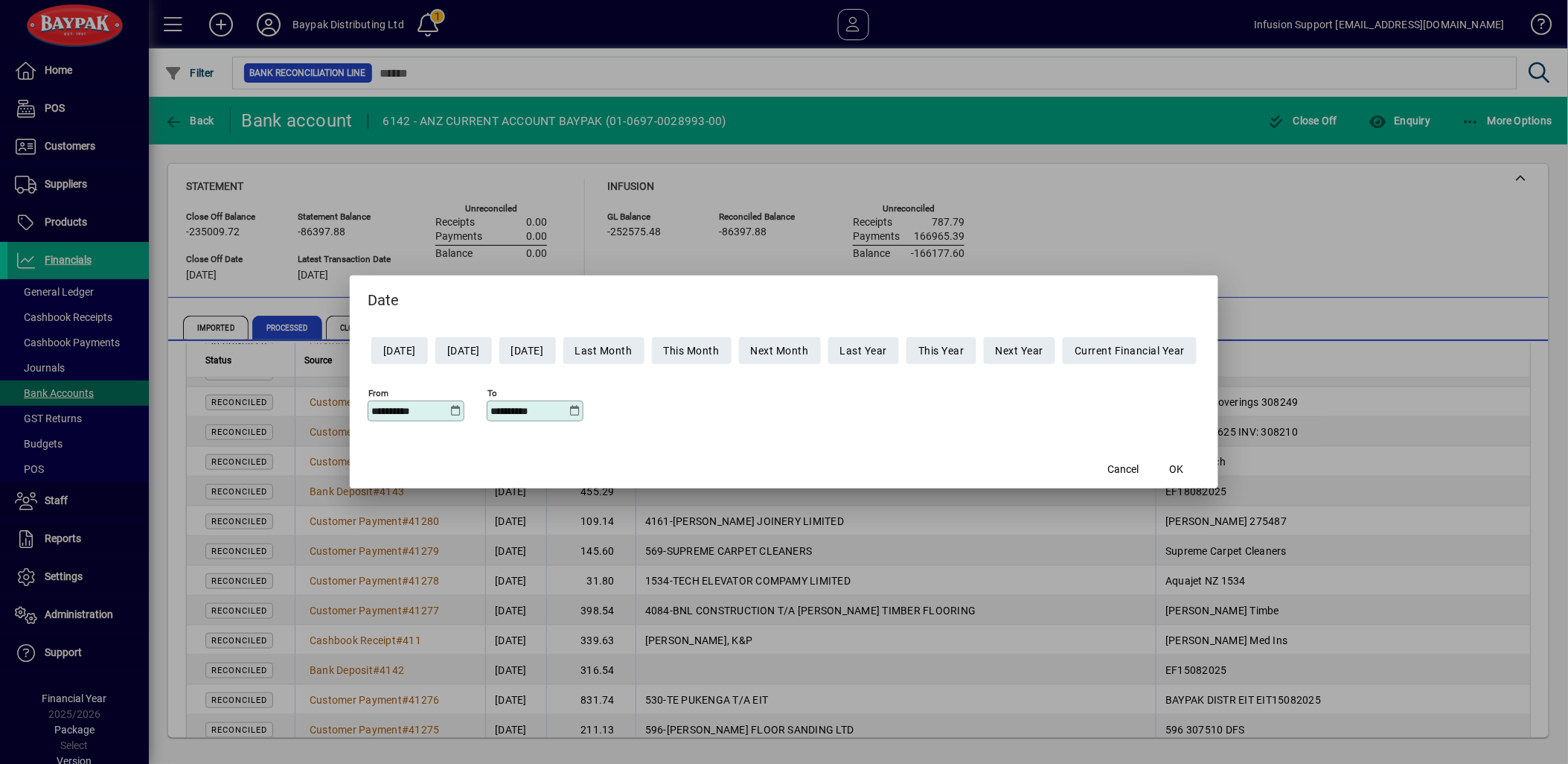
click at [569, 412] on icon at bounding box center [575, 410] width 11 height 12
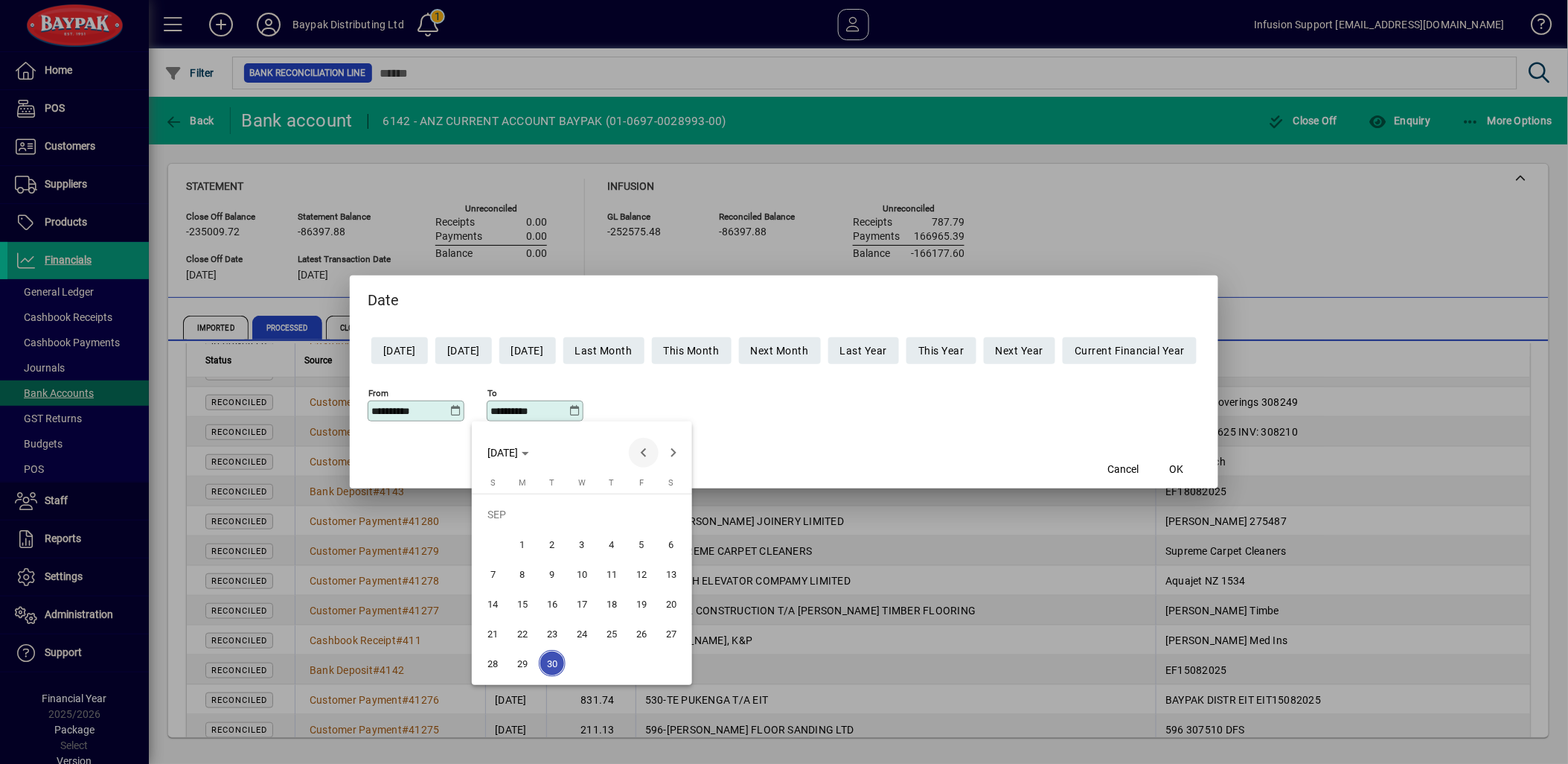
click at [637, 450] on span "Previous month" at bounding box center [643, 452] width 30 height 30
click at [615, 665] on span "31" at bounding box center [612, 664] width 27 height 27
type input "**********"
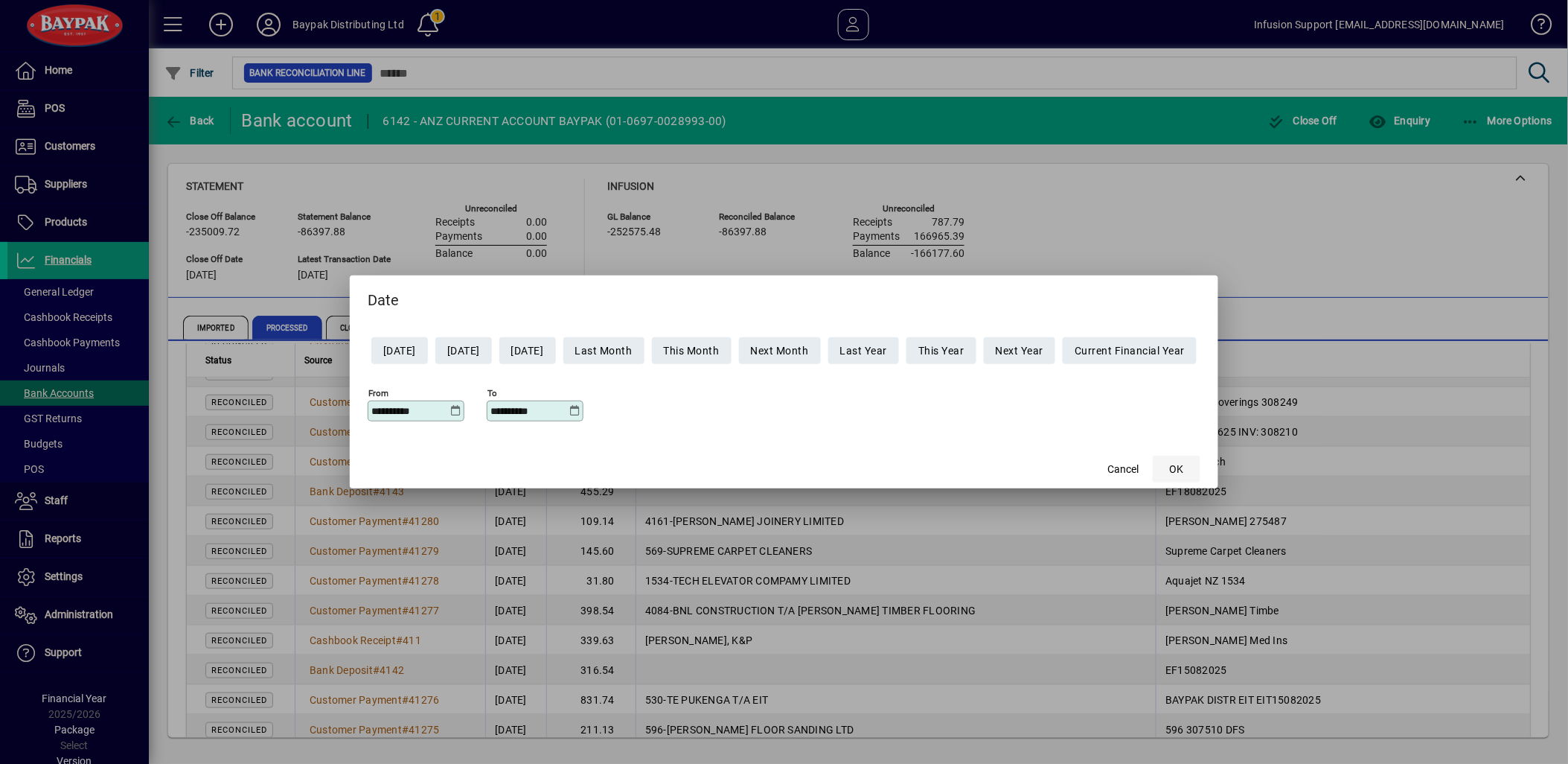
click at [1184, 467] on span "OK" at bounding box center [1178, 469] width 14 height 15
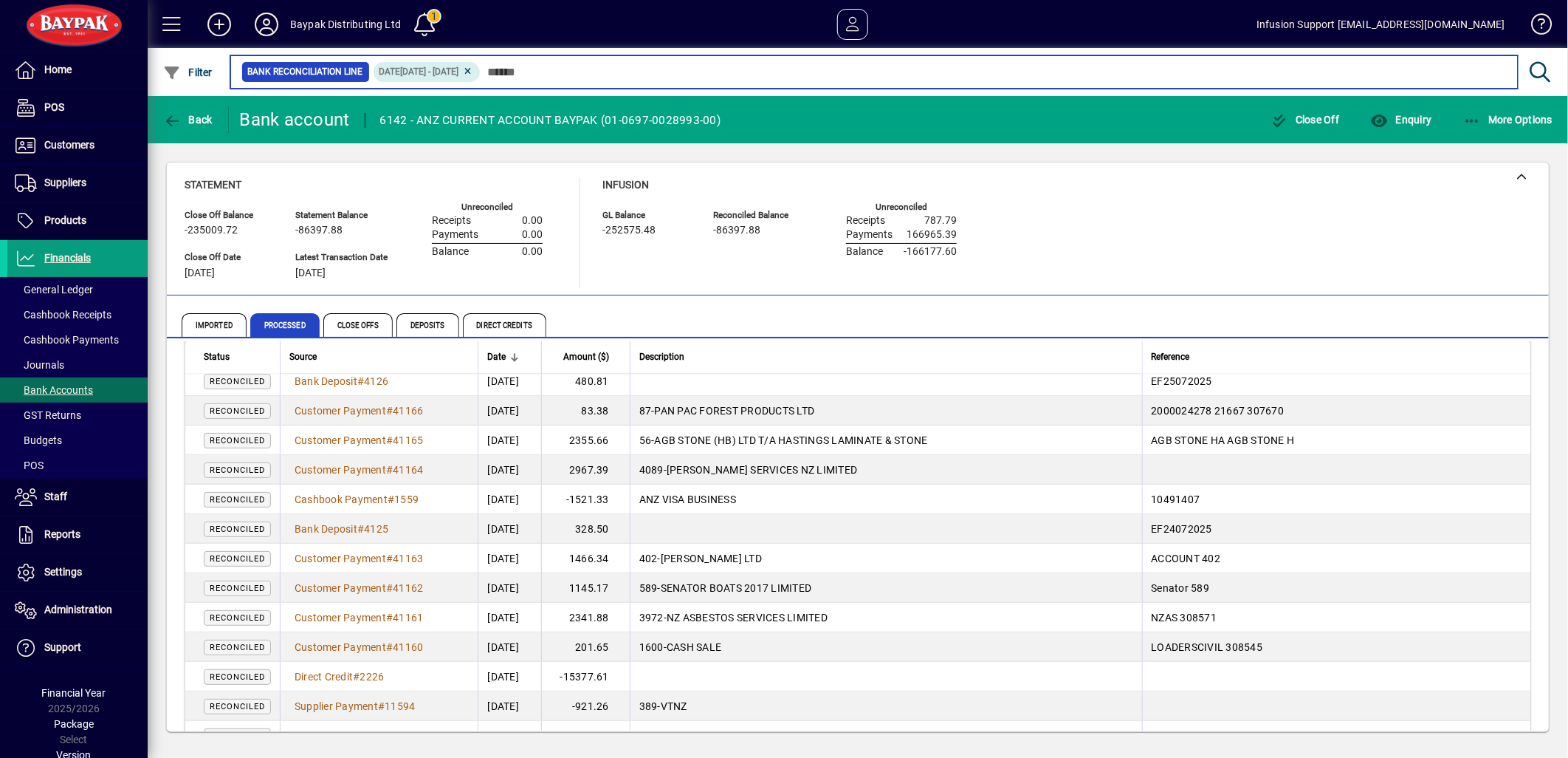
scroll to position [2665, 0]
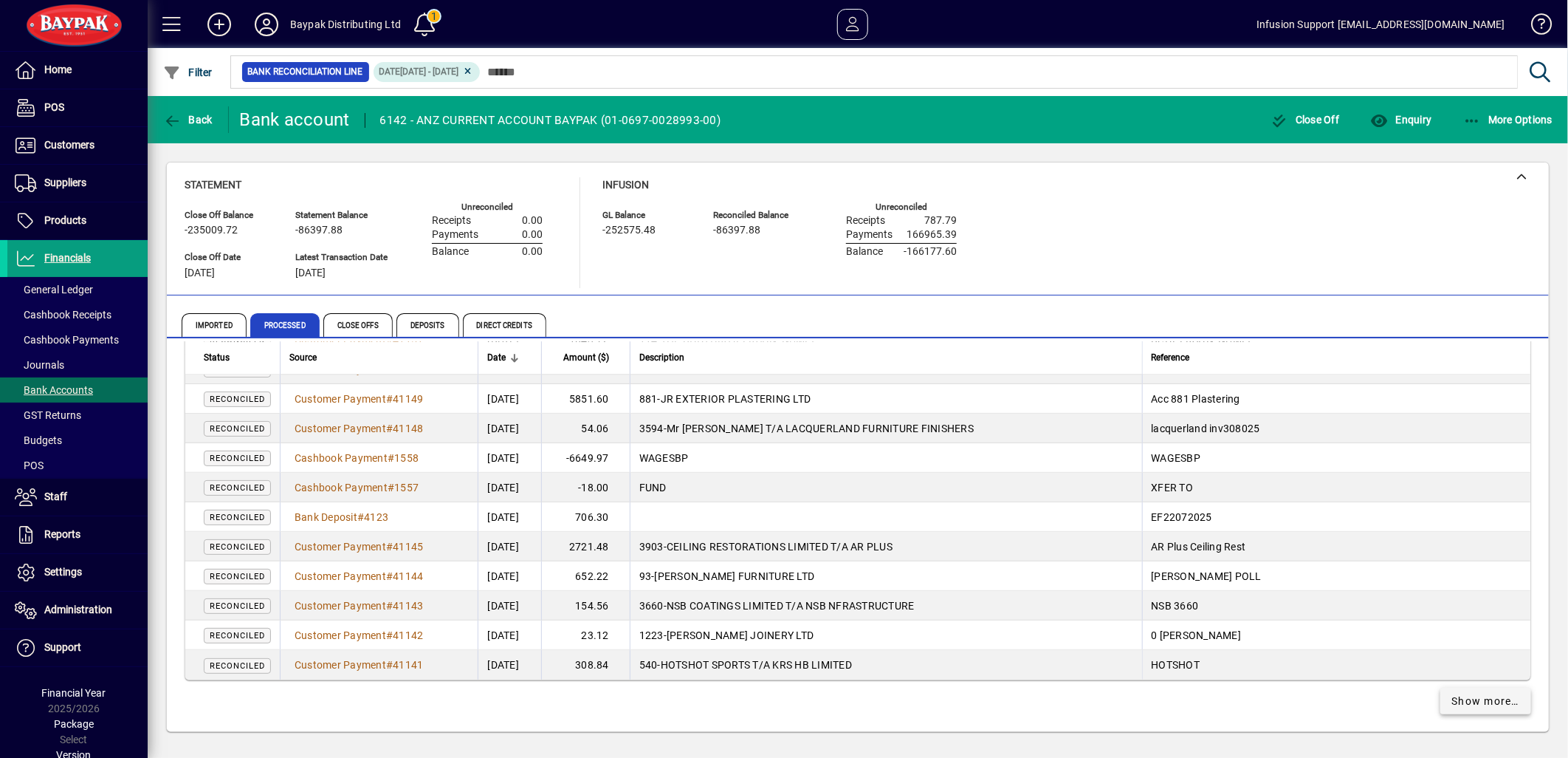
click at [1452, 696] on span "Show more…" at bounding box center [1486, 701] width 68 height 15
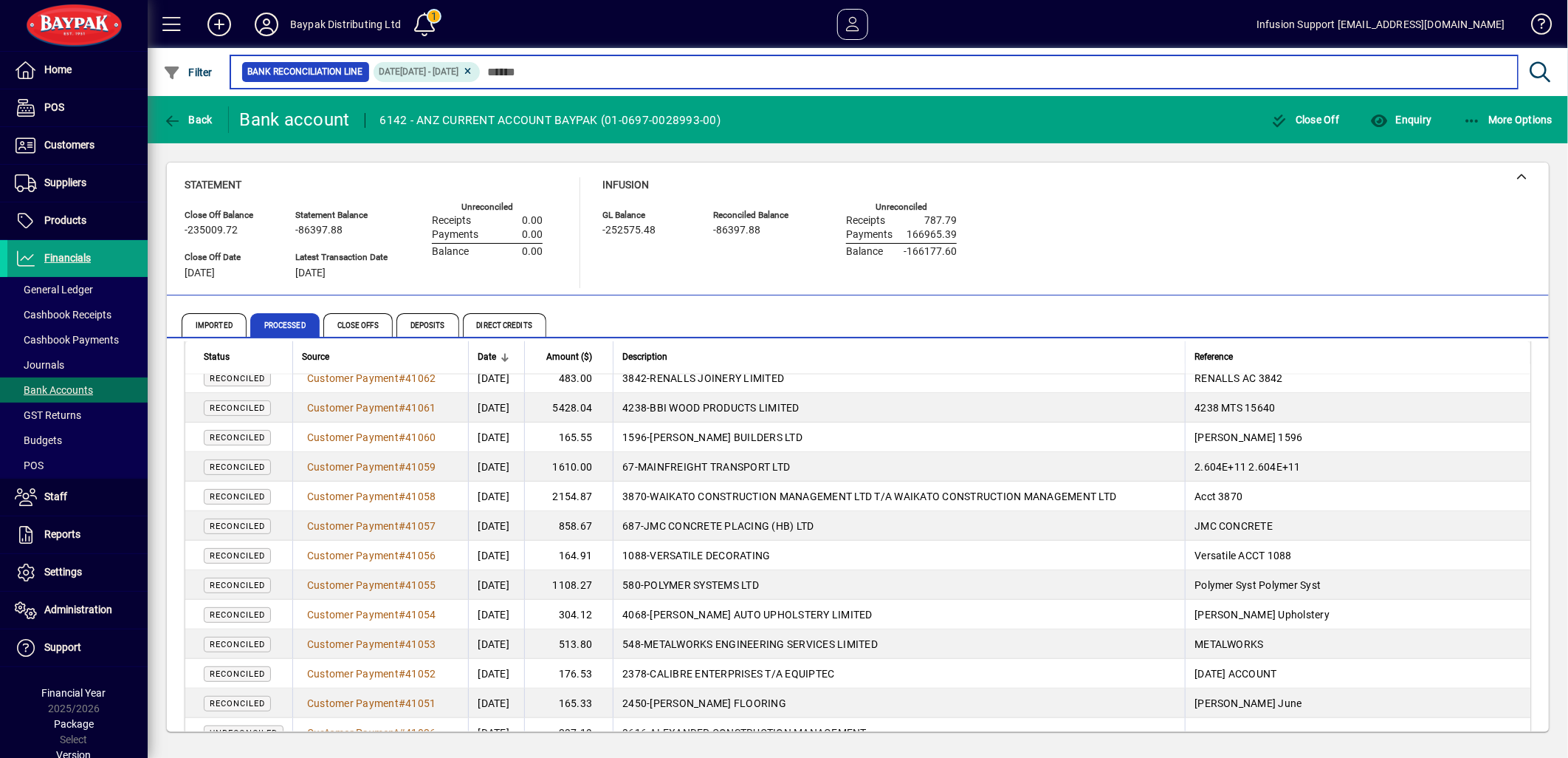
scroll to position [5457, 0]
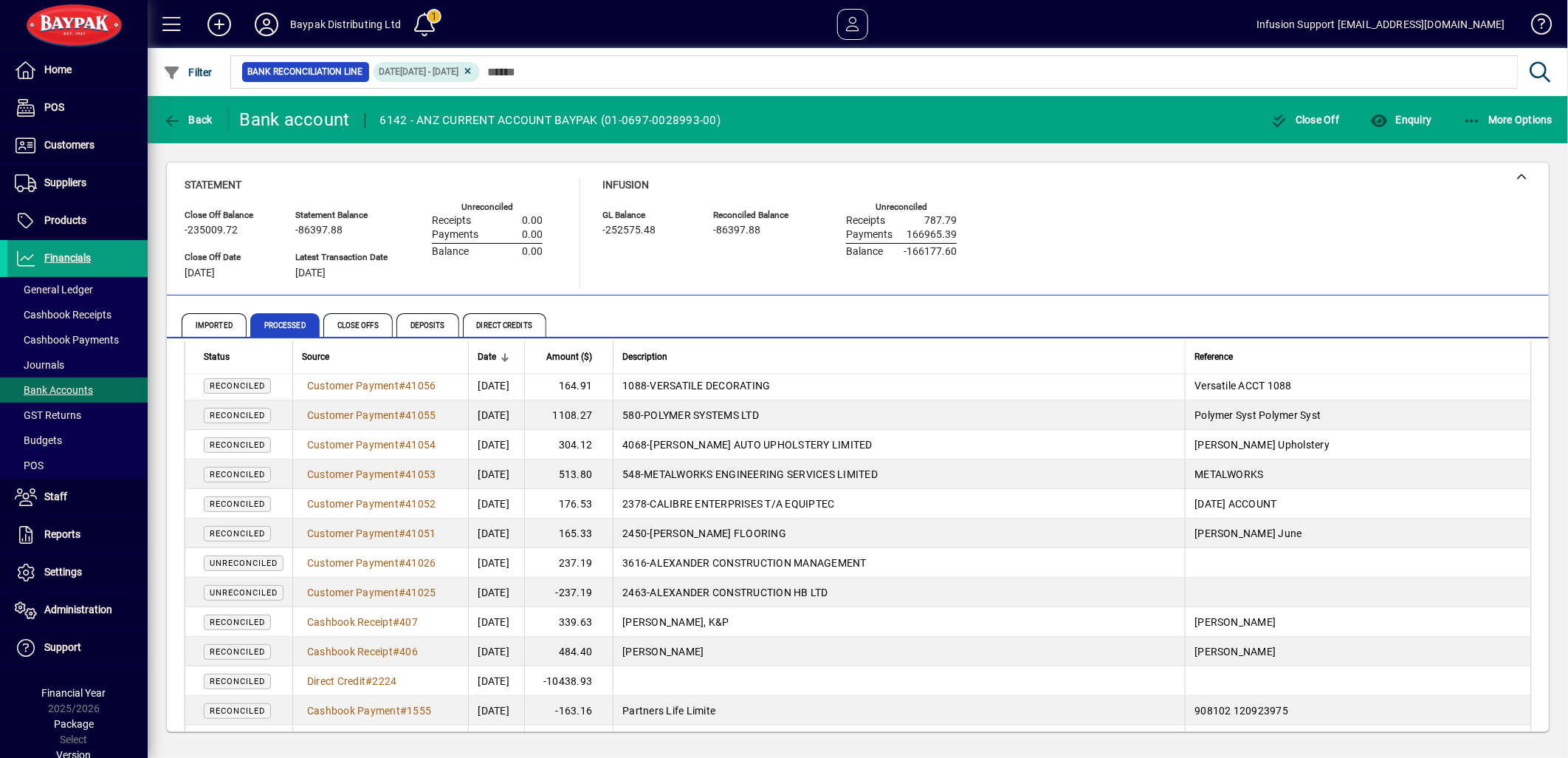
drag, startPoint x: 584, startPoint y: 562, endPoint x: 645, endPoint y: 599, distance: 71.3
click at [931, 596] on td "2463 - ALEXANDER CONSTRUCTION HB LTD" at bounding box center [899, 592] width 572 height 30
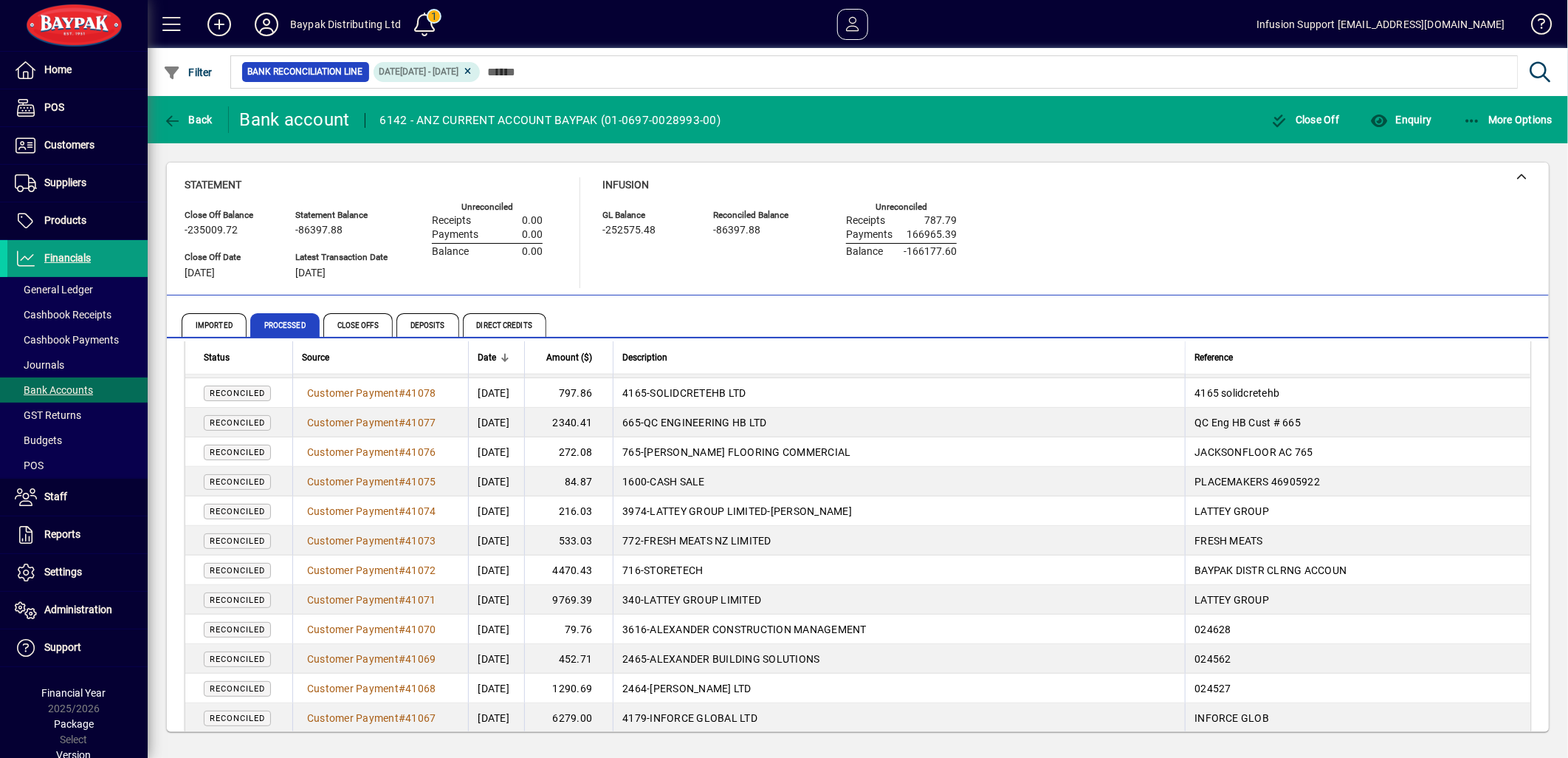
scroll to position [4799, 0]
click at [385, 654] on span "Customer Payment" at bounding box center [353, 658] width 91 height 12
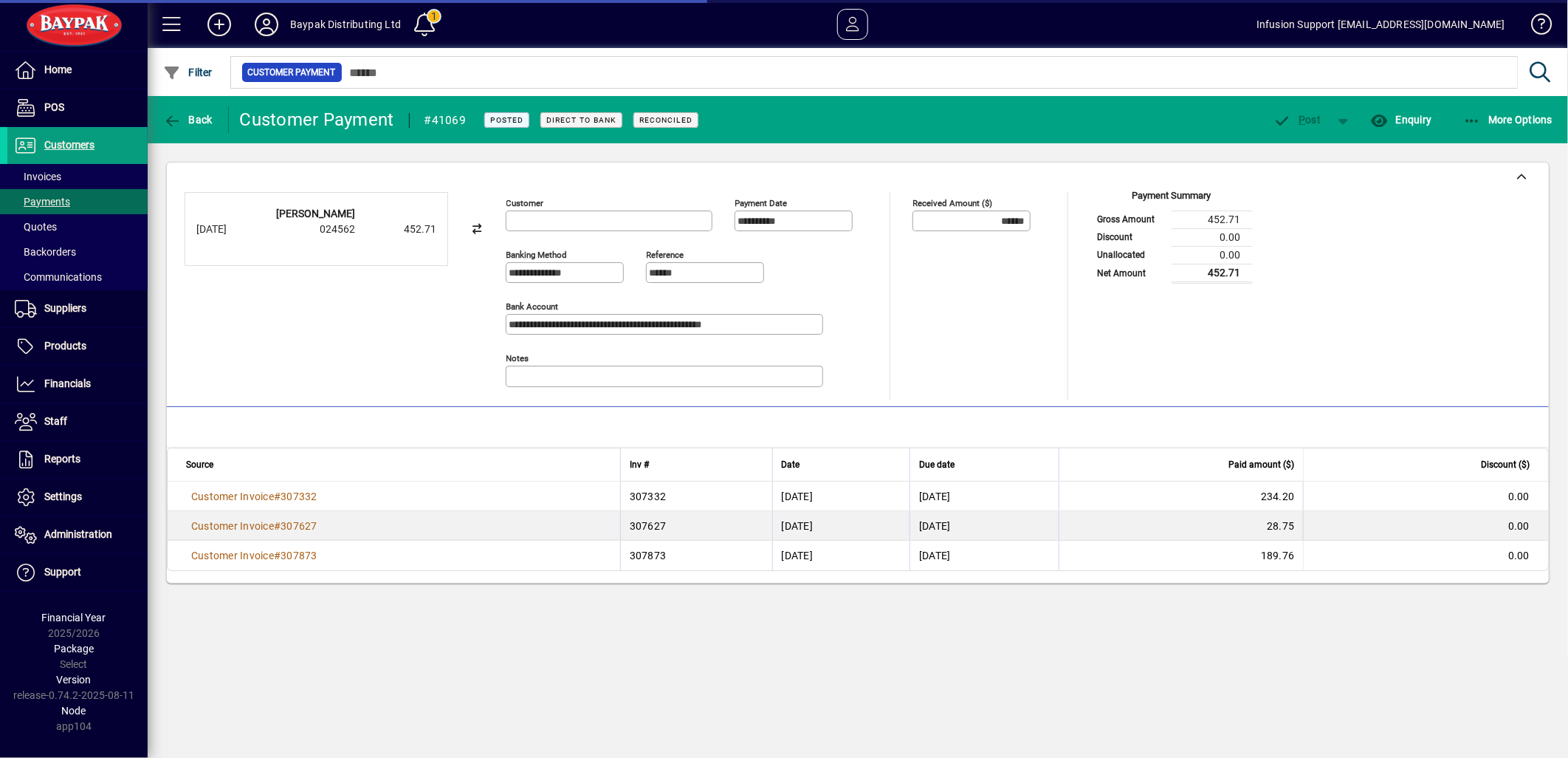
type input "**********"
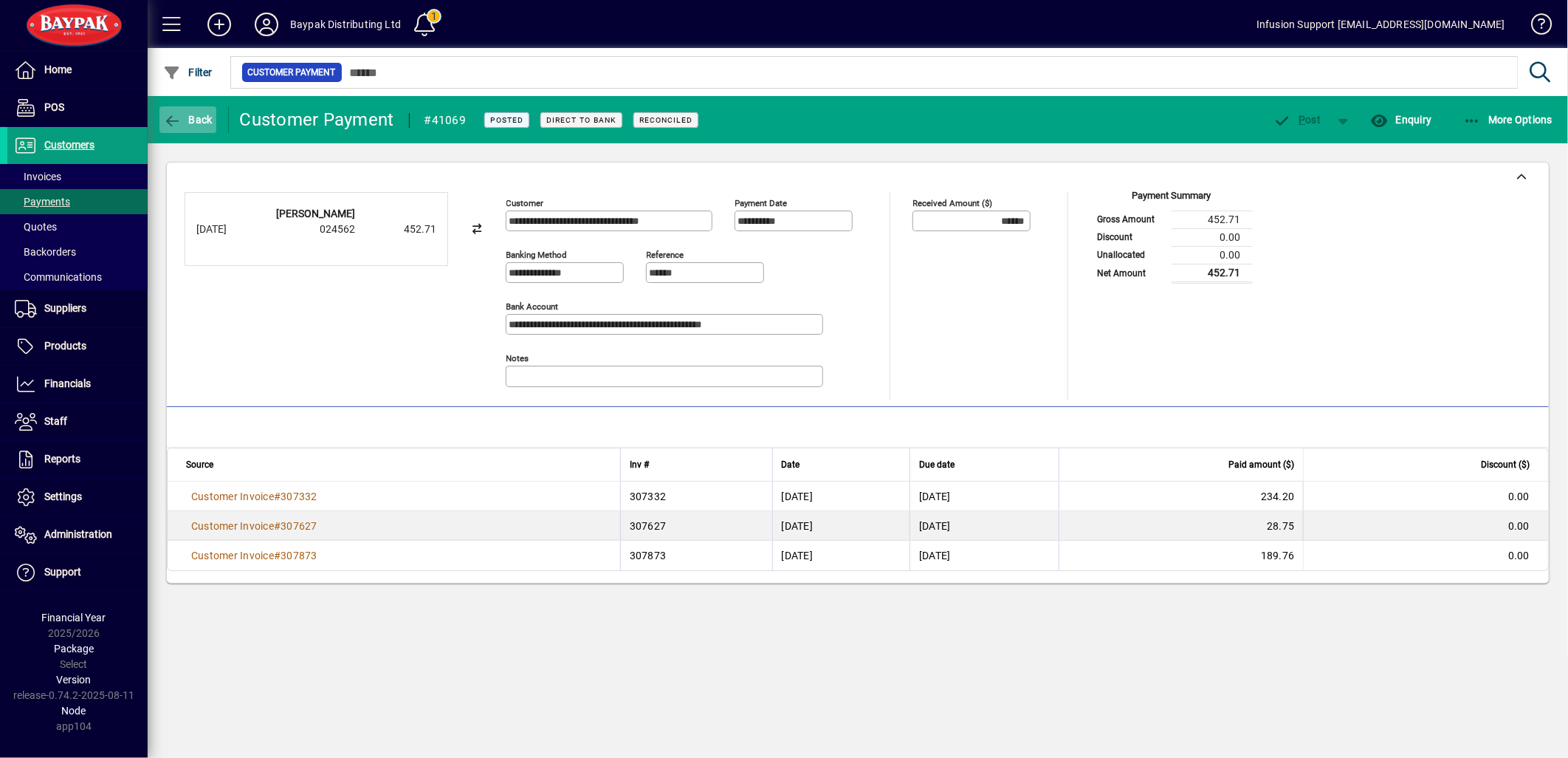
click at [168, 116] on icon "button" at bounding box center [172, 121] width 19 height 14
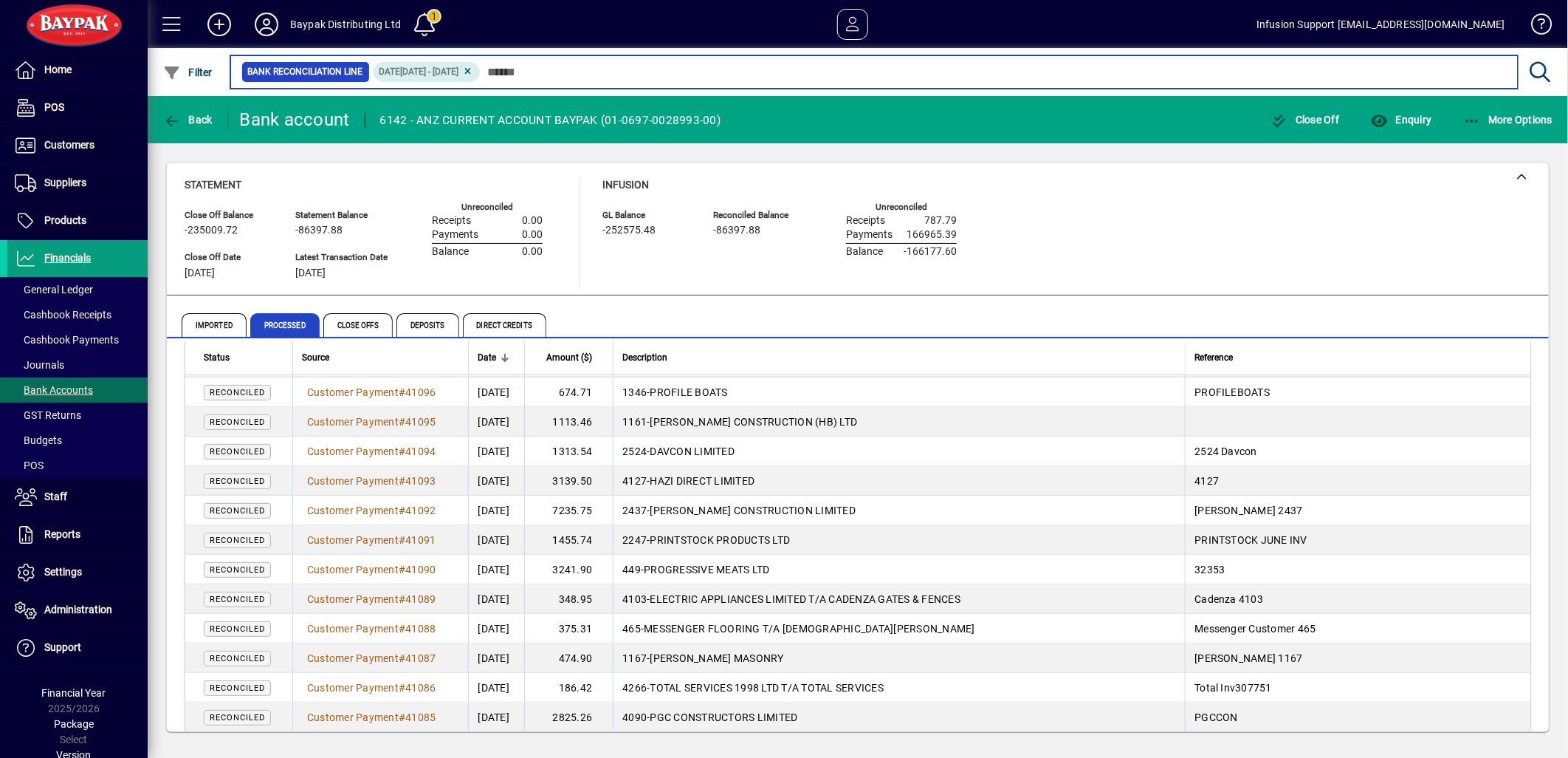
scroll to position [4350, 0]
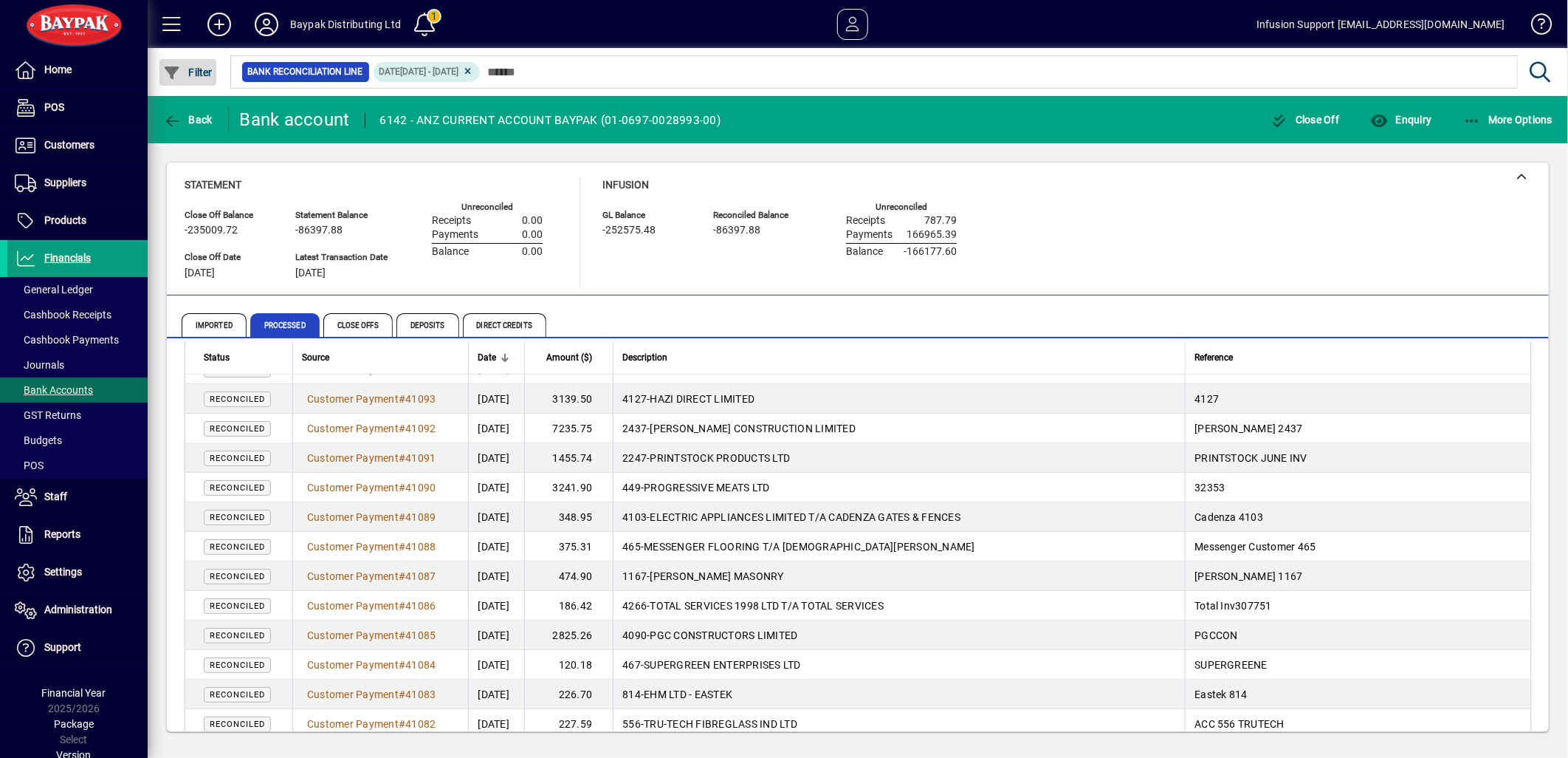
click at [195, 70] on span "Filter" at bounding box center [187, 72] width 49 height 12
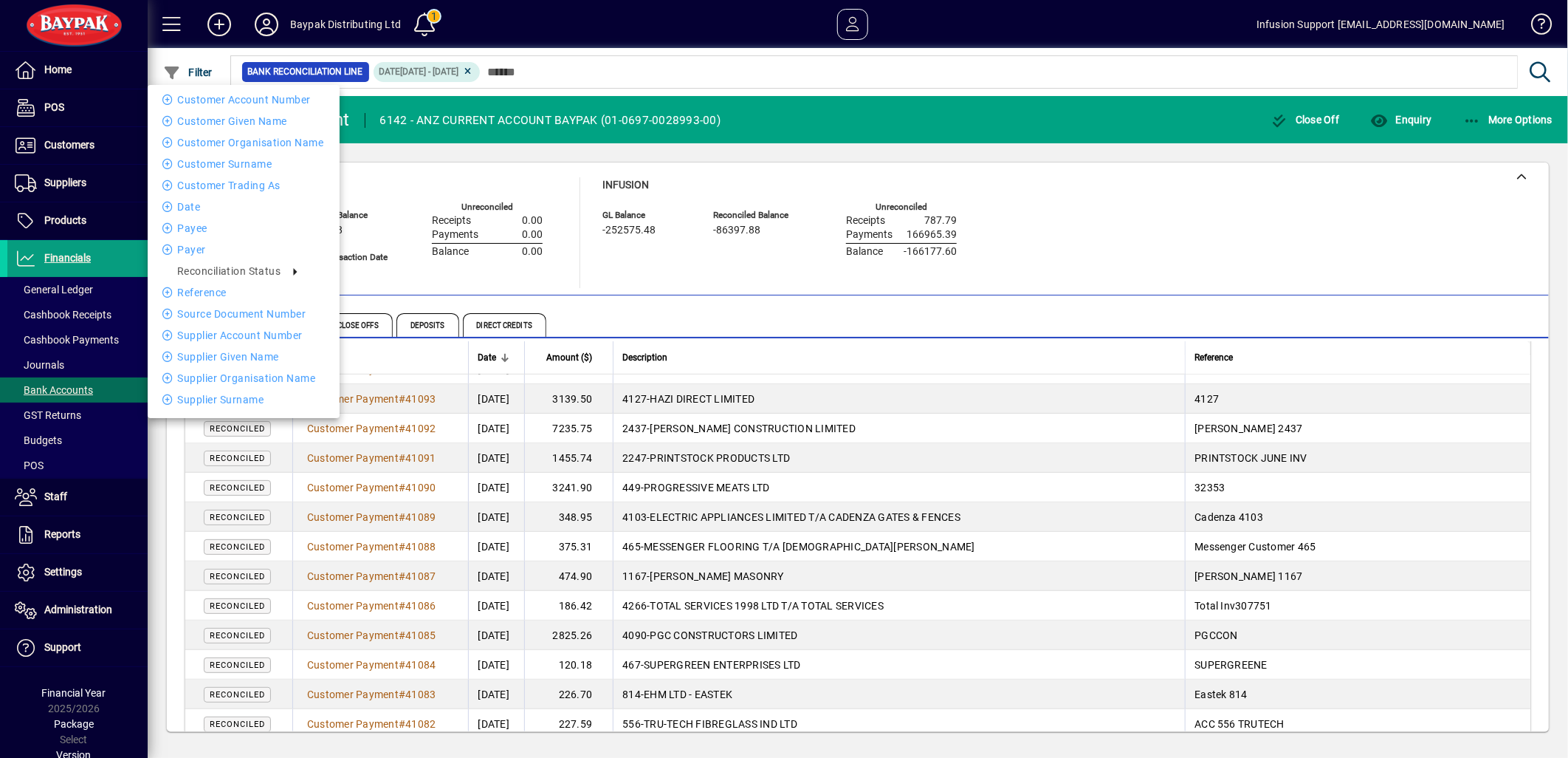
click at [244, 98] on li "Customer Account number" at bounding box center [244, 100] width 192 height 18
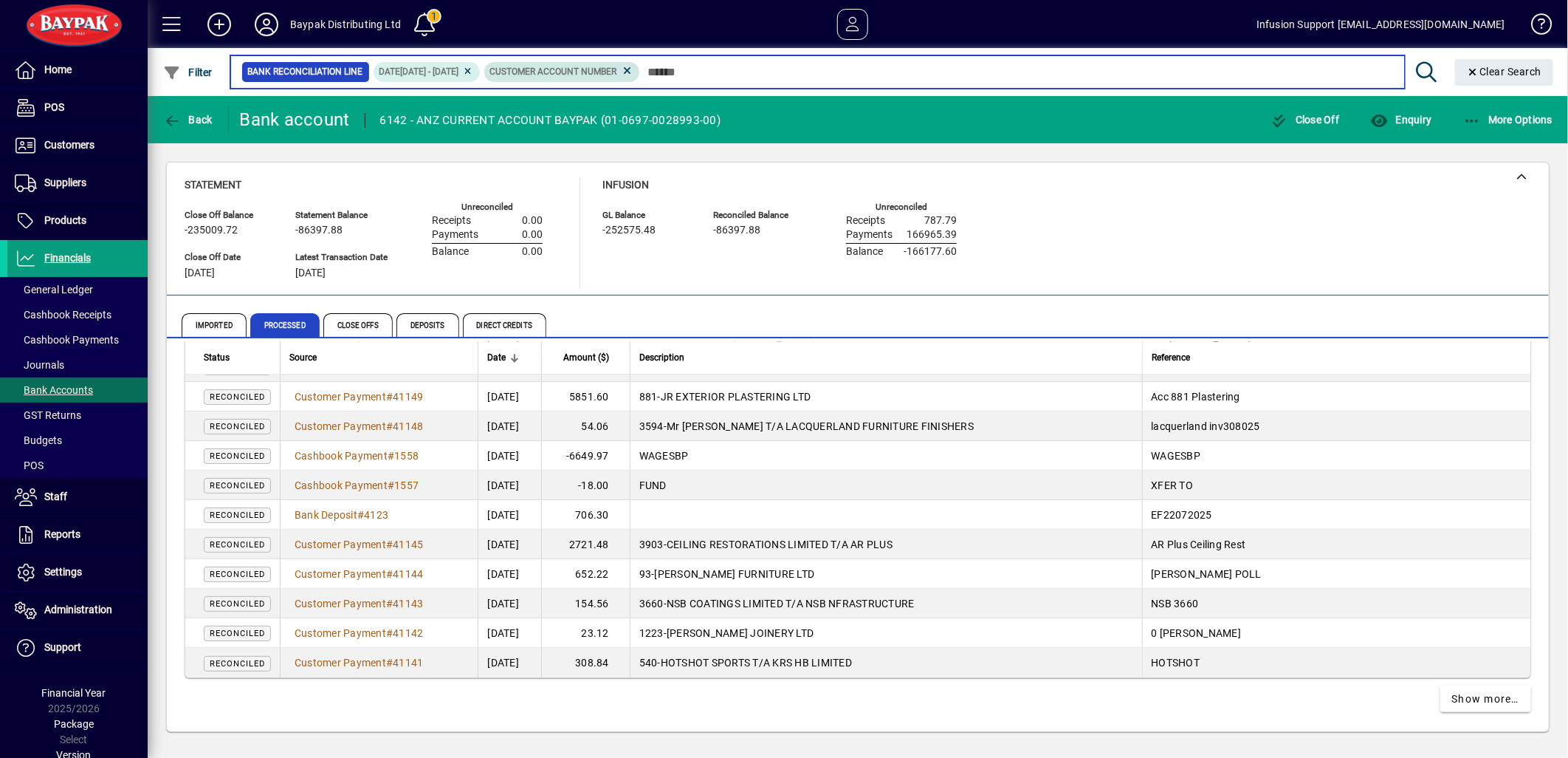
scroll to position [2667, 0]
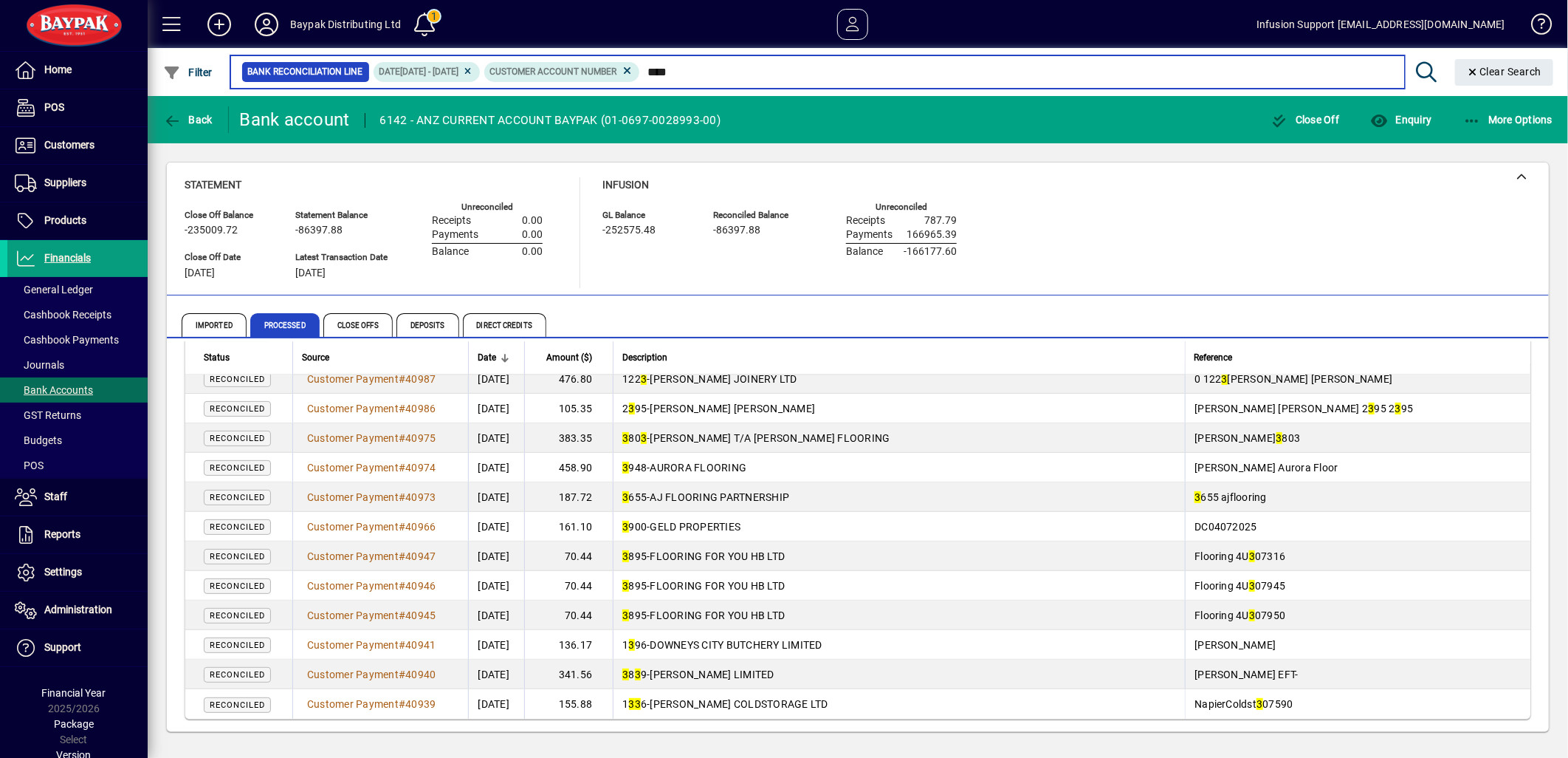
scroll to position [2478, 0]
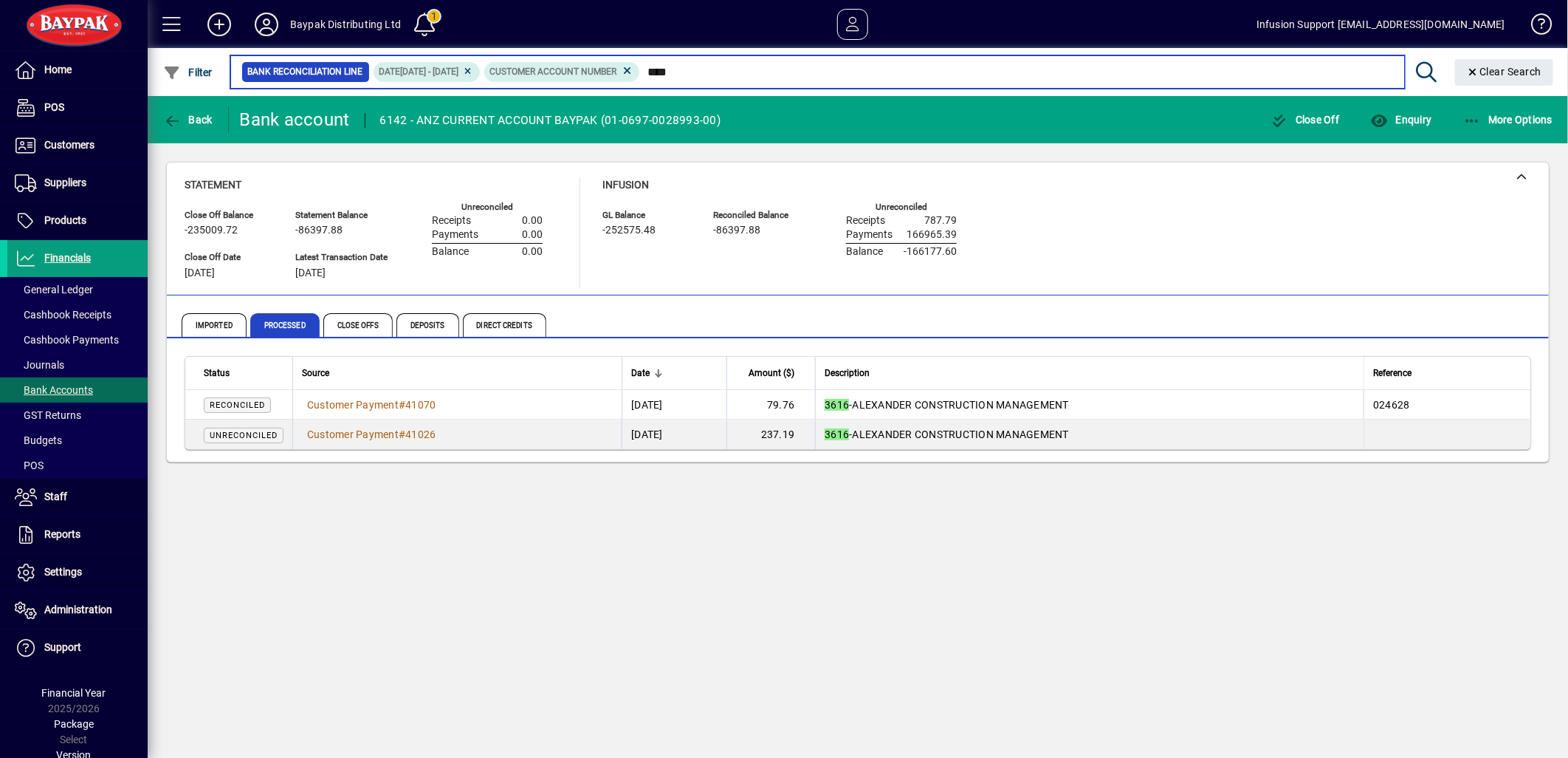
drag, startPoint x: 696, startPoint y: 69, endPoint x: 732, endPoint y: 76, distance: 36.7
click at [732, 76] on input "****" at bounding box center [1016, 71] width 752 height 21
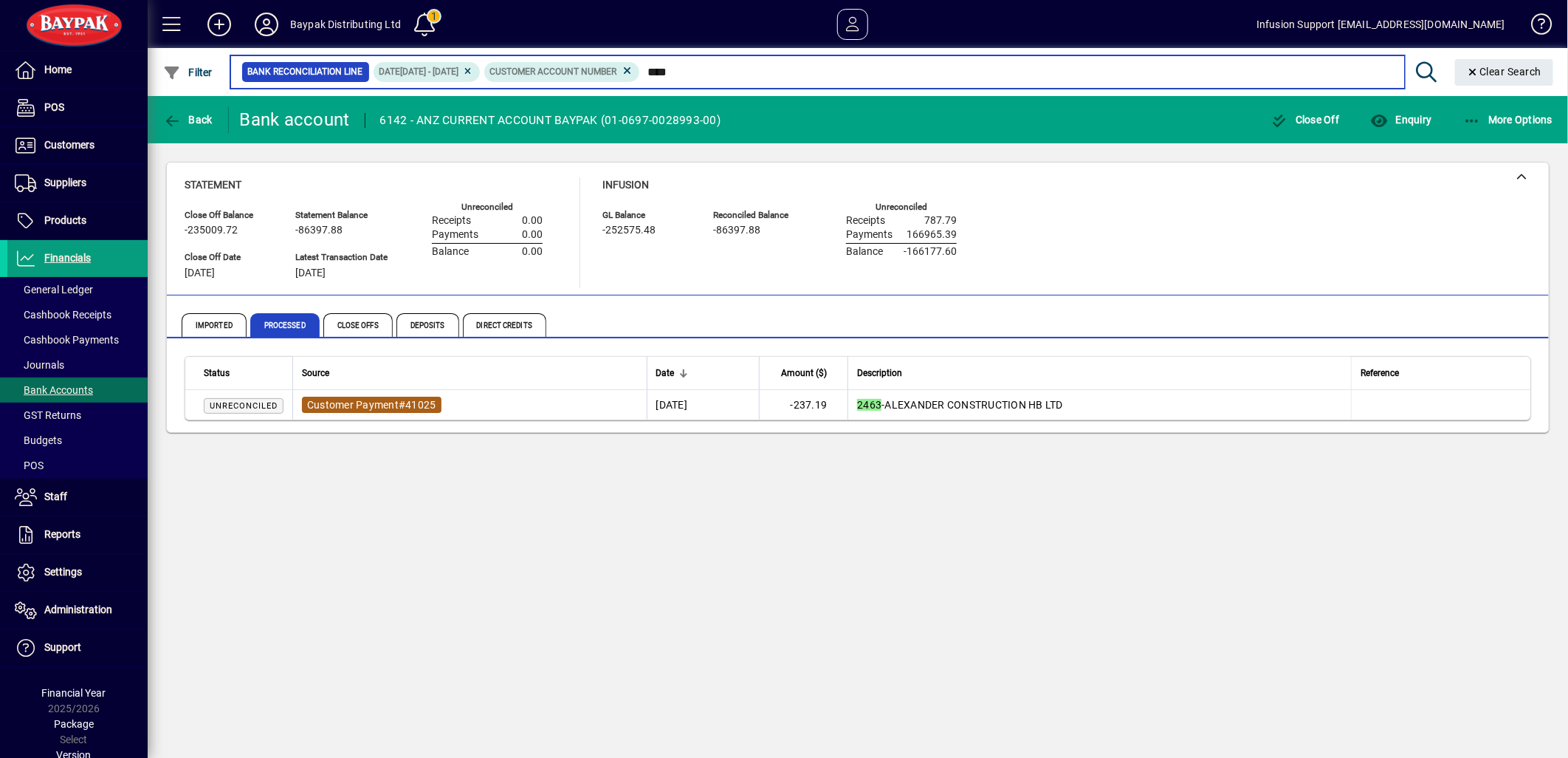
type input "****"
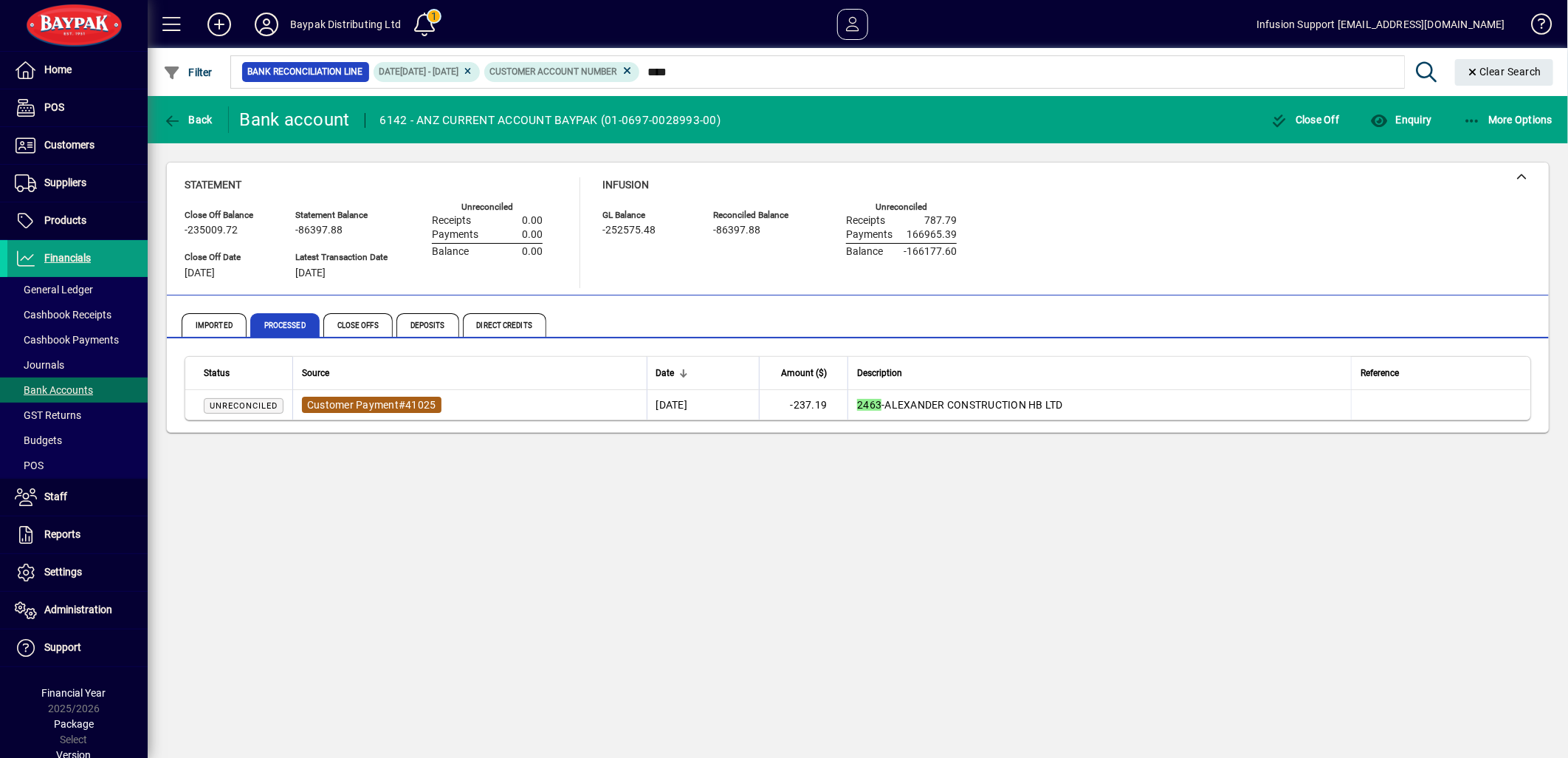
click at [375, 406] on span "Customer Payment" at bounding box center [353, 405] width 91 height 12
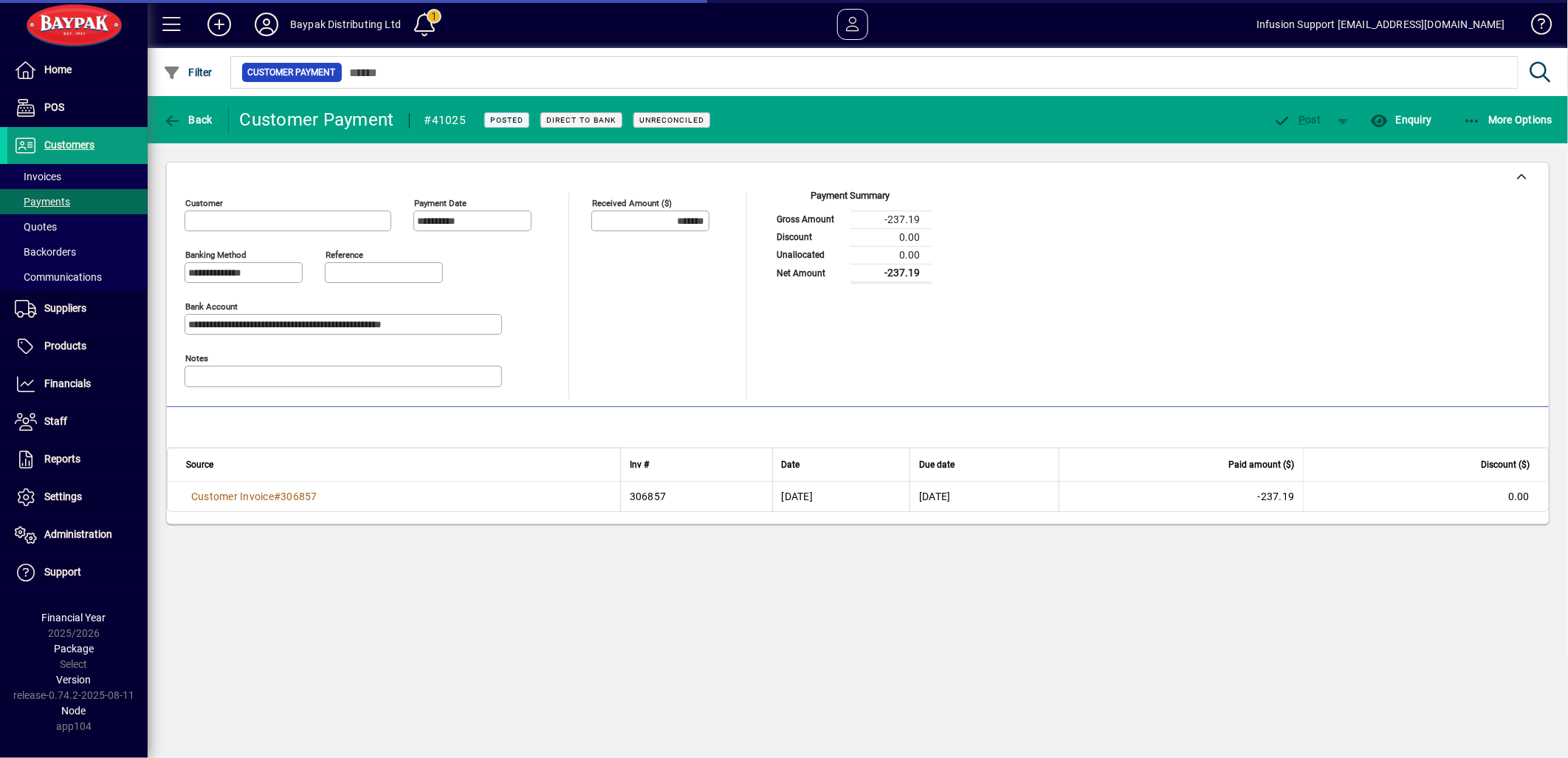
type input "**********"
click at [267, 27] on icon at bounding box center [266, 24] width 30 height 23
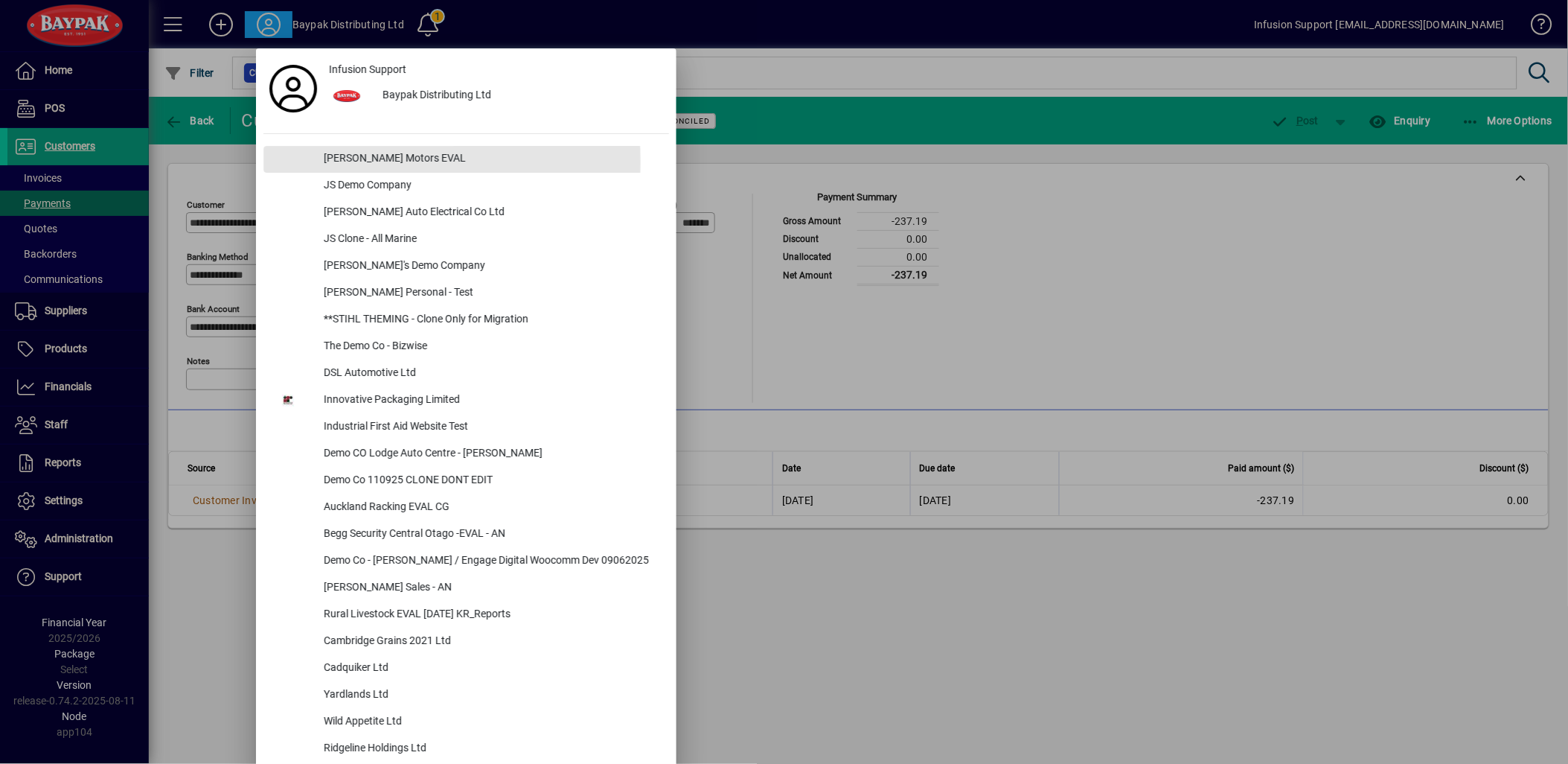
click at [358, 163] on div "[PERSON_NAME] Motors EVAL" at bounding box center [490, 159] width 357 height 27
